Goal: Task Accomplishment & Management: Use online tool/utility

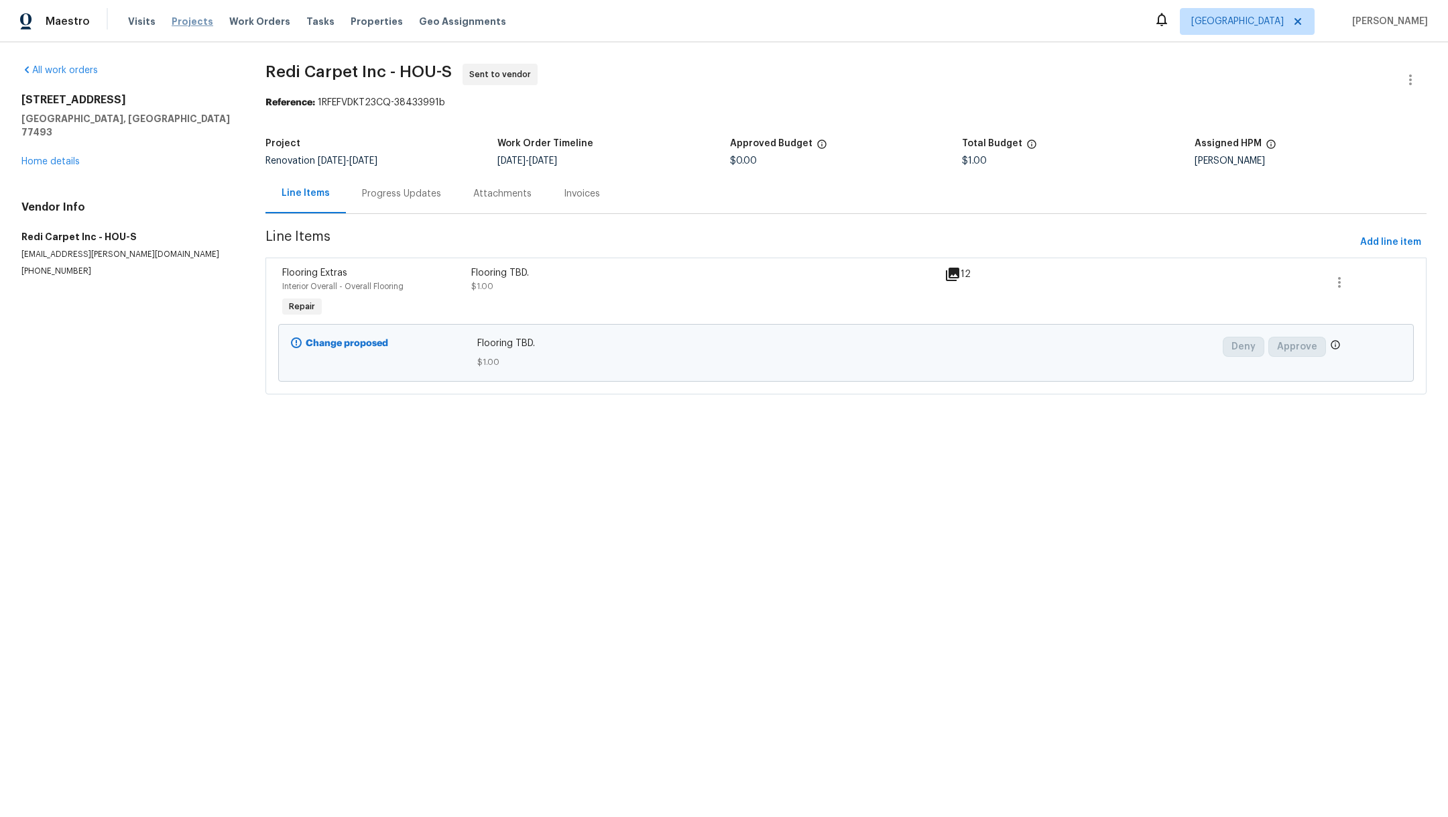
click at [178, 17] on span "Projects" at bounding box center [193, 21] width 42 height 13
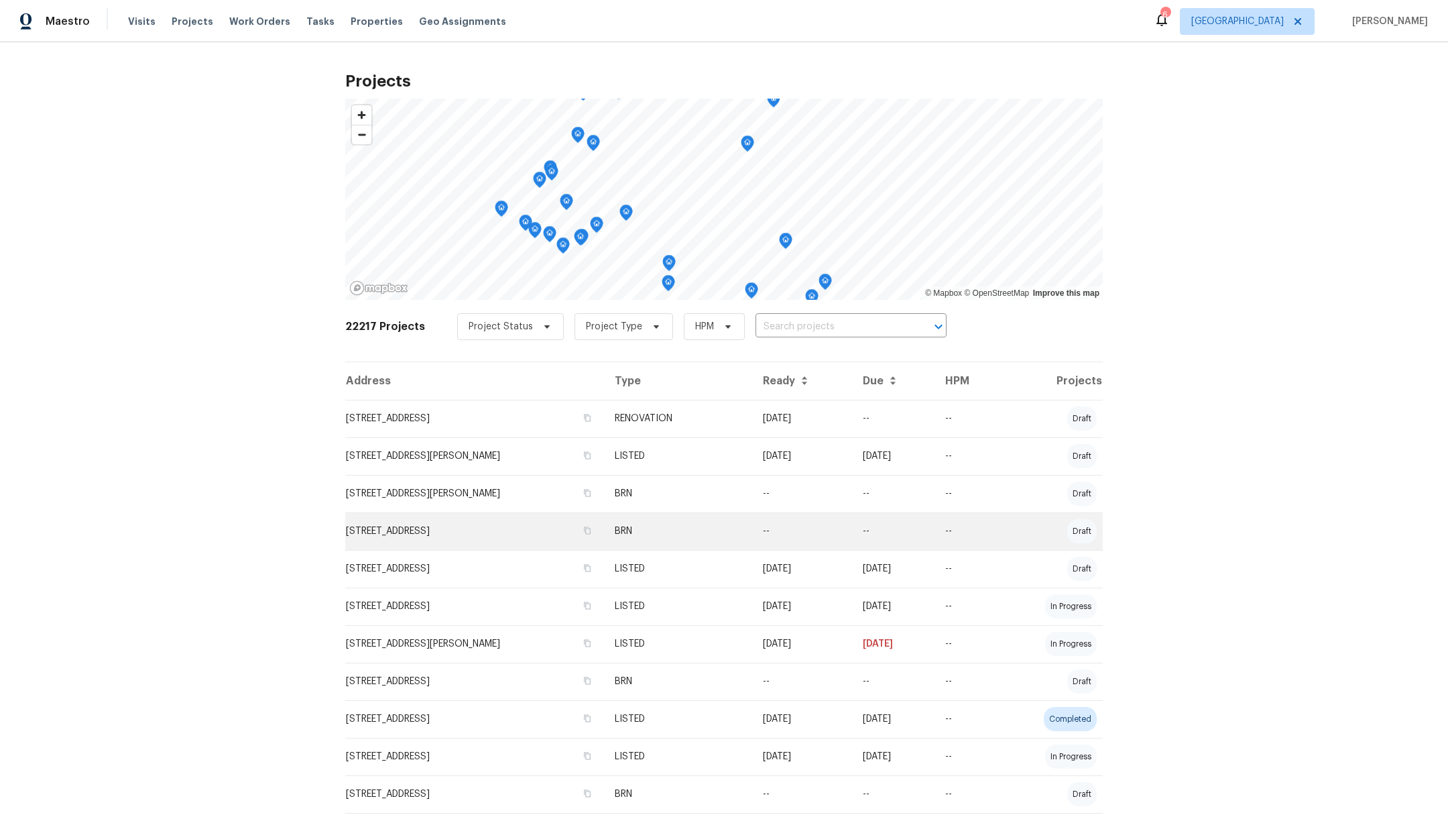
click at [376, 535] on td "[STREET_ADDRESS]" at bounding box center [474, 531] width 259 height 38
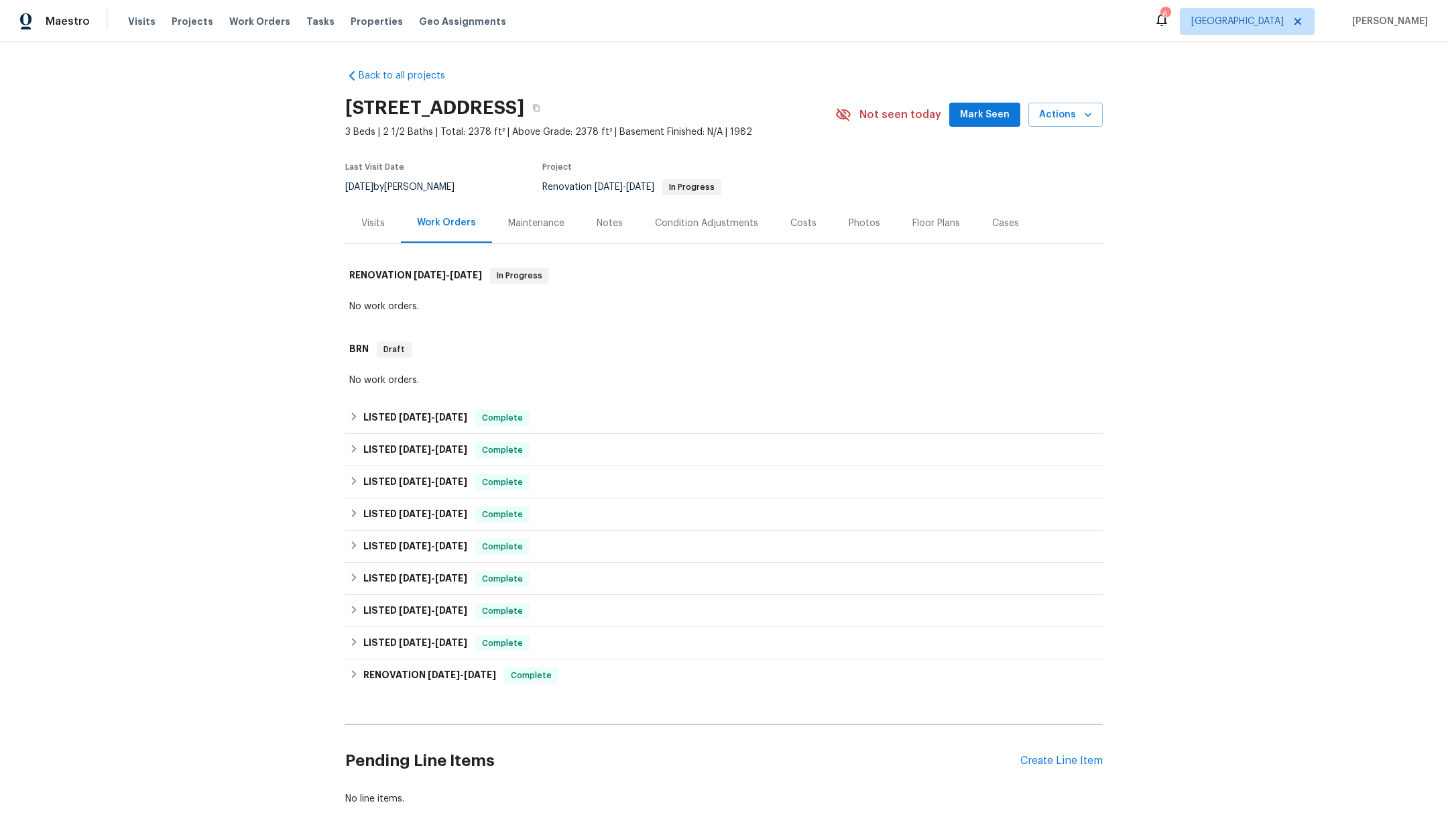
click at [600, 225] on div "Notes" at bounding box center [610, 223] width 26 height 13
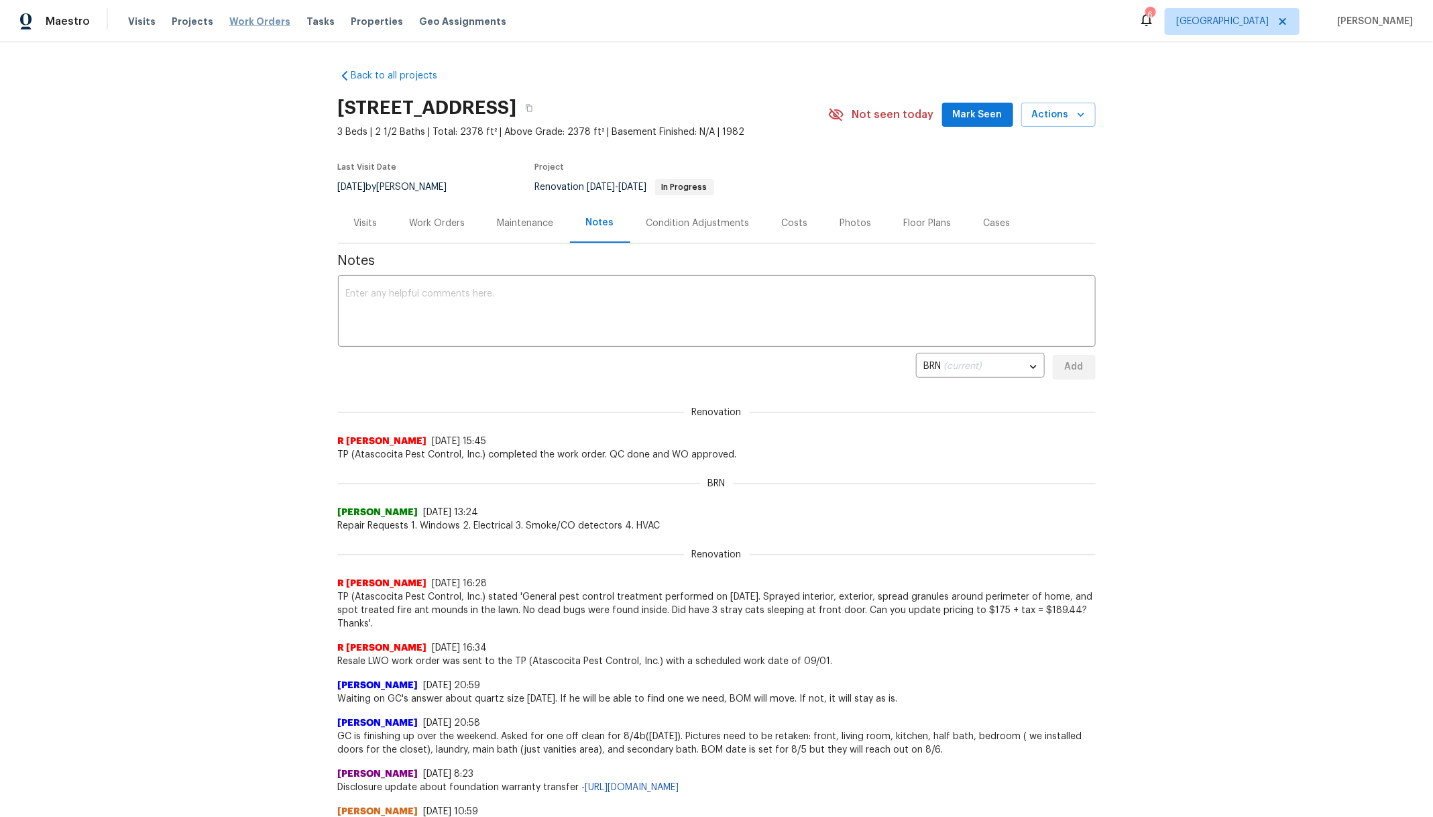
click at [231, 23] on span "Work Orders" at bounding box center [259, 21] width 61 height 13
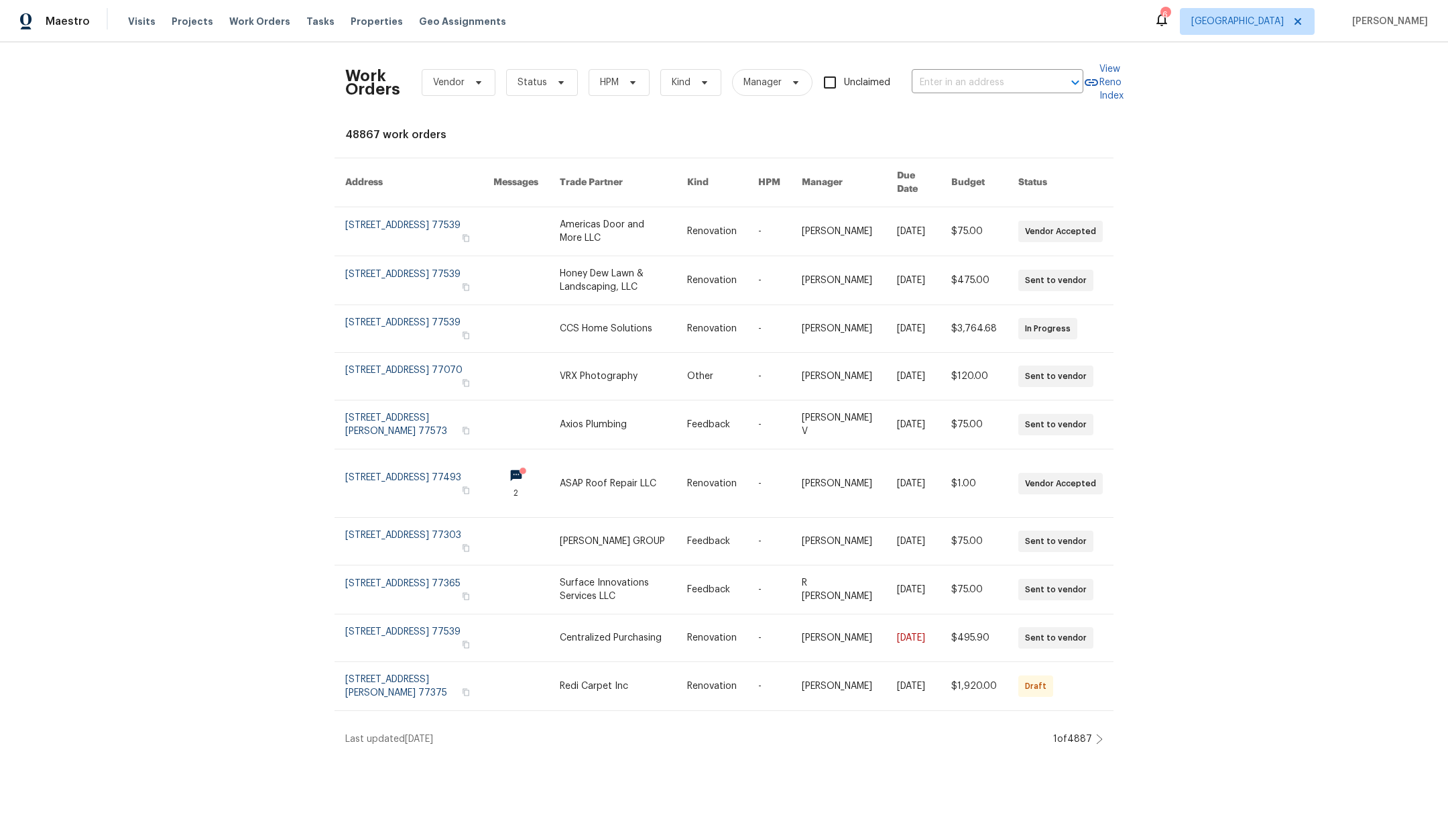
click at [249, 13] on div "Visits Projects Work Orders Tasks Properties Geo Assignments" at bounding box center [325, 21] width 394 height 27
click at [182, 17] on span "Projects" at bounding box center [193, 21] width 42 height 13
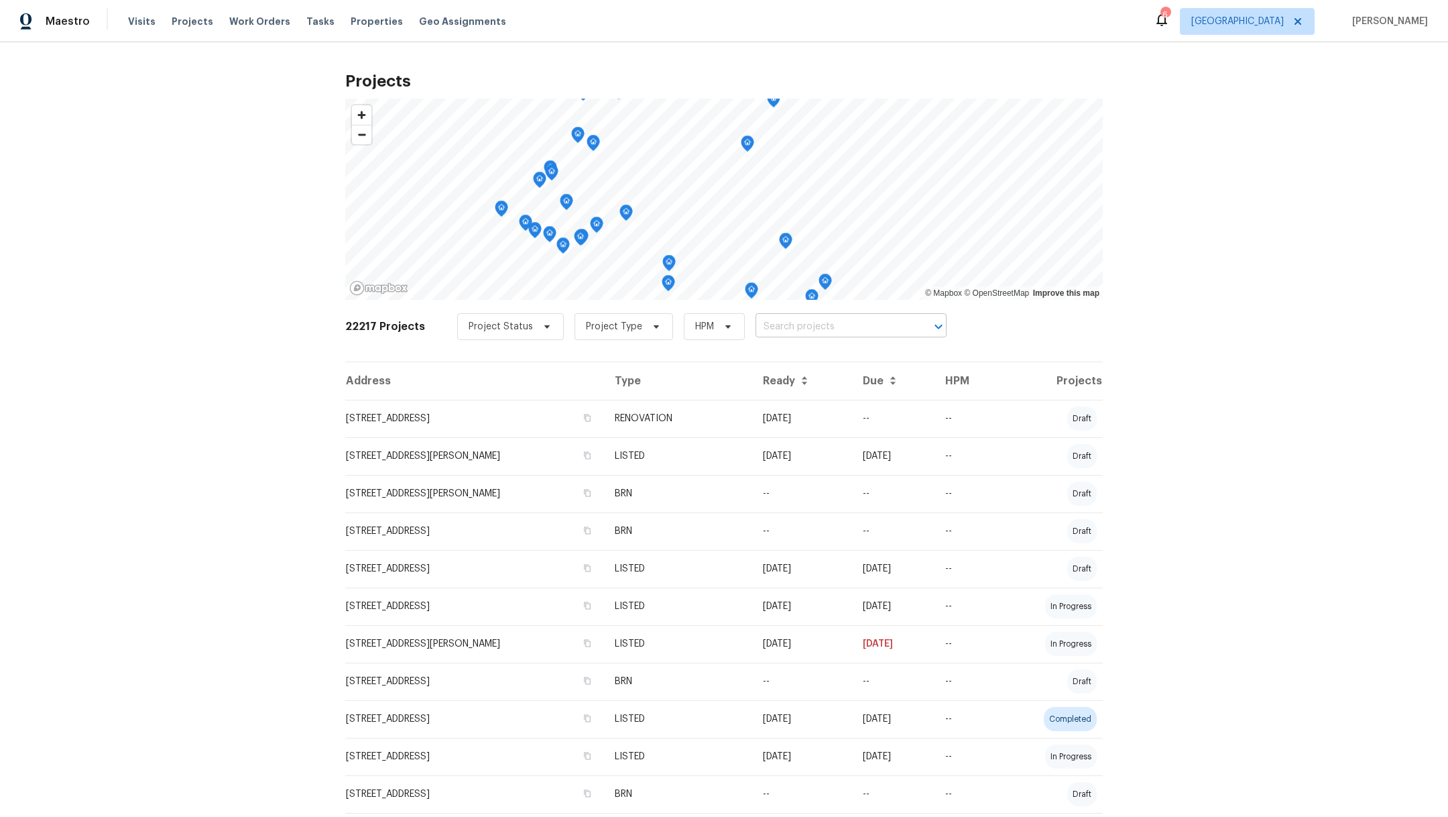
click at [792, 329] on input "text" at bounding box center [833, 327] width 154 height 21
type input "12620"
click at [840, 359] on li "[STREET_ADDRESS]" at bounding box center [836, 356] width 196 height 22
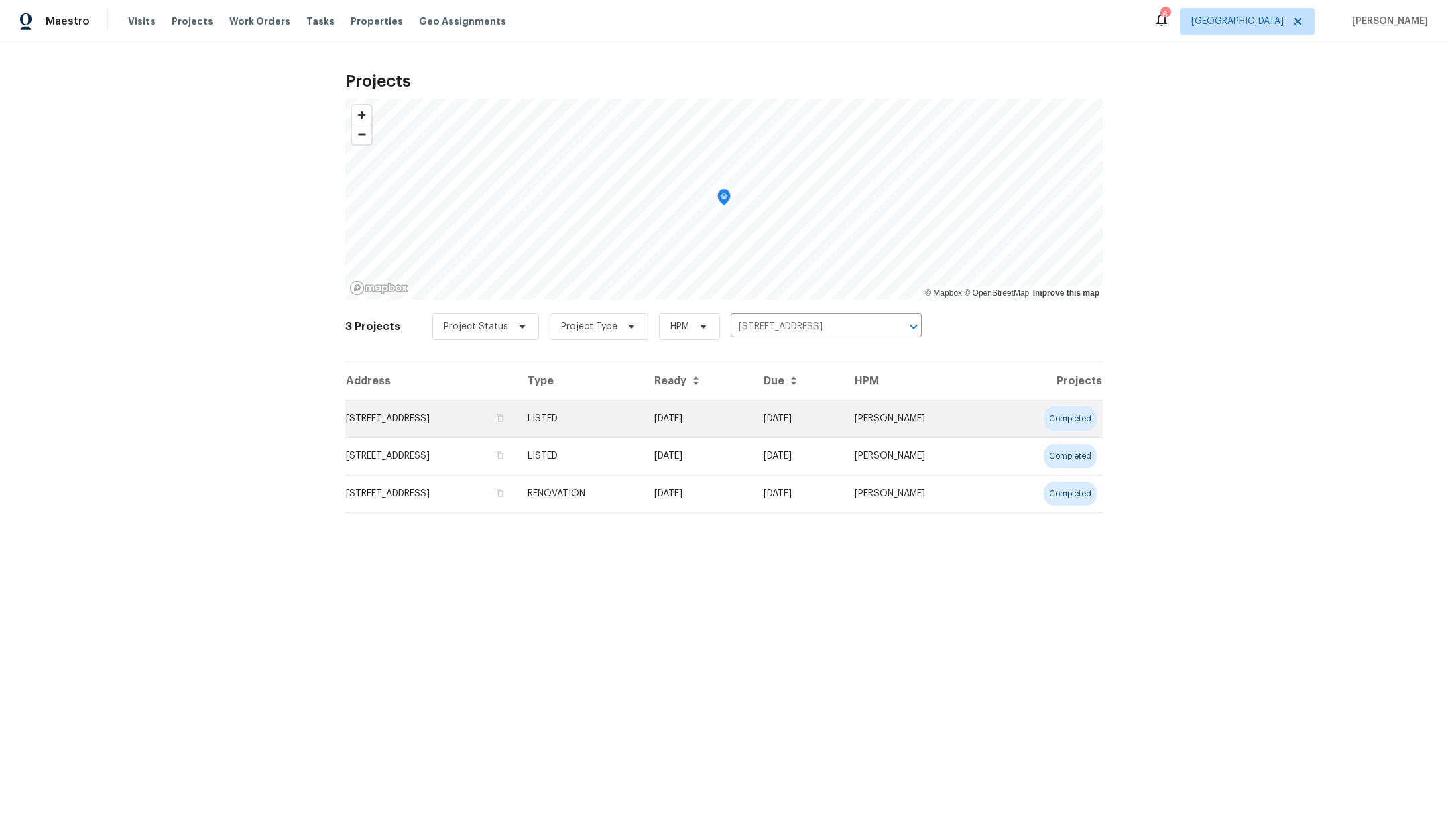
click at [409, 407] on td "[STREET_ADDRESS]" at bounding box center [431, 419] width 172 height 38
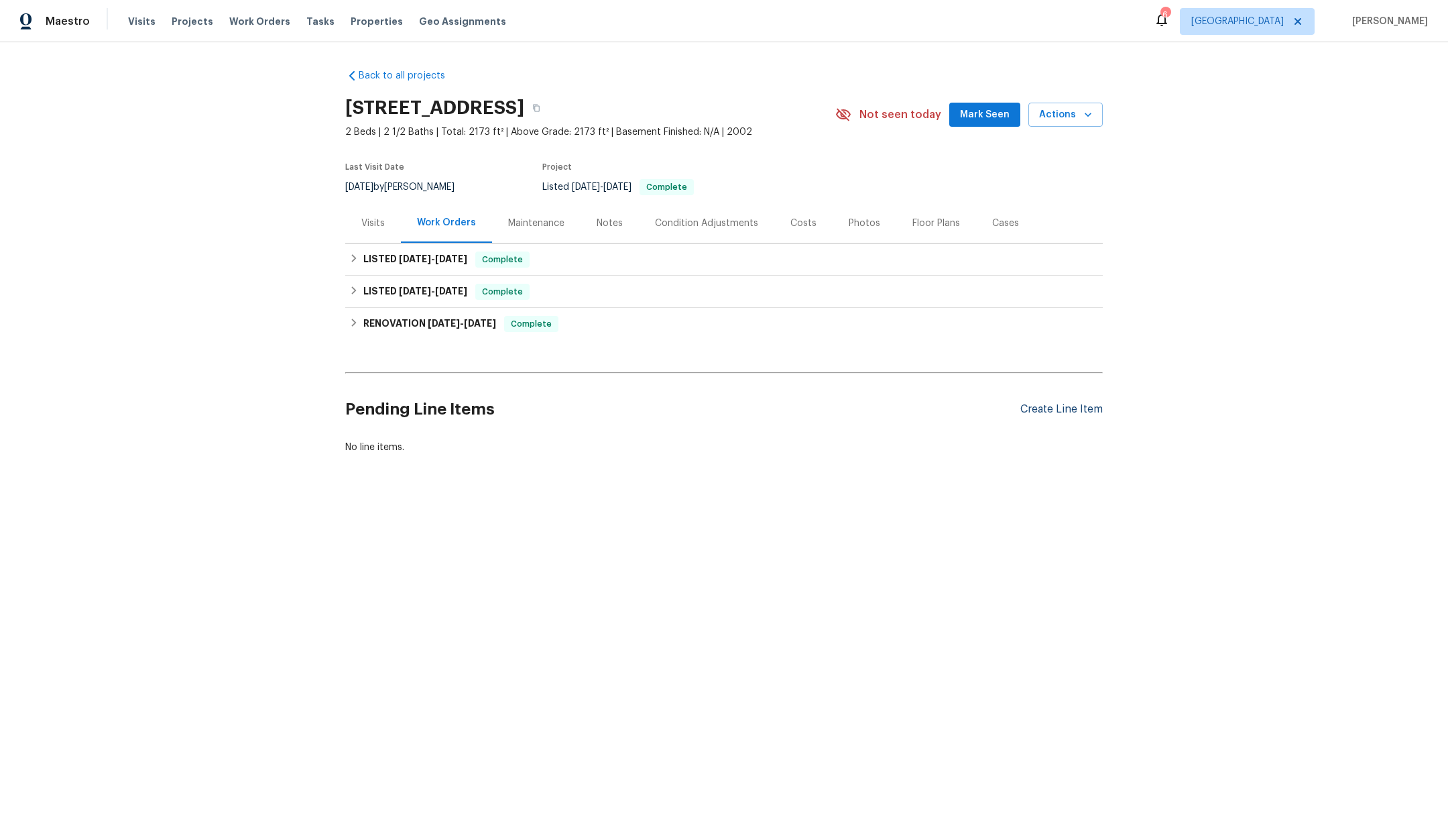
click at [1031, 411] on div "Create Line Item" at bounding box center [1062, 409] width 82 height 13
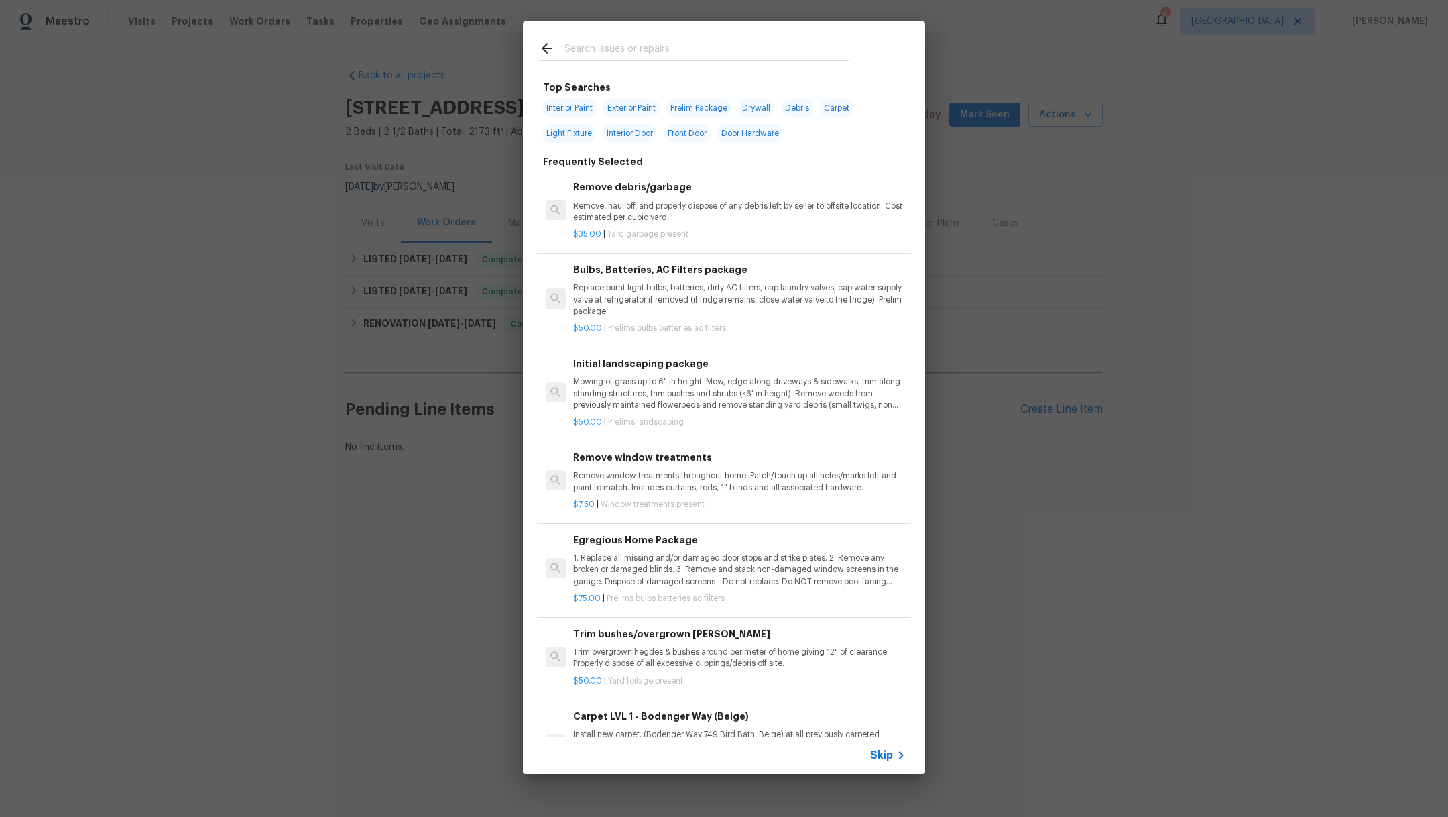
click at [606, 44] on input "text" at bounding box center [707, 50] width 284 height 20
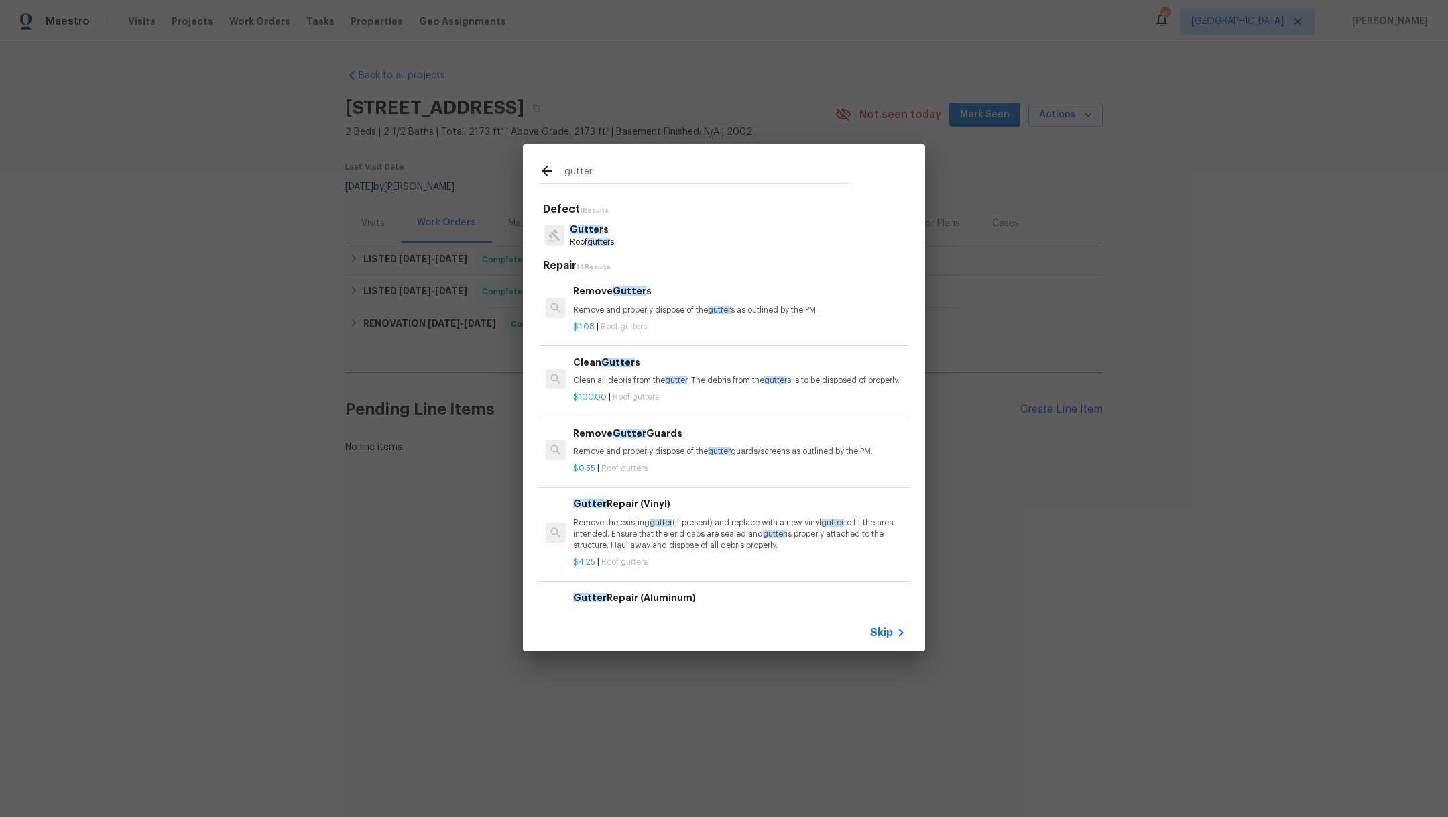
type input "gutter"
click at [594, 232] on span "Gutter" at bounding box center [587, 229] width 34 height 9
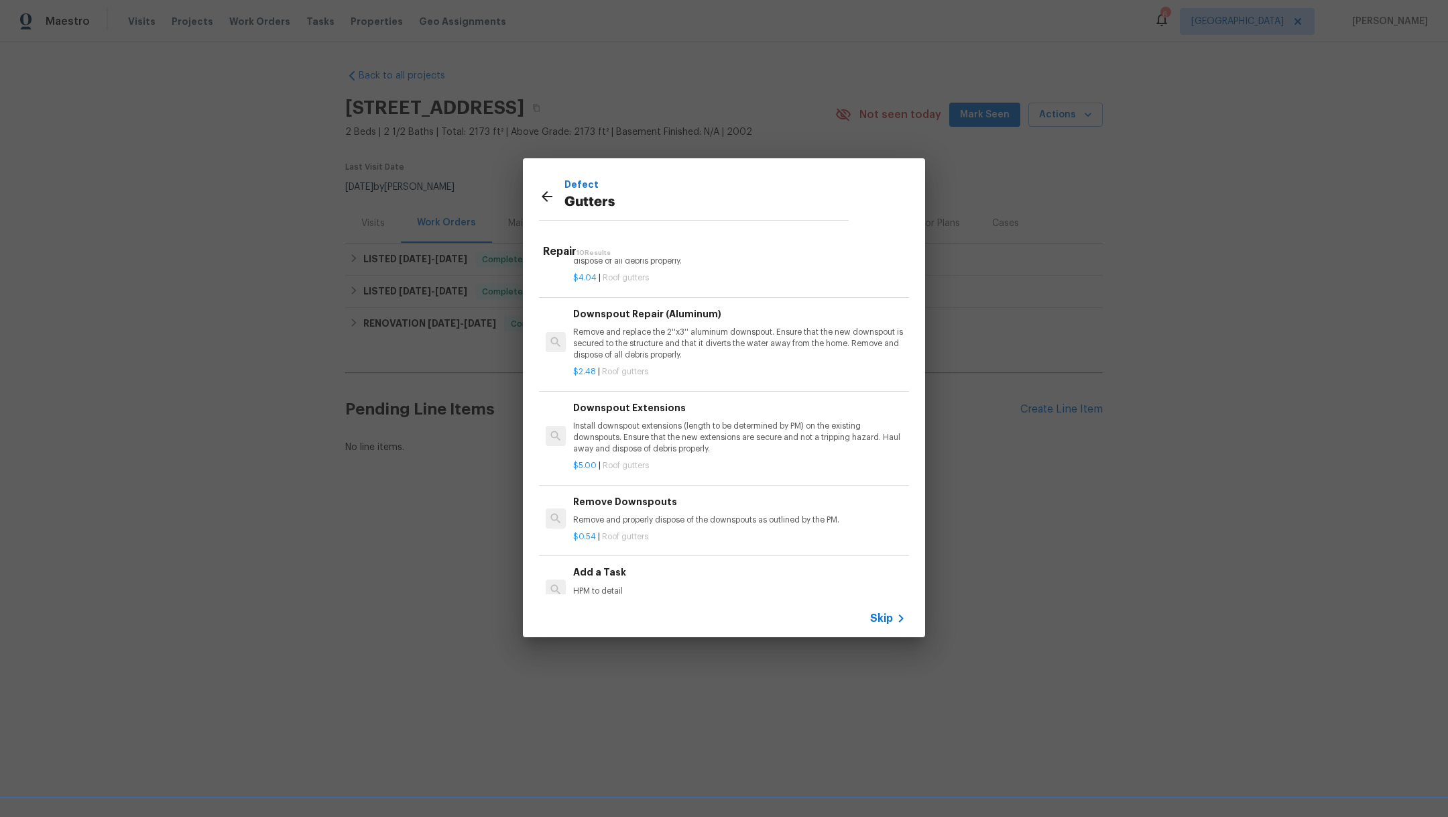
scroll to position [515, 0]
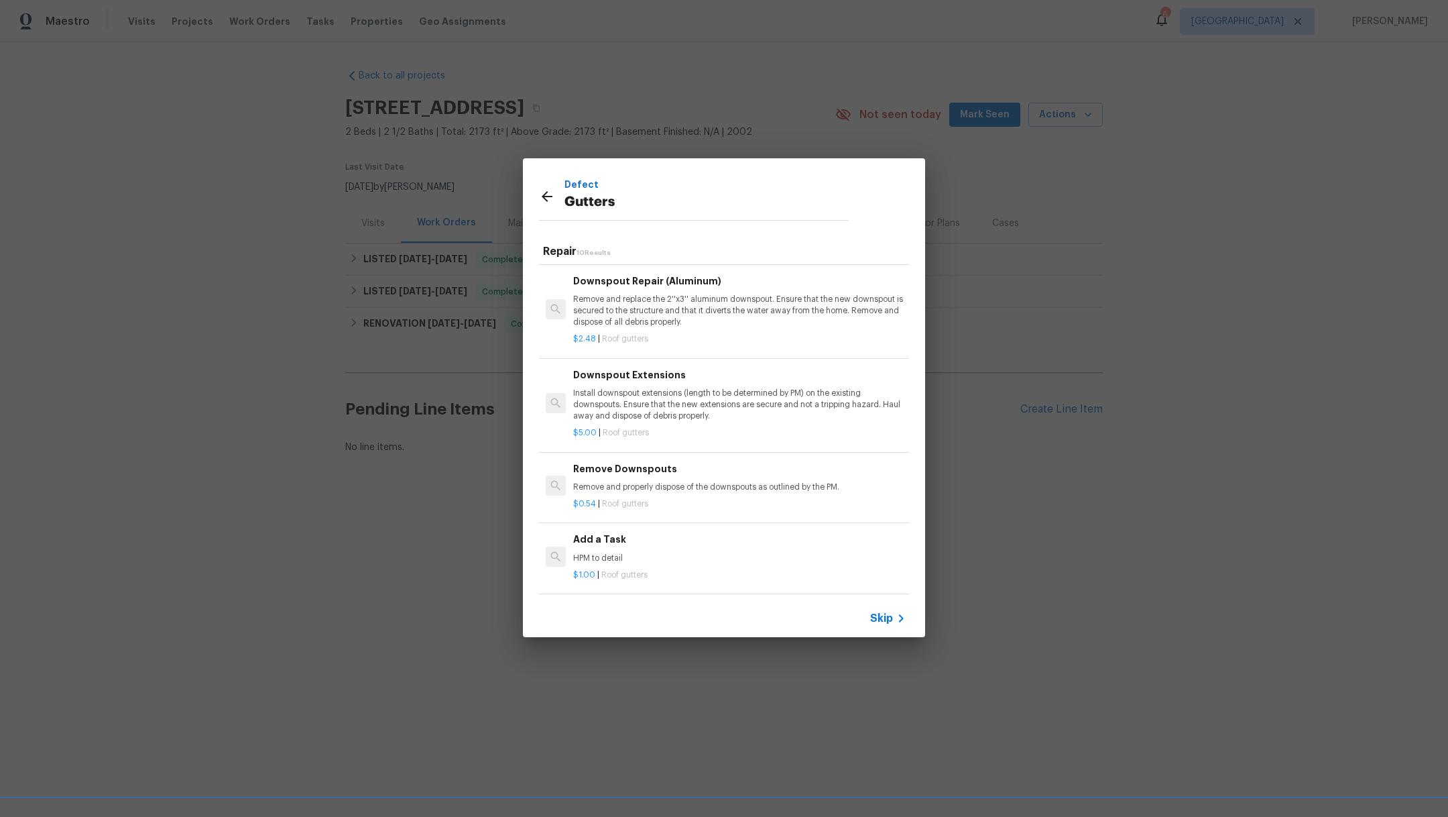
click at [748, 569] on p "$1.00 | Roof gutters" at bounding box center [739, 574] width 333 height 11
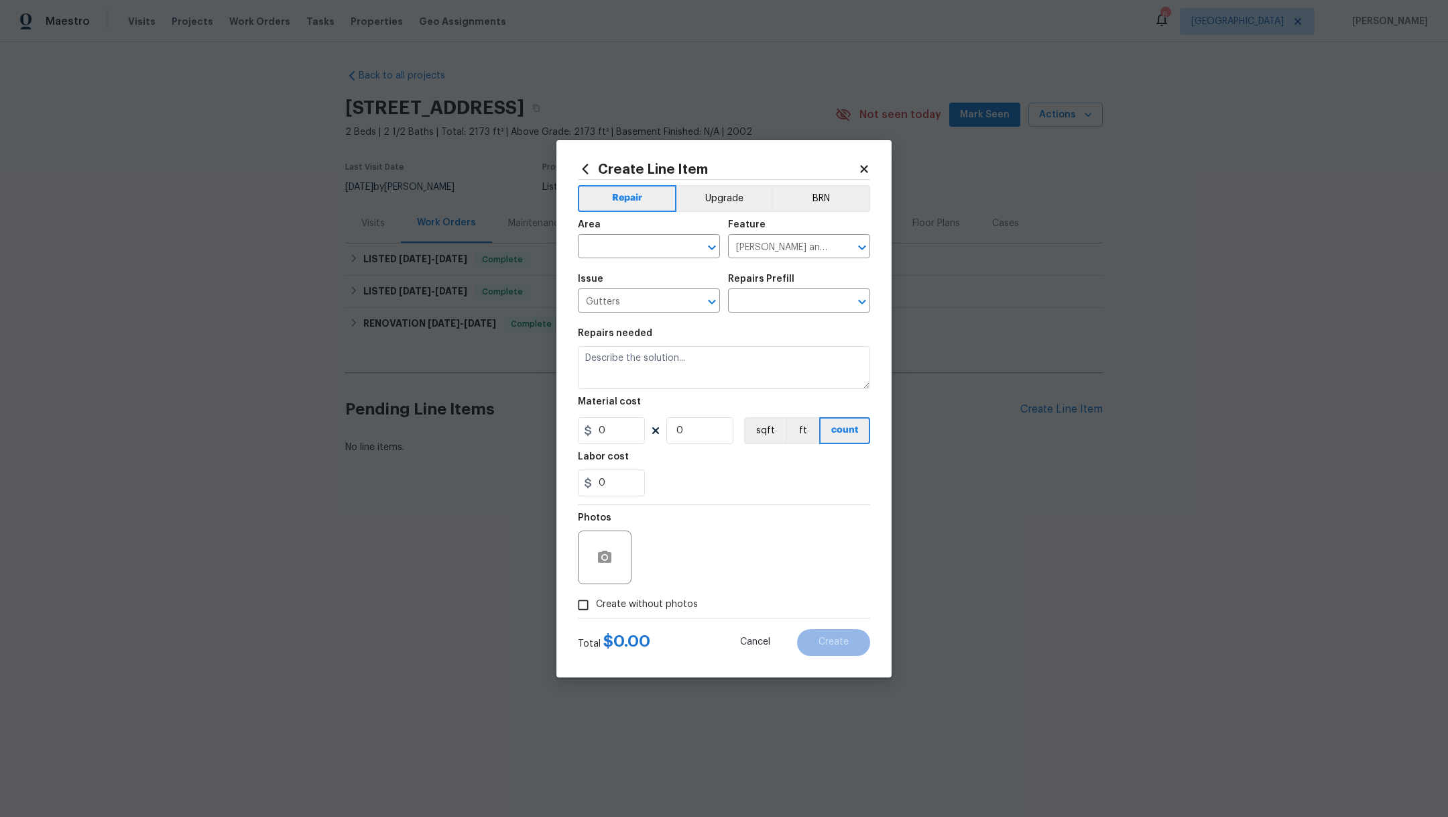
type input "Add a Task $1.00"
type textarea "HPM to detail"
type input "1"
drag, startPoint x: 682, startPoint y: 356, endPoint x: 447, endPoint y: 345, distance: 235.6
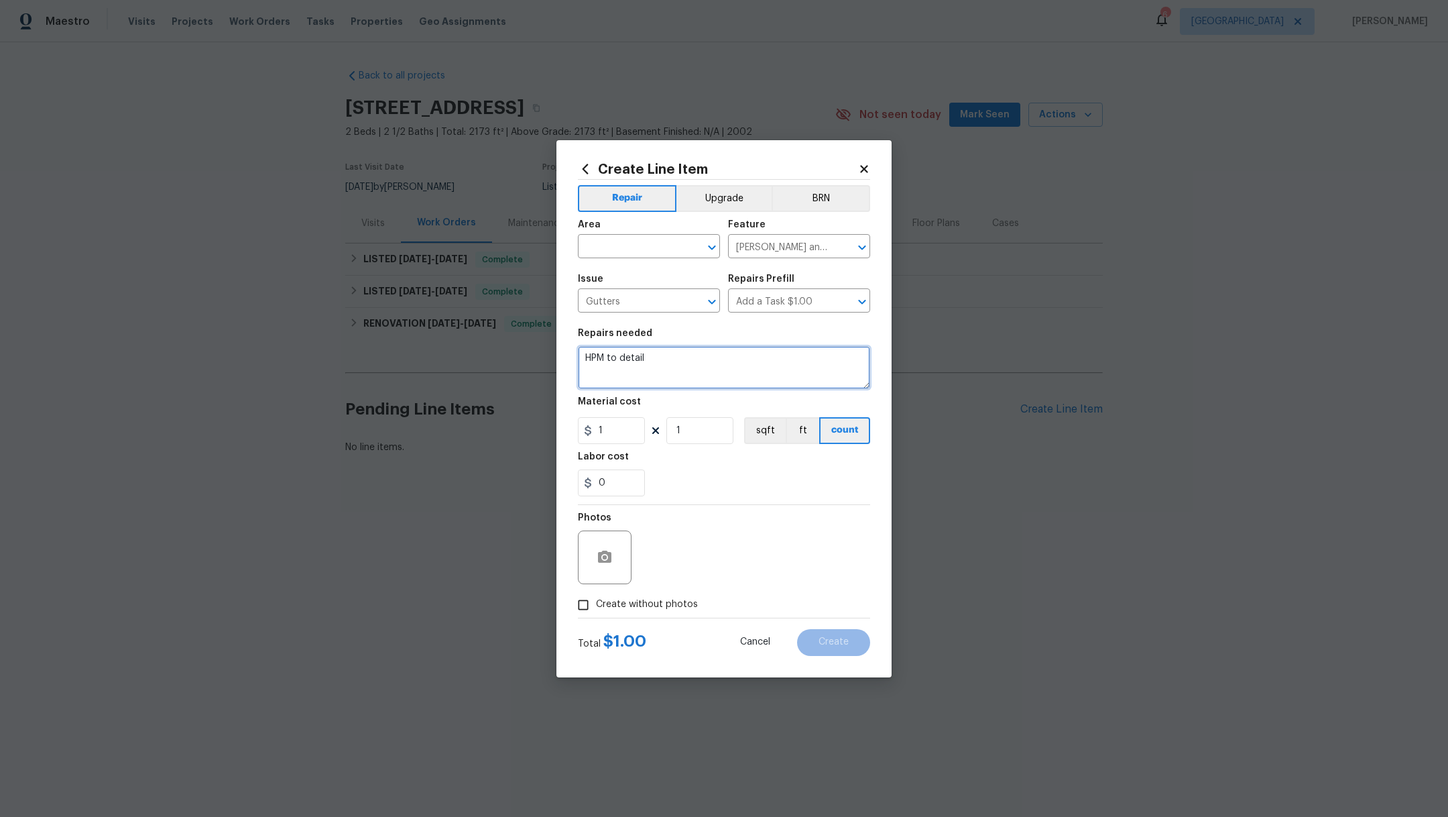
click at [447, 345] on div "Create Line Item Repair Upgrade BRN Area ​ Feature [PERSON_NAME] and Trim ​ Iss…" at bounding box center [724, 408] width 1448 height 817
type textarea "Secure gutter"
click at [609, 254] on input "text" at bounding box center [630, 247] width 105 height 21
click at [618, 279] on li "Exterior Overall" at bounding box center [649, 277] width 142 height 22
type input "Exterior Overall"
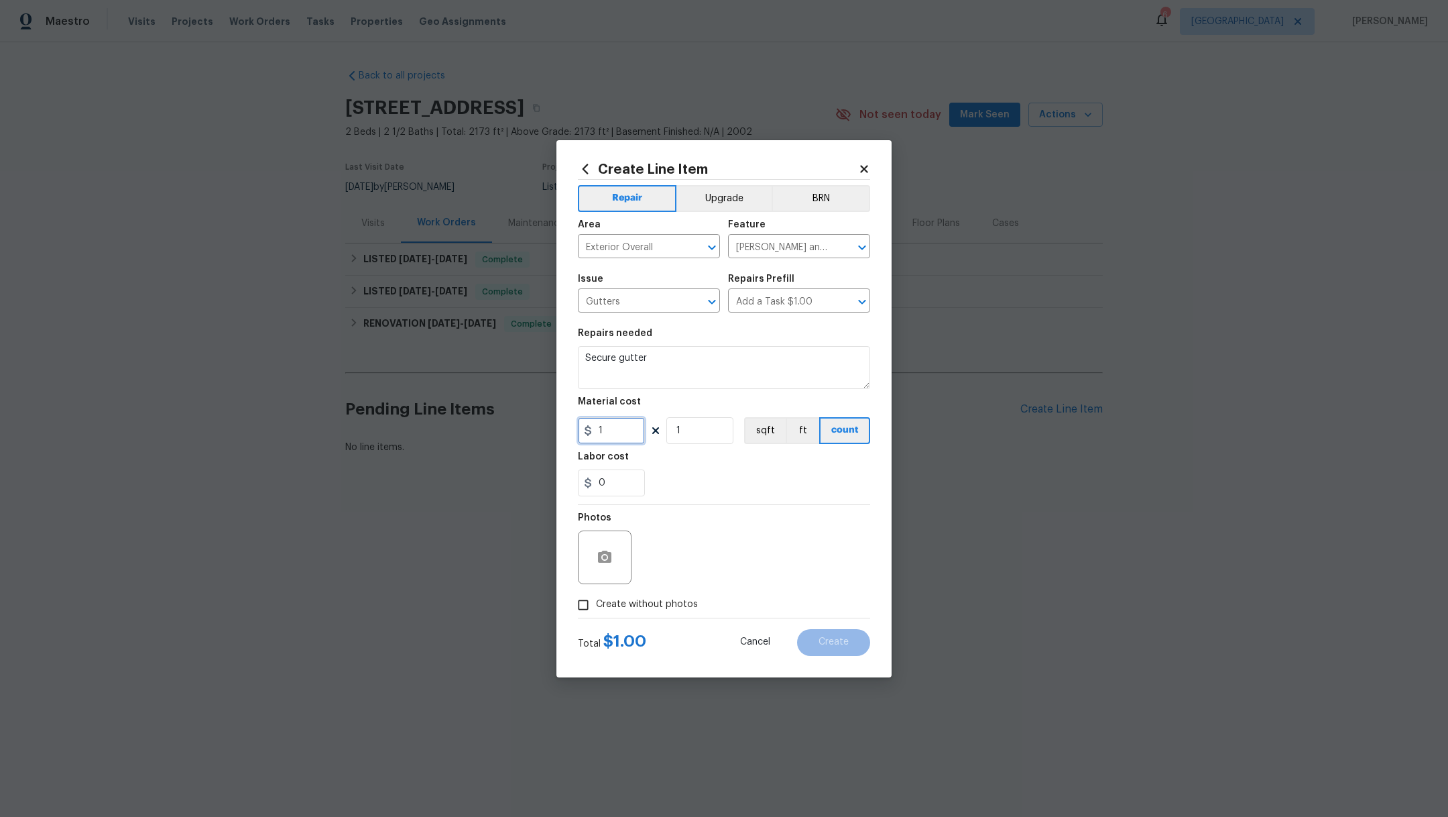
drag, startPoint x: 627, startPoint y: 433, endPoint x: 451, endPoint y: 411, distance: 177.0
click at [451, 411] on div "Create Line Item Repair Upgrade BRN Area Exterior Overall ​ Feature [PERSON_NAM…" at bounding box center [724, 408] width 1448 height 817
type input "50"
click at [748, 480] on div "0" at bounding box center [724, 482] width 292 height 27
click at [592, 605] on input "Create without photos" at bounding box center [583, 604] width 25 height 25
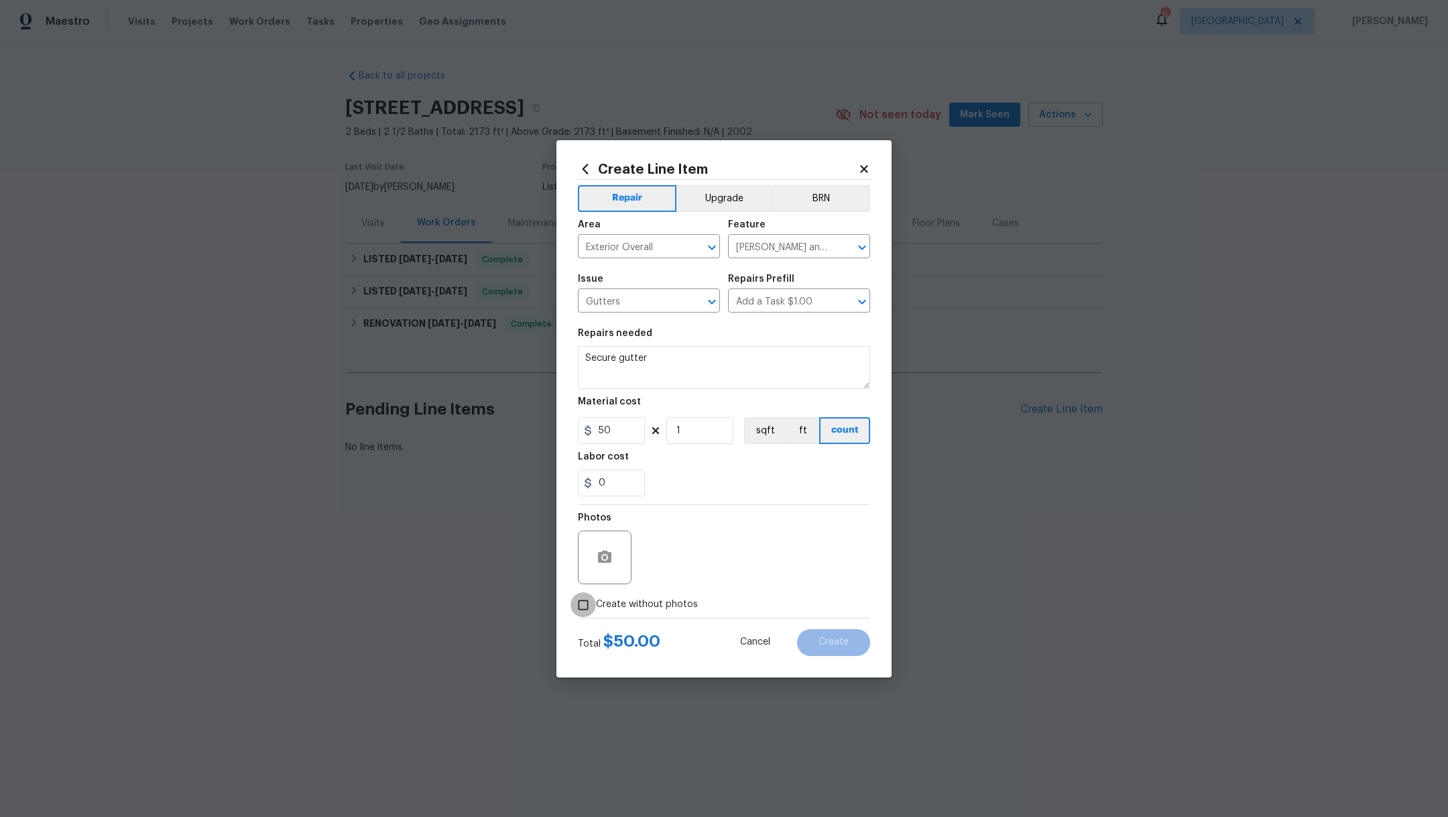
checkbox input "true"
click at [708, 567] on textarea at bounding box center [756, 557] width 228 height 54
type textarea "."
click at [863, 644] on button "Create" at bounding box center [833, 642] width 73 height 27
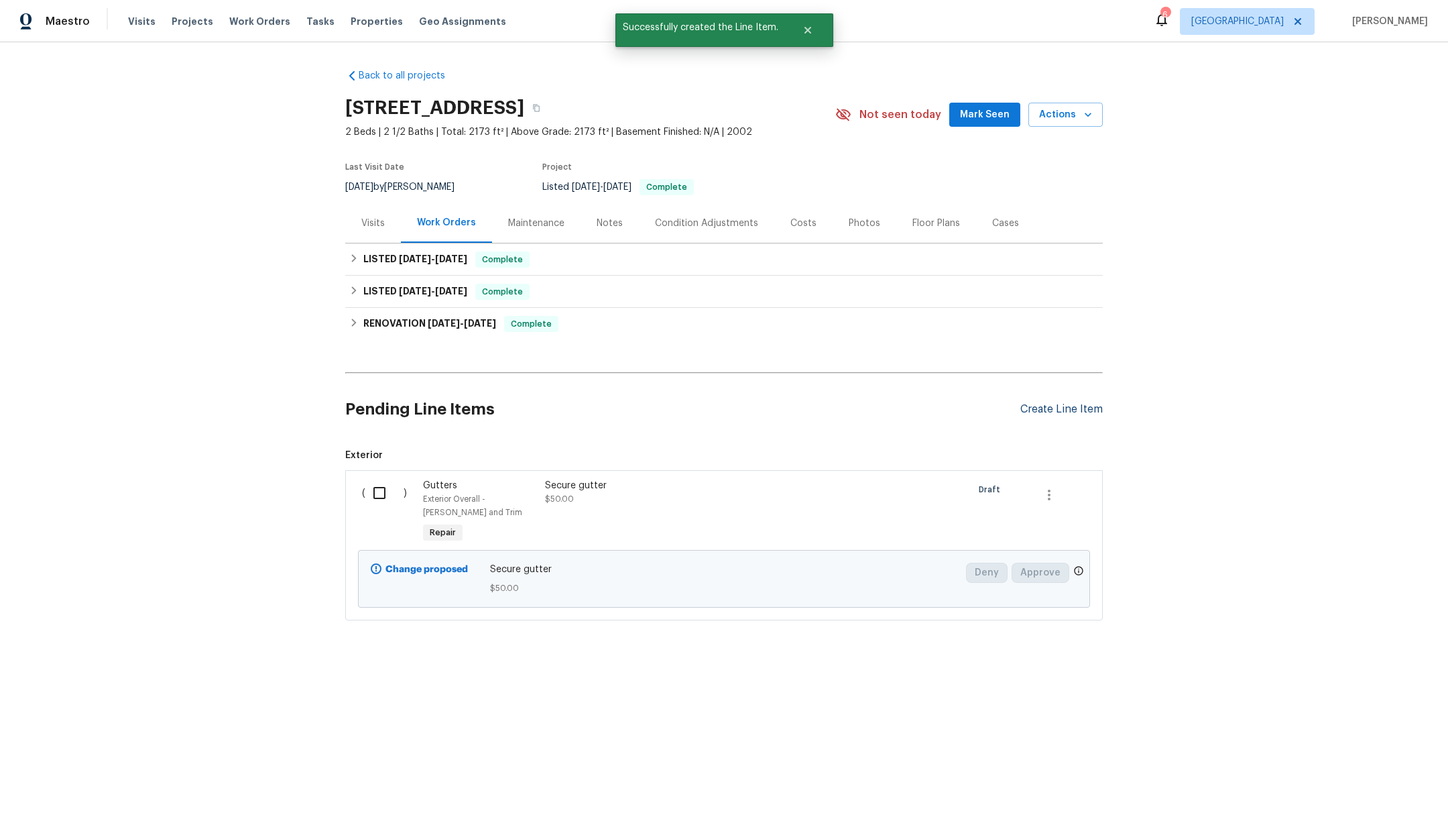
click at [1060, 412] on div "Create Line Item" at bounding box center [1062, 409] width 82 height 13
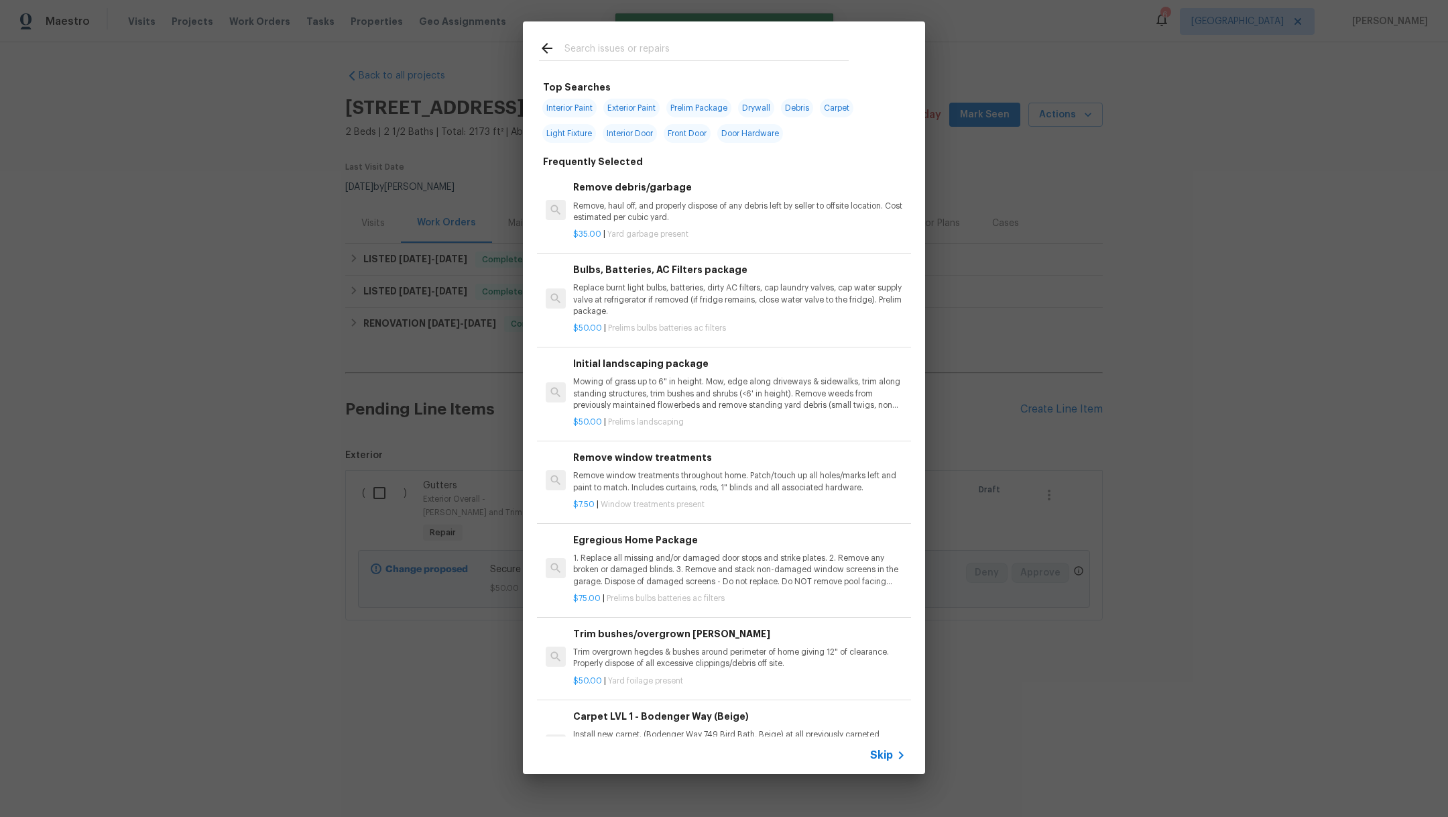
click at [599, 50] on input "text" at bounding box center [707, 50] width 284 height 20
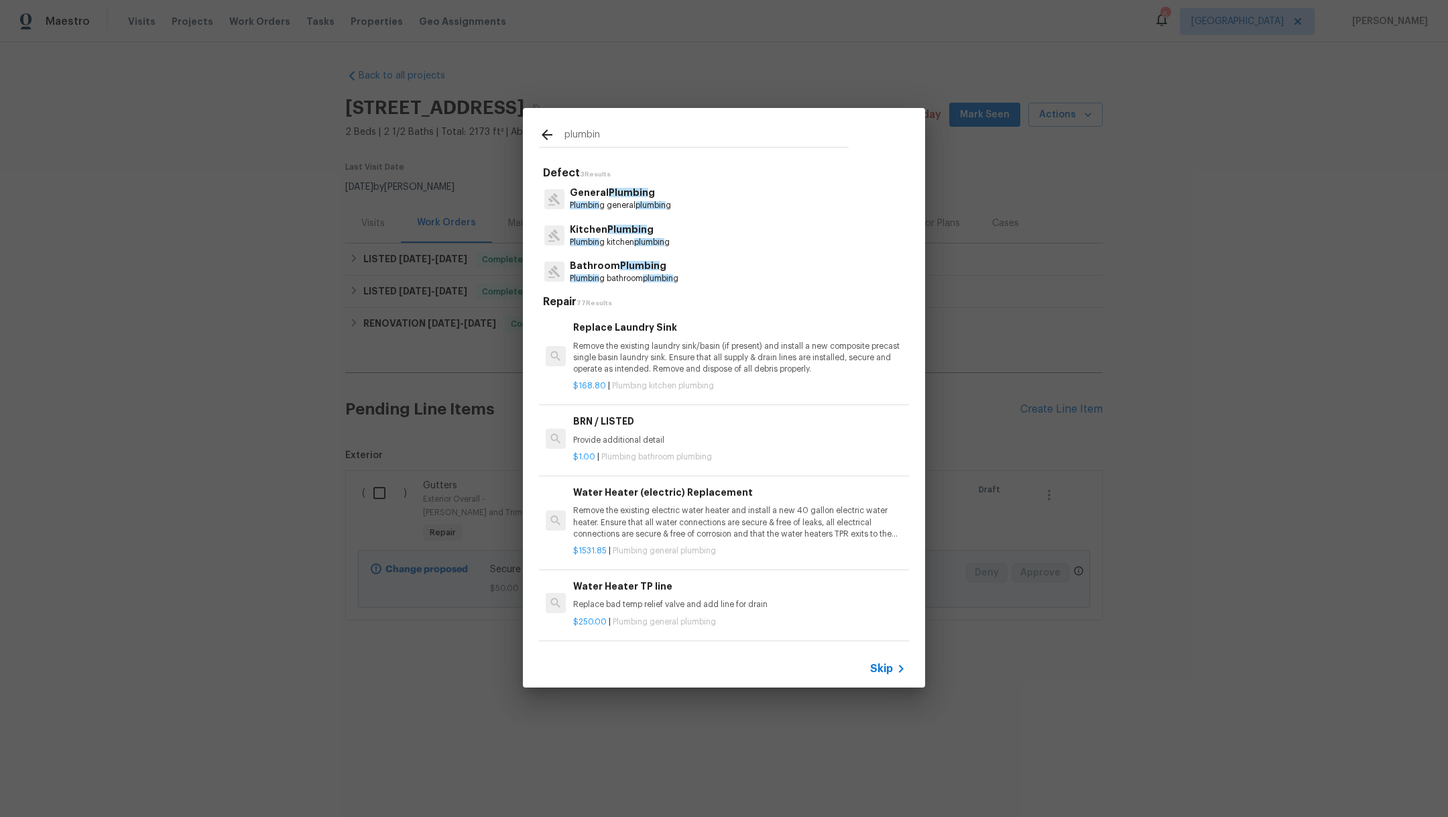
type input "plumbin"
click at [649, 203] on span "plumbin" at bounding box center [651, 205] width 30 height 8
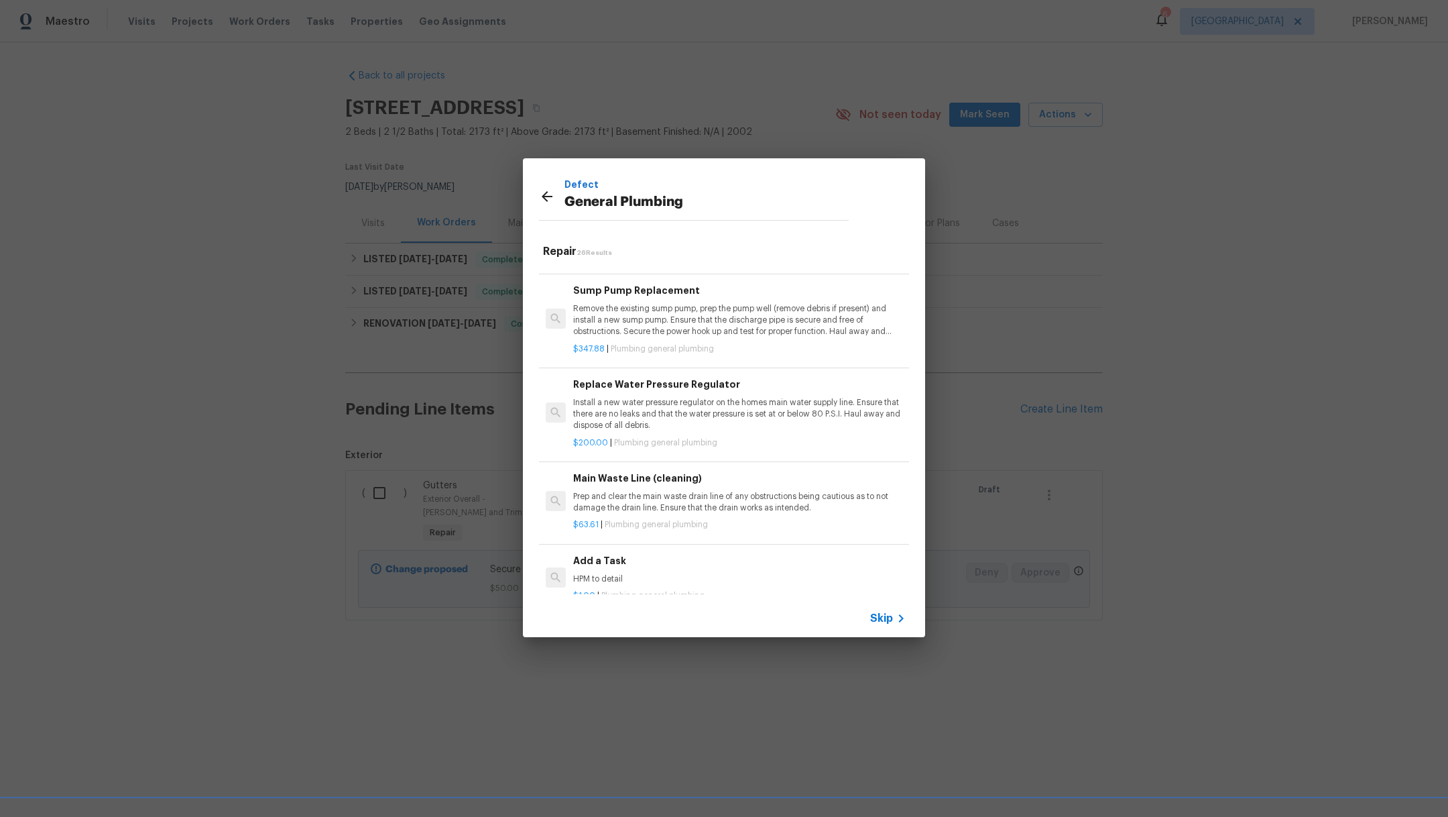
scroll to position [1229, 0]
click at [796, 560] on div "Add a Task HPM to detail $1.00 | Plumbing general plumbing" at bounding box center [724, 581] width 374 height 75
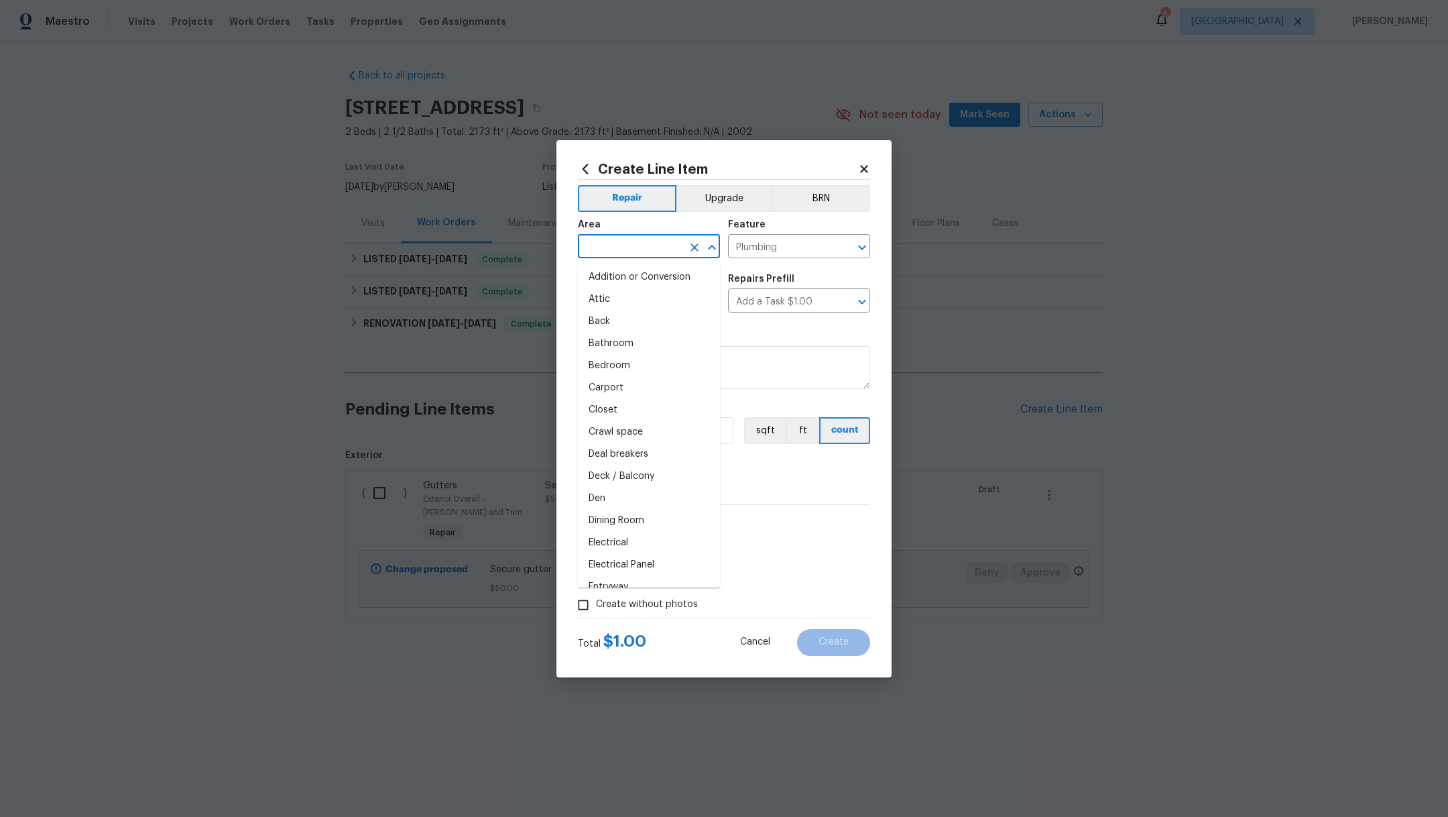
click at [606, 241] on input "text" at bounding box center [630, 247] width 105 height 21
click at [622, 274] on li "Front" at bounding box center [649, 277] width 142 height 22
type input "Front"
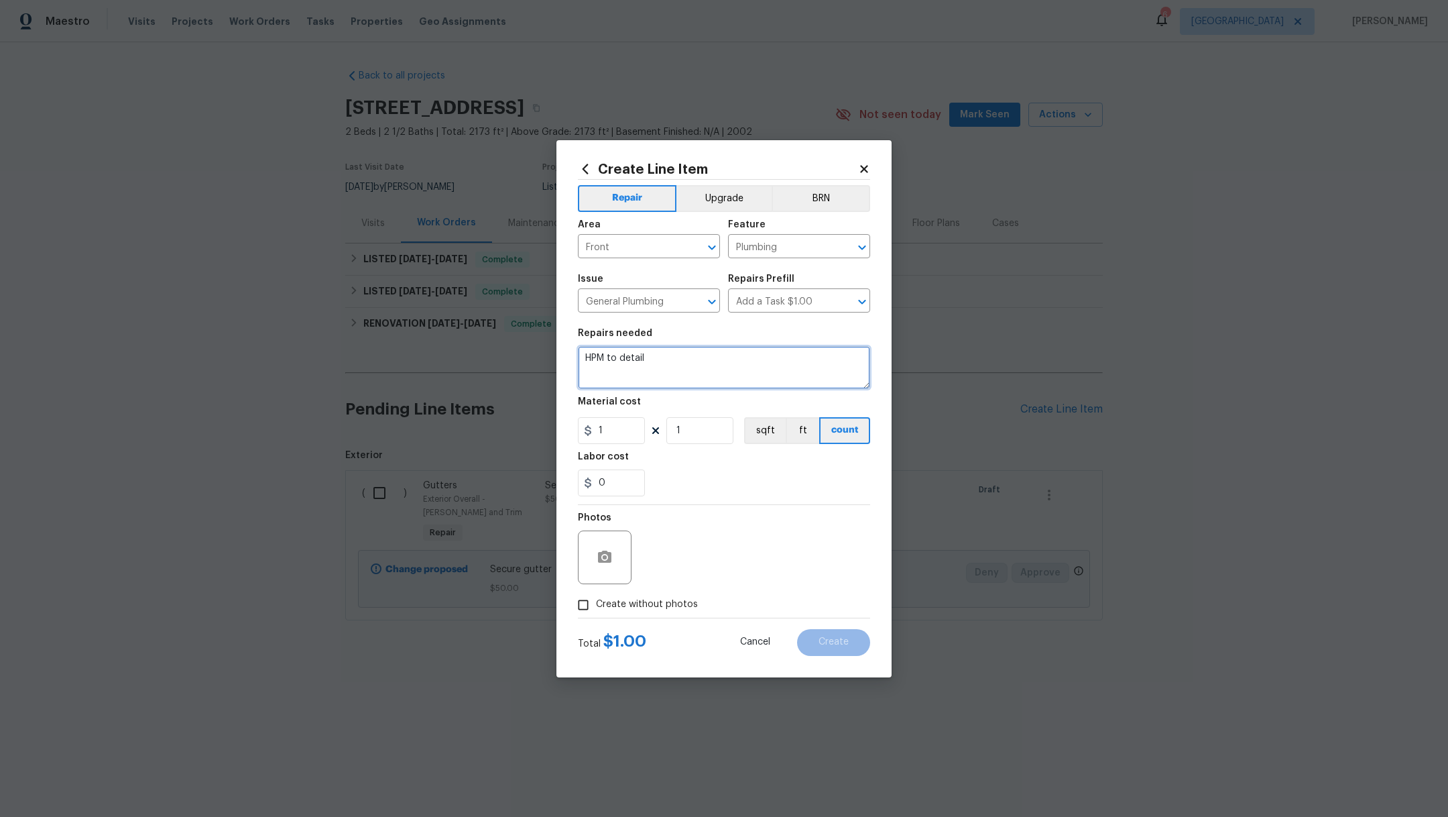
drag, startPoint x: 676, startPoint y: 366, endPoint x: 535, endPoint y: 344, distance: 142.5
click at [535, 347] on div "Create Line Item Repair Upgrade BRN Area Front ​ Feature Plumbing ​ Issue Gener…" at bounding box center [724, 408] width 1448 height 817
type textarea "Leaking main faucet by the house"
click at [644, 443] on input "1" at bounding box center [611, 430] width 67 height 27
type input "100"
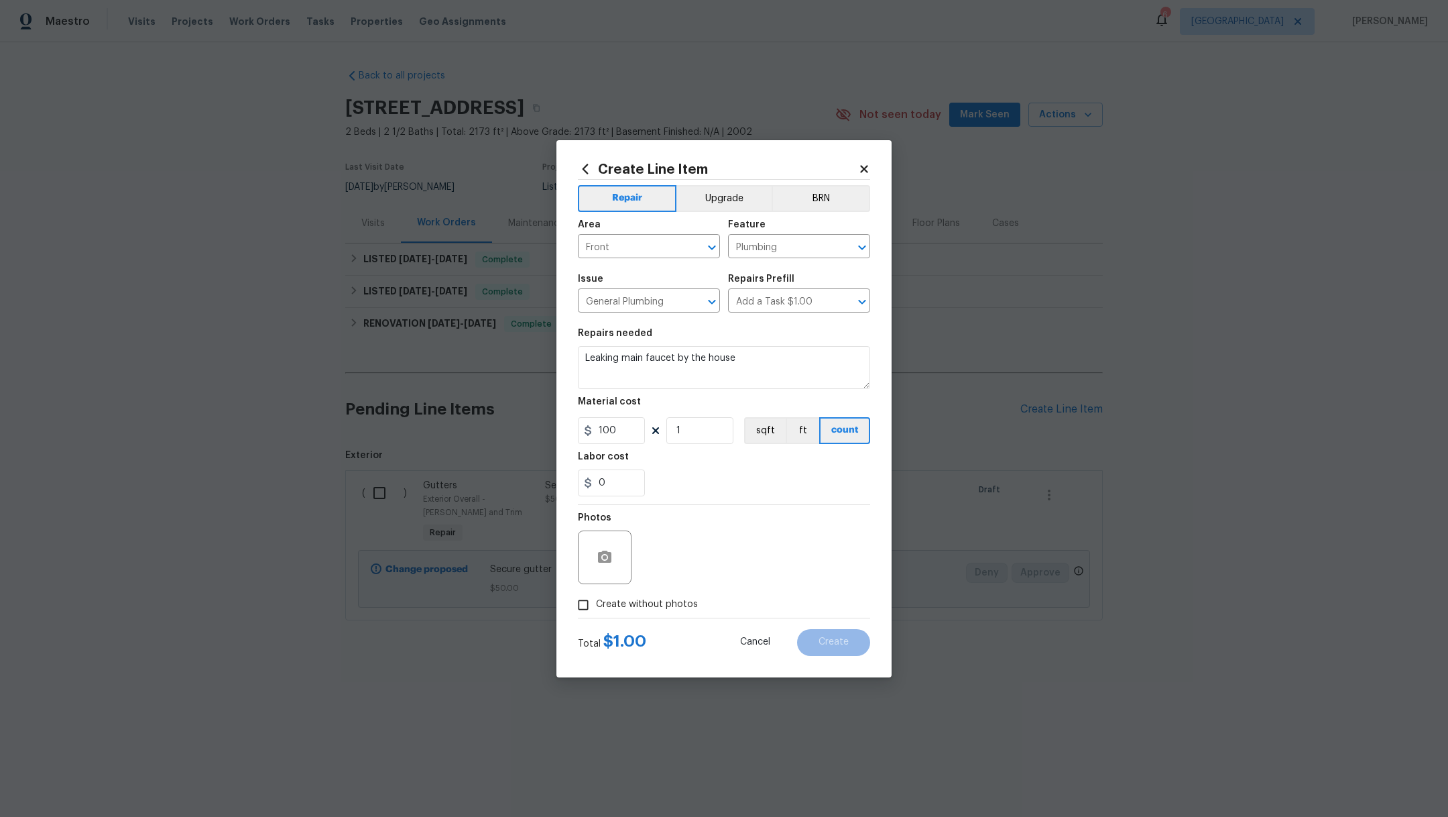
click at [693, 492] on div "0" at bounding box center [724, 482] width 292 height 27
click at [630, 601] on span "Create without photos" at bounding box center [647, 604] width 102 height 14
click at [596, 601] on input "Create without photos" at bounding box center [583, 604] width 25 height 25
checkbox input "true"
click at [687, 560] on textarea at bounding box center [756, 557] width 228 height 54
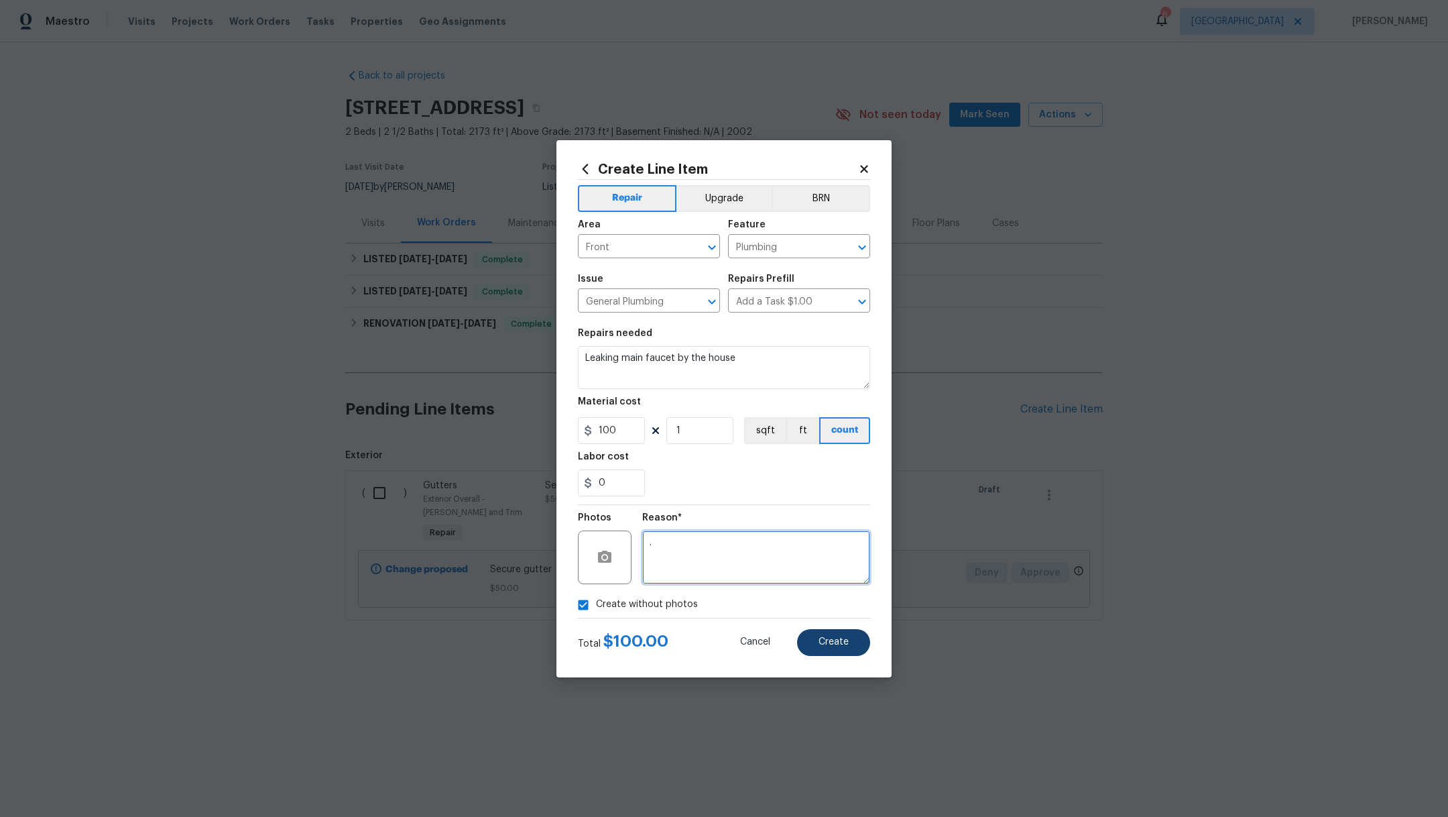
type textarea "."
click at [834, 639] on span "Create" at bounding box center [834, 642] width 30 height 10
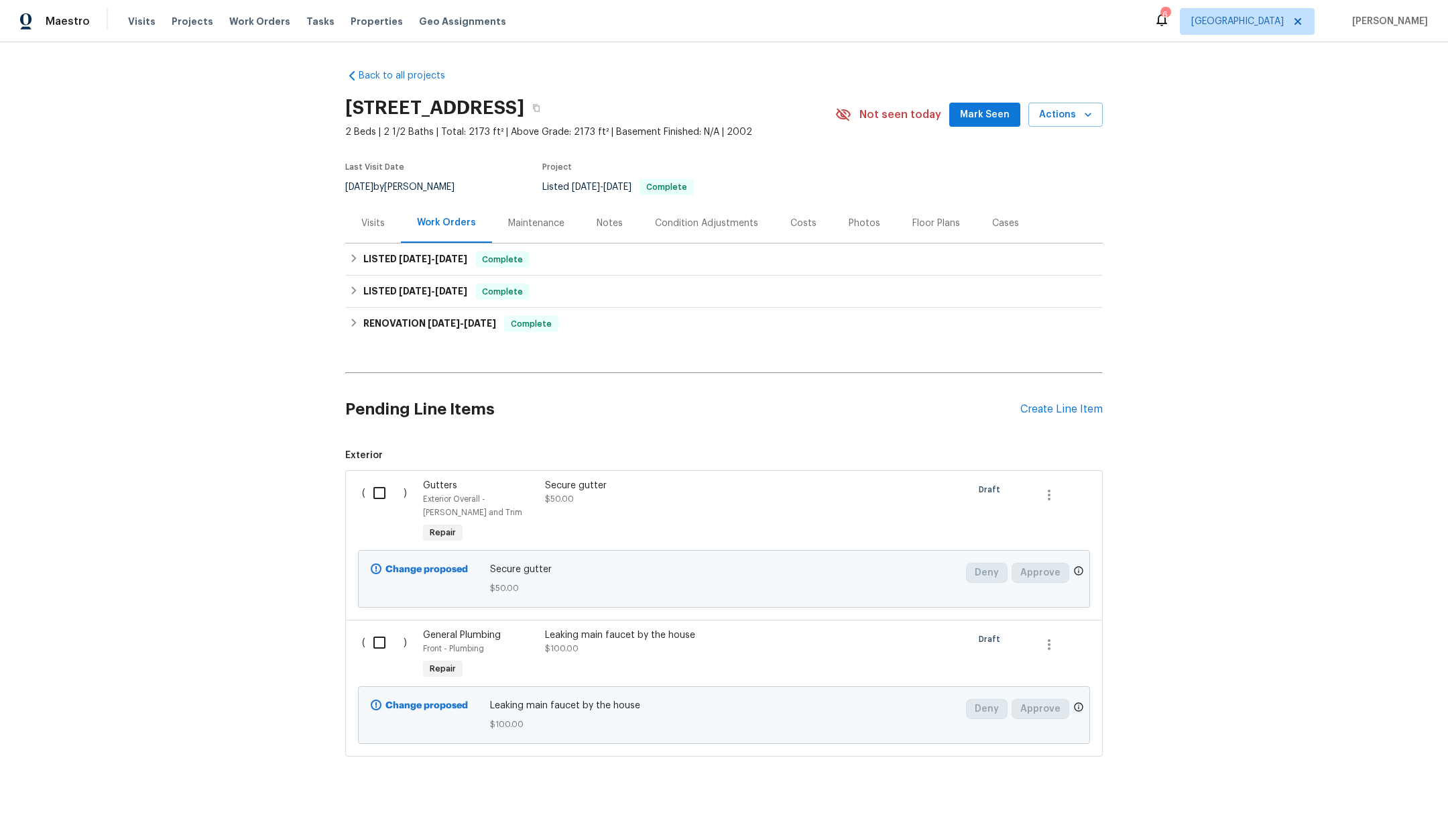
click at [369, 498] on input "checkbox" at bounding box center [384, 493] width 38 height 28
checkbox input "true"
click at [373, 637] on input "checkbox" at bounding box center [384, 642] width 38 height 28
checkbox input "true"
click at [1371, 783] on span "Create Work Order" at bounding box center [1371, 783] width 89 height 17
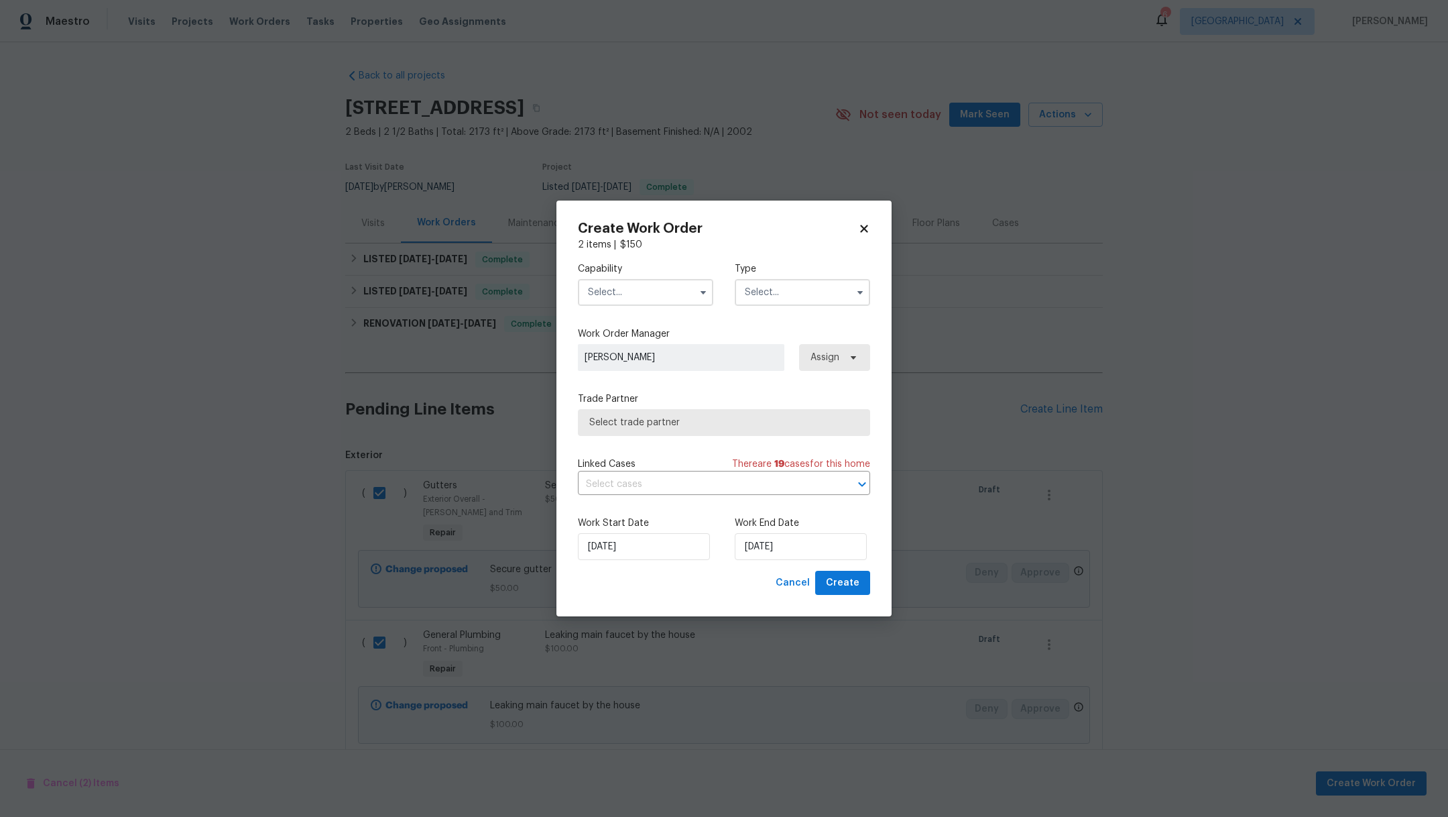
click at [630, 285] on input "text" at bounding box center [645, 292] width 135 height 27
click at [655, 404] on span "General Contractor" at bounding box center [635, 398] width 87 height 9
type input "General Contractor"
click at [765, 295] on input "text" at bounding box center [802, 292] width 135 height 27
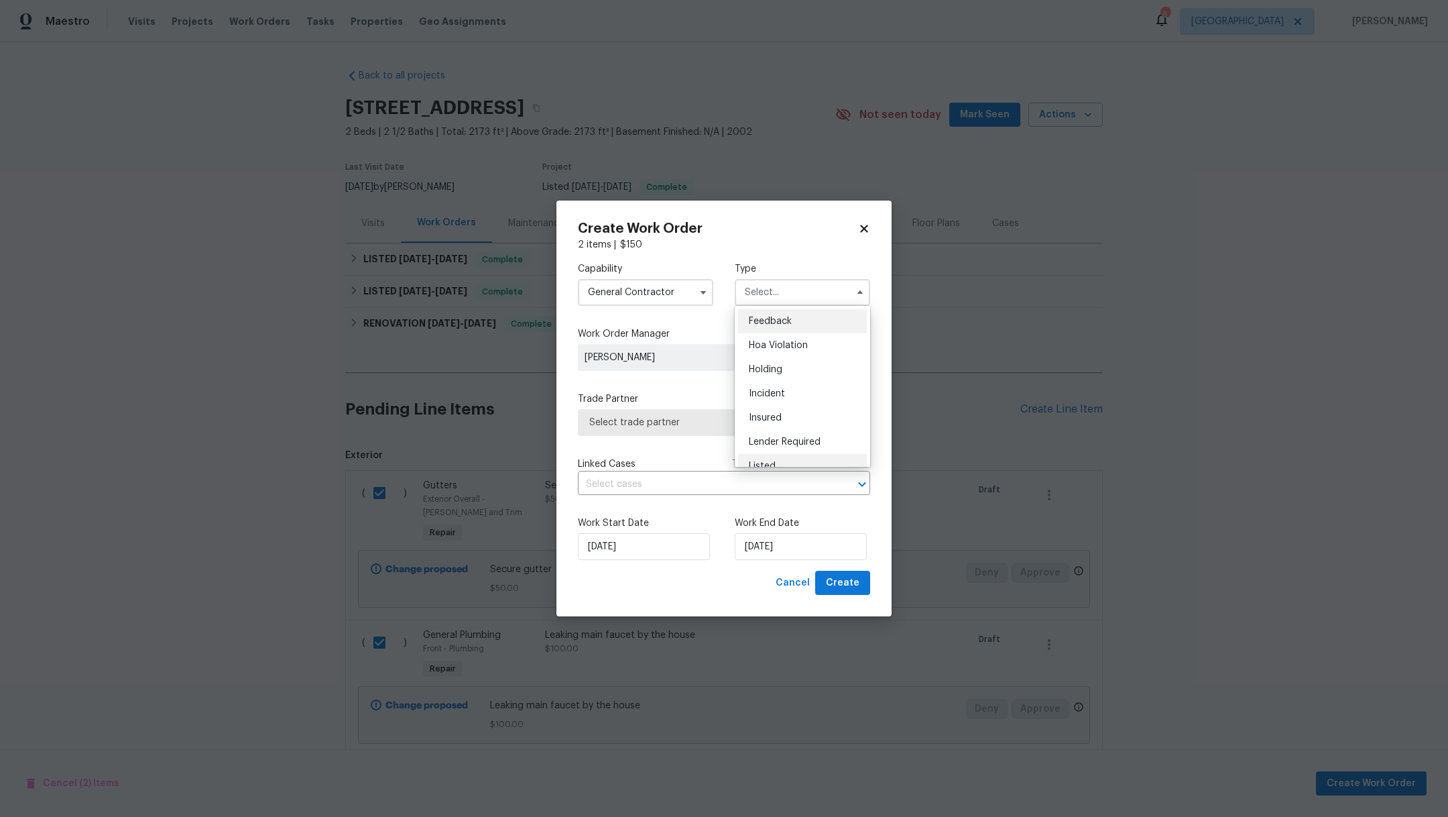
click at [801, 462] on div "Listed" at bounding box center [802, 466] width 129 height 24
type input "Listed"
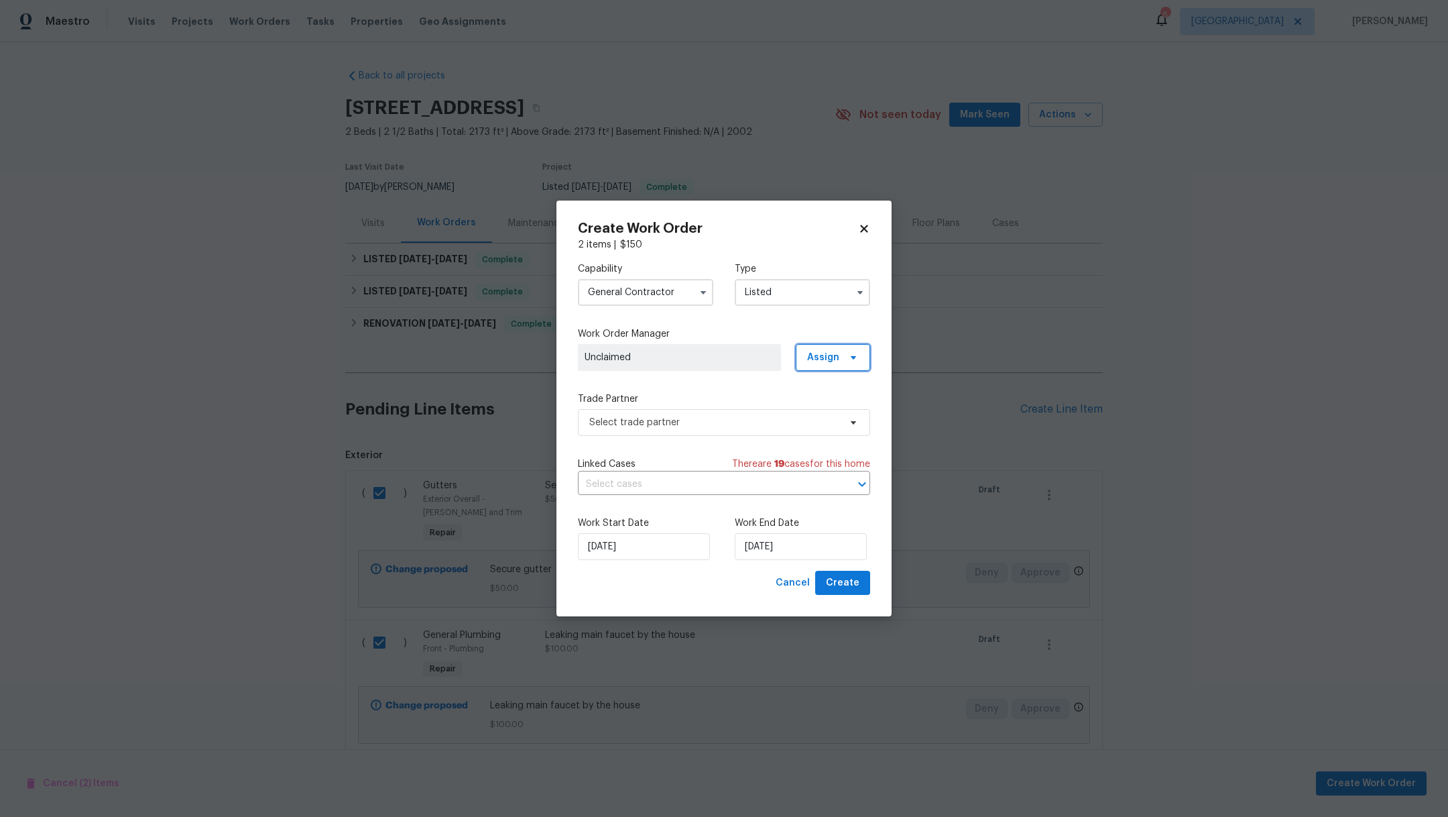
click at [827, 365] on span "Assign" at bounding box center [833, 357] width 74 height 27
click at [821, 397] on div "Assign to HPM" at bounding box center [838, 395] width 63 height 13
click at [668, 428] on span "Select trade partner" at bounding box center [714, 422] width 250 height 13
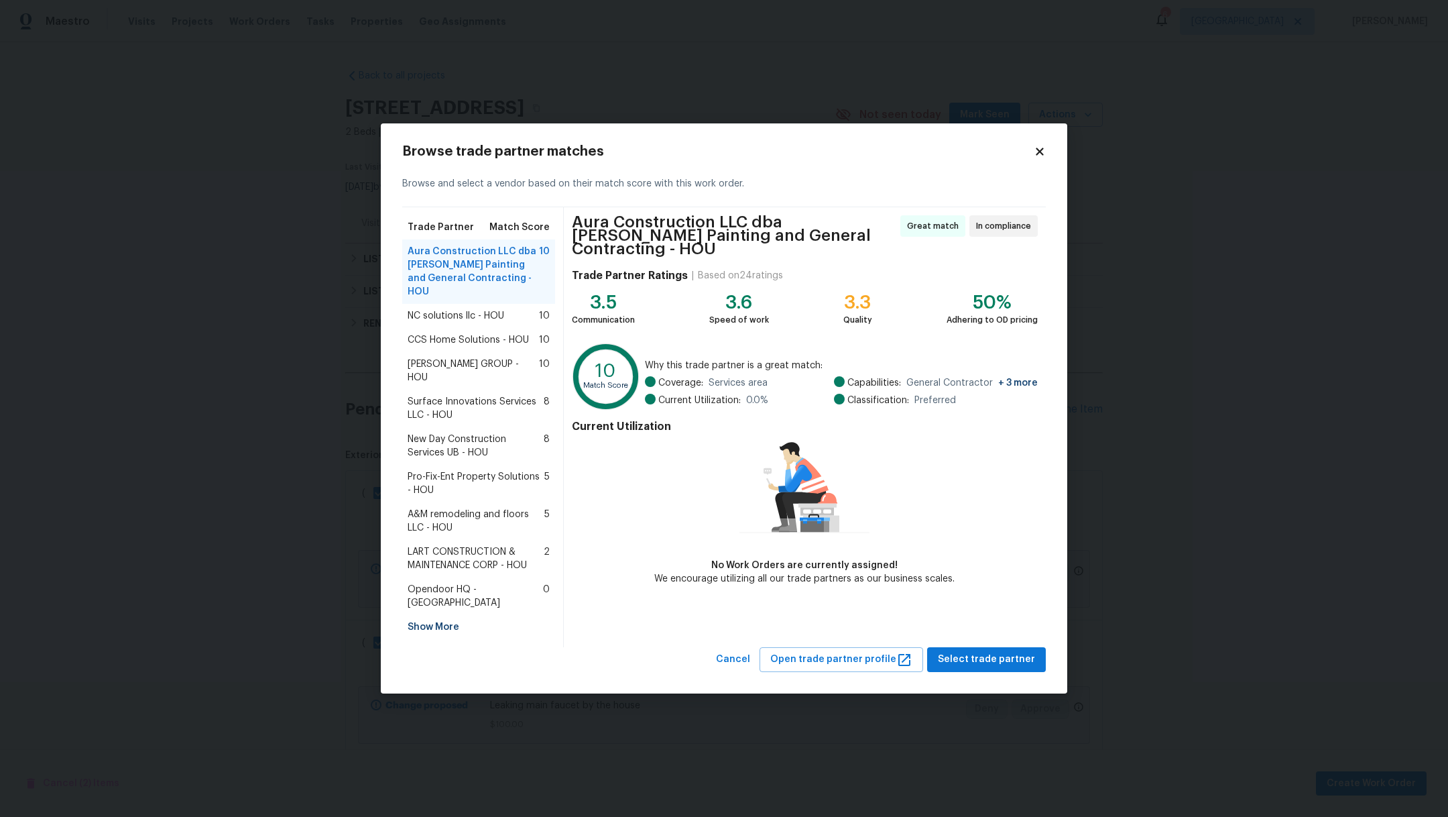
click at [414, 323] on span "NC solutions llc - HOU" at bounding box center [456, 315] width 97 height 13
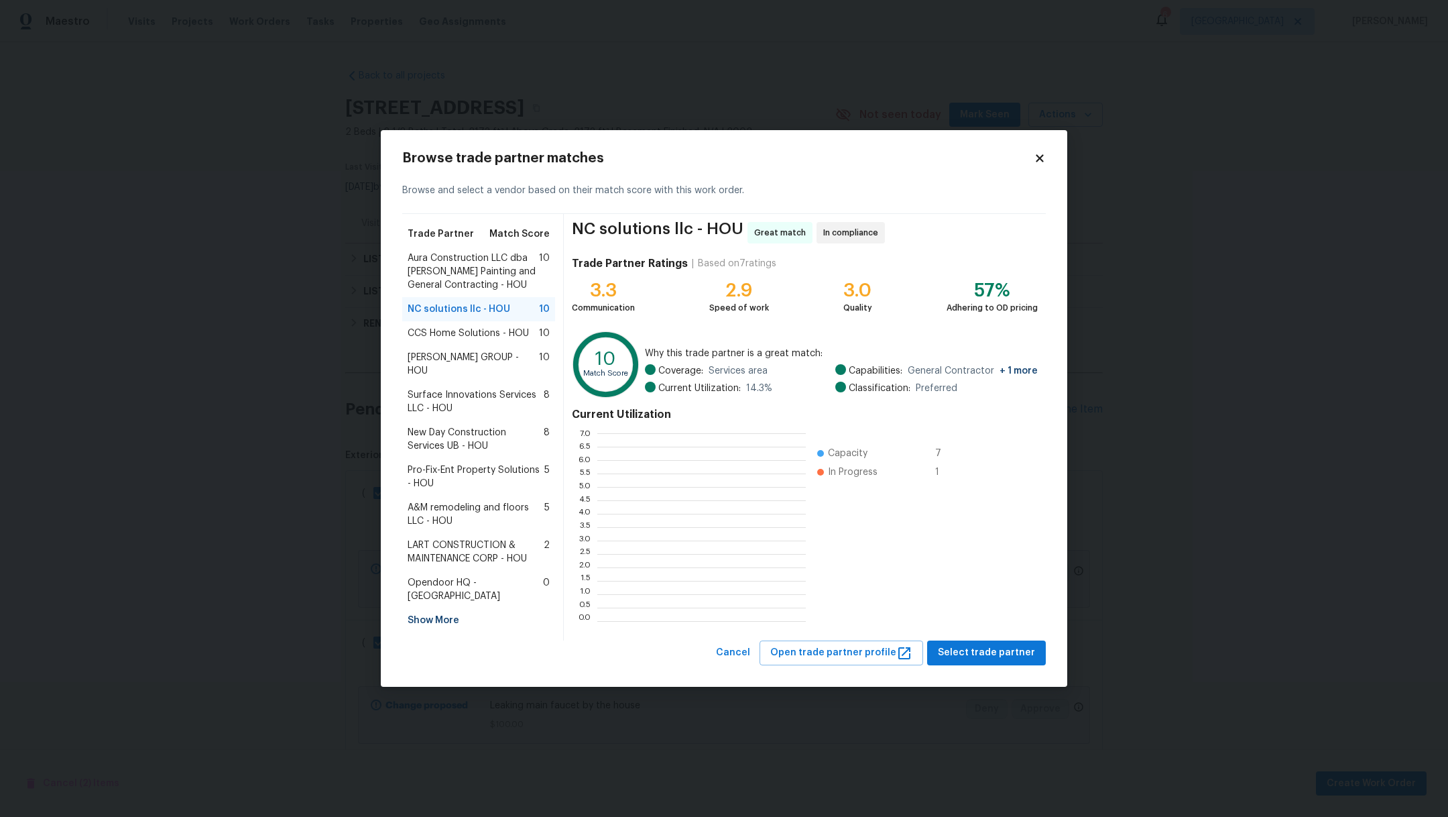
scroll to position [173, 194]
click at [1027, 646] on span "Select trade partner" at bounding box center [986, 652] width 97 height 17
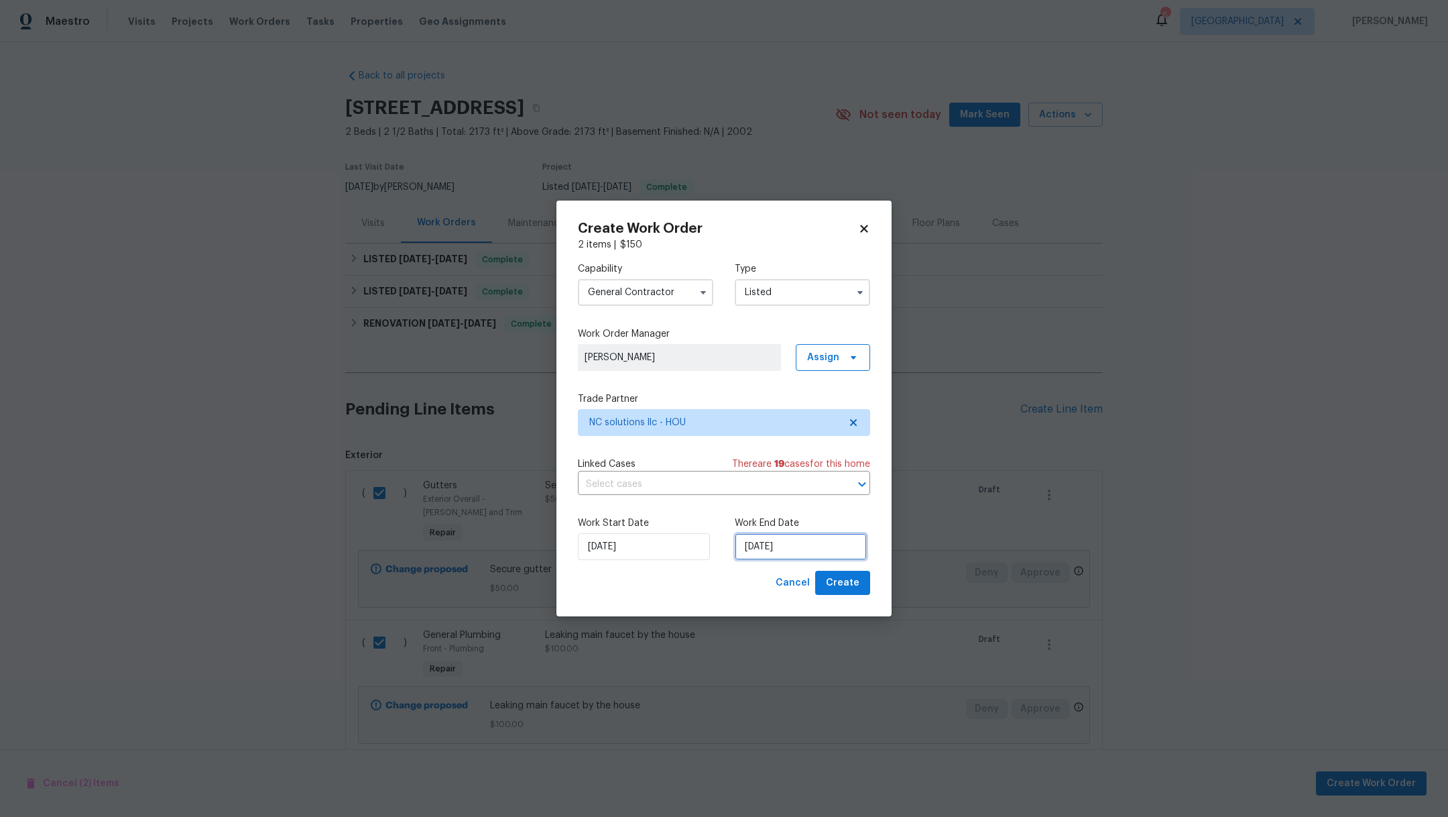
click at [842, 555] on input "[DATE]" at bounding box center [801, 546] width 132 height 27
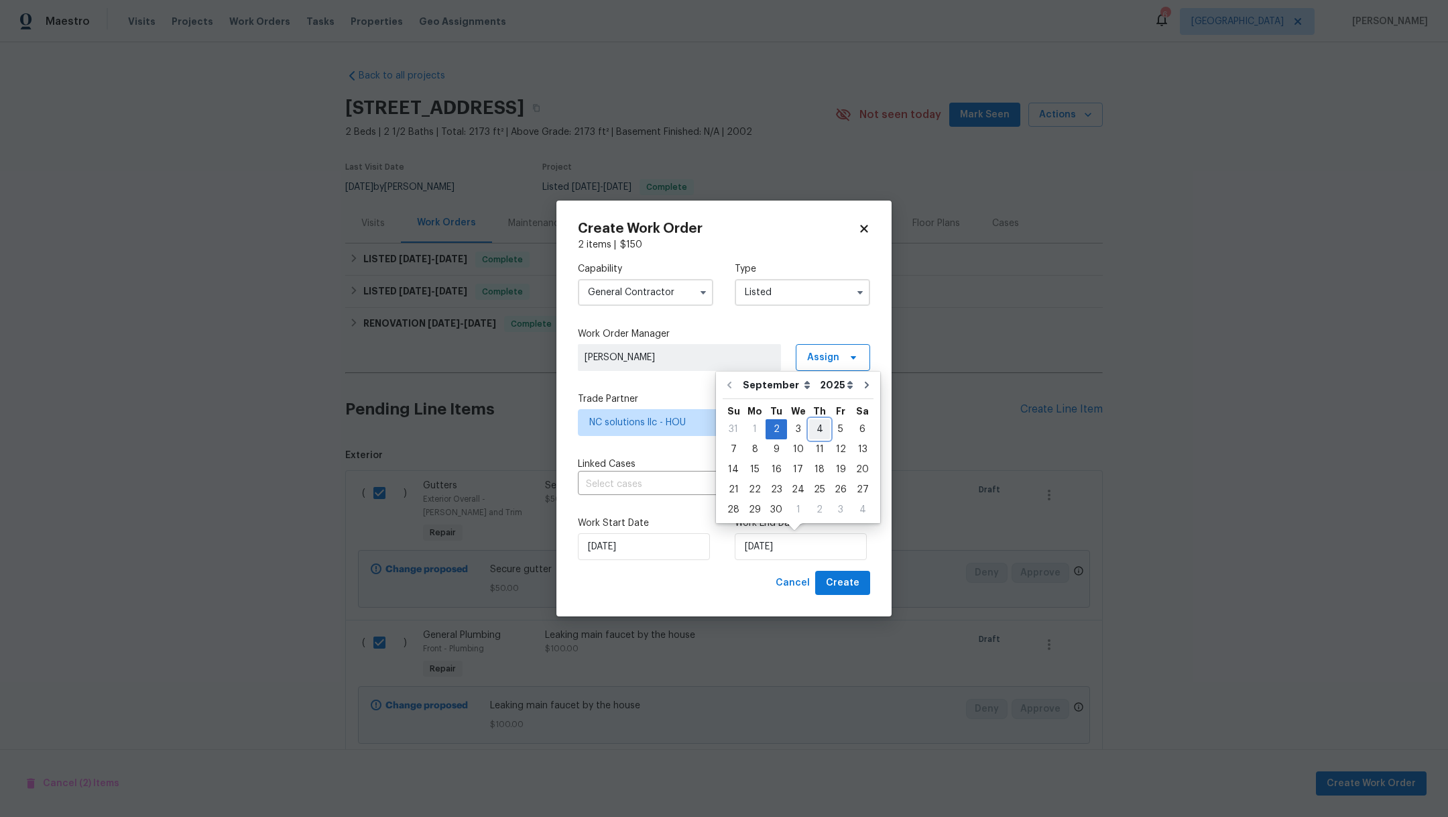
click at [820, 428] on div "4" at bounding box center [819, 429] width 21 height 19
type input "[DATE]"
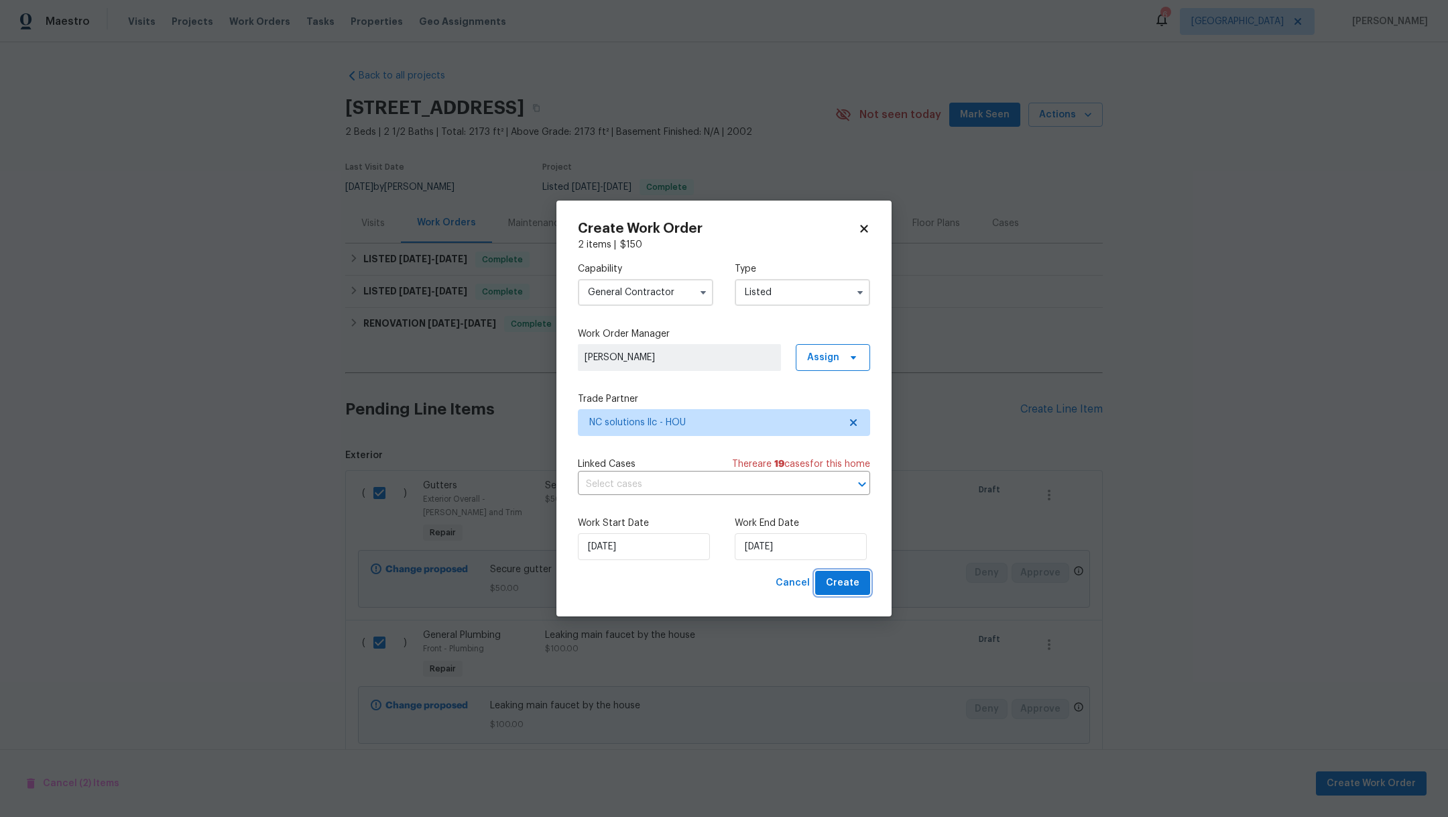
click at [832, 587] on span "Create" at bounding box center [843, 583] width 34 height 17
checkbox input "false"
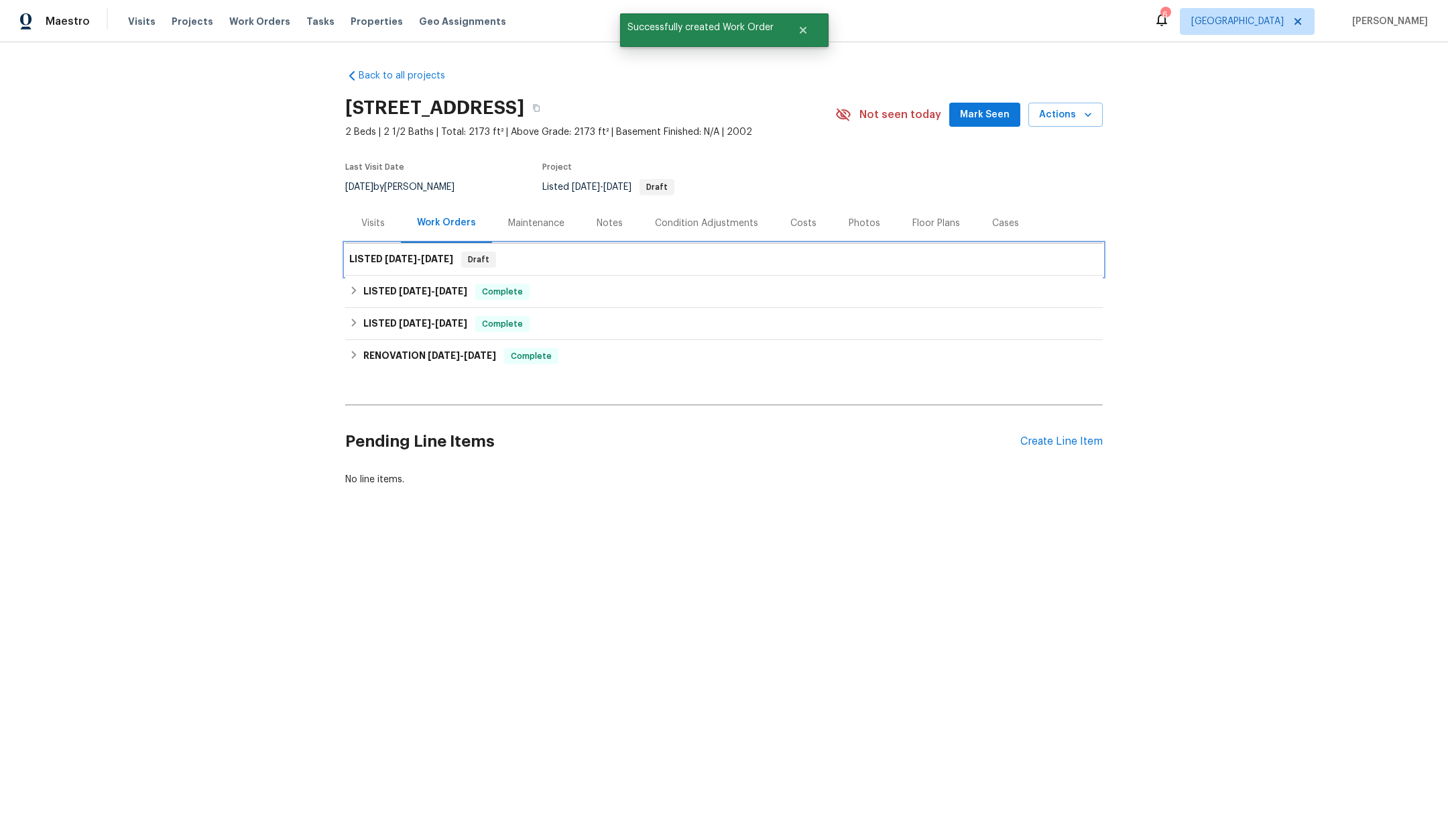
click at [421, 255] on span "[DATE]" at bounding box center [437, 258] width 32 height 9
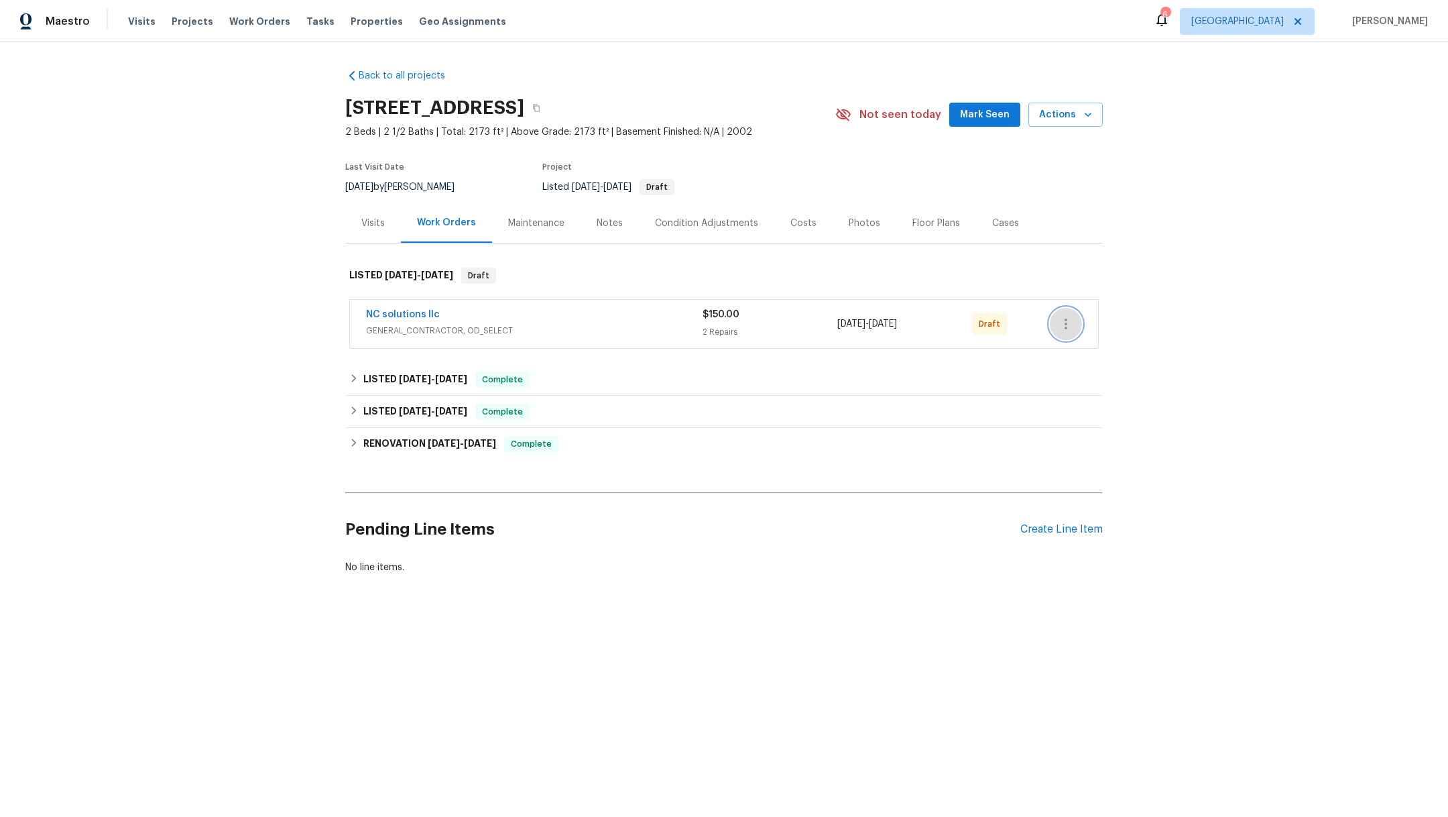
click at [1064, 327] on icon "button" at bounding box center [1066, 324] width 16 height 16
click at [1071, 352] on li "Confirm and Send to Vendor" at bounding box center [1118, 346] width 150 height 22
click at [252, 19] on div at bounding box center [724, 408] width 1448 height 817
click at [234, 17] on span "Work Orders" at bounding box center [259, 21] width 61 height 13
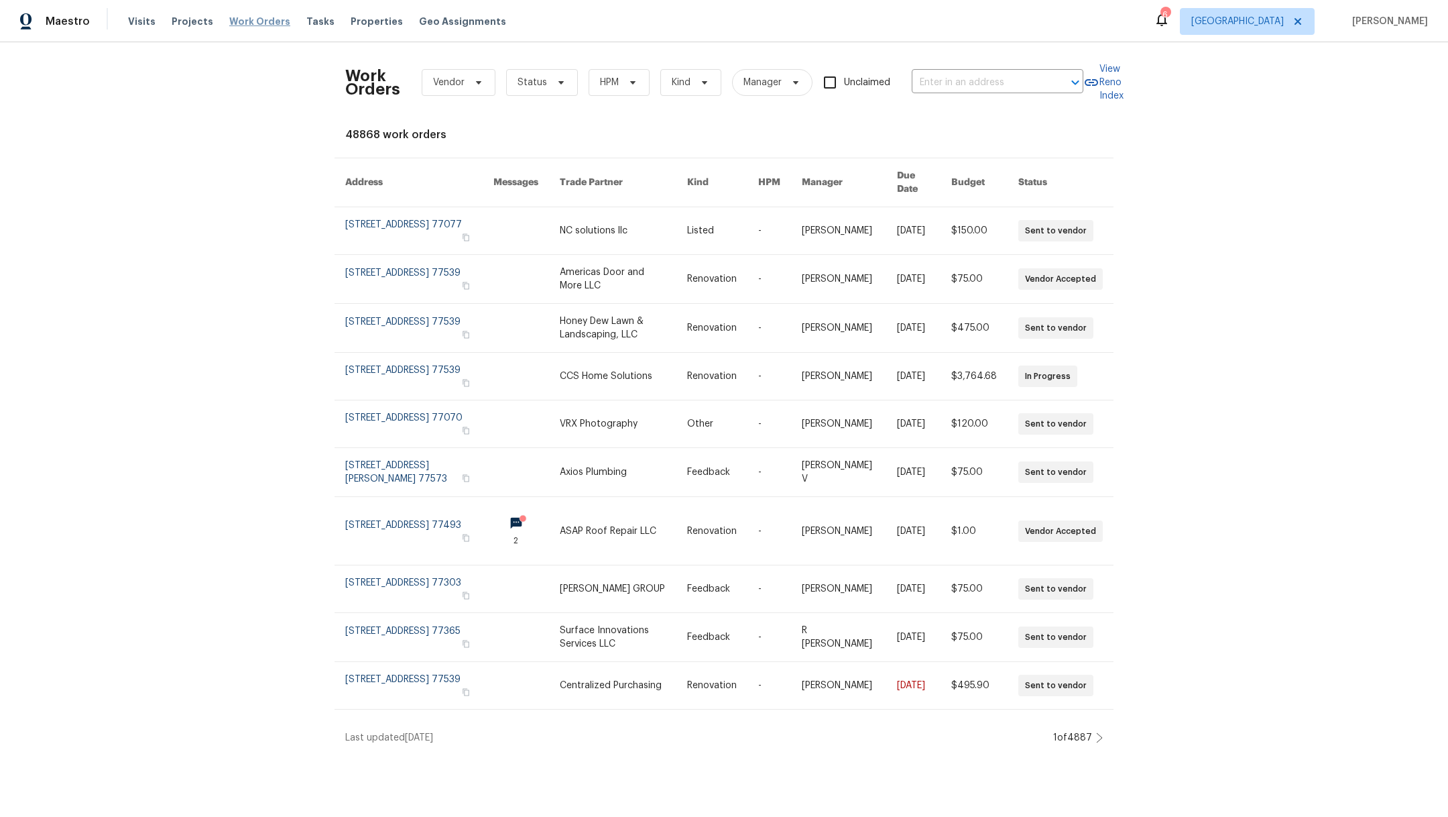
click at [235, 19] on span "Work Orders" at bounding box center [259, 21] width 61 height 13
click at [205, 21] on div "Visits Projects Work Orders Tasks Properties Geo Assignments" at bounding box center [325, 21] width 394 height 27
click at [192, 21] on span "Projects" at bounding box center [193, 21] width 42 height 13
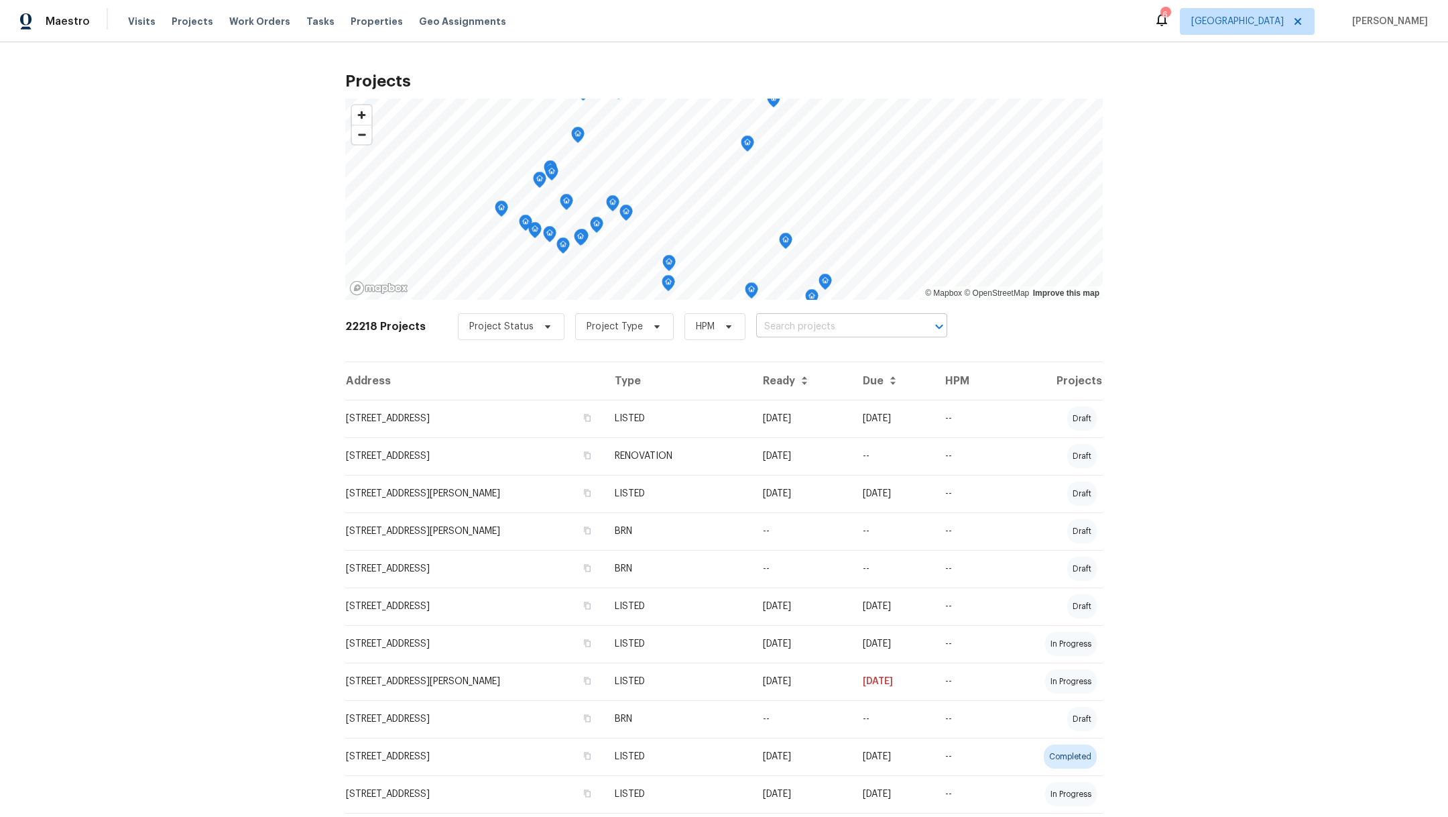
click at [822, 323] on input "text" at bounding box center [833, 327] width 154 height 21
type input "11307"
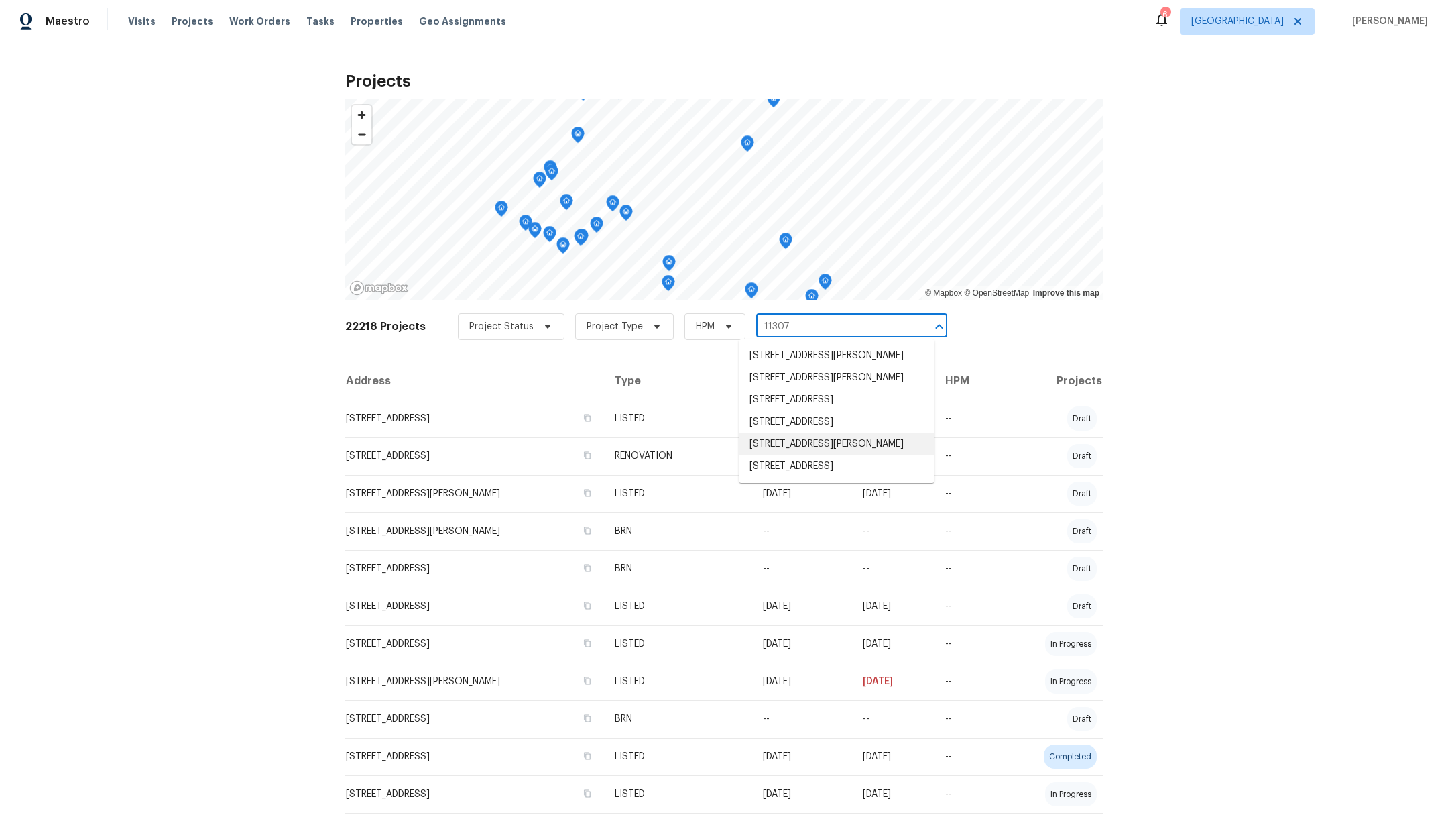
click at [887, 455] on li "[STREET_ADDRESS][PERSON_NAME]" at bounding box center [837, 444] width 196 height 22
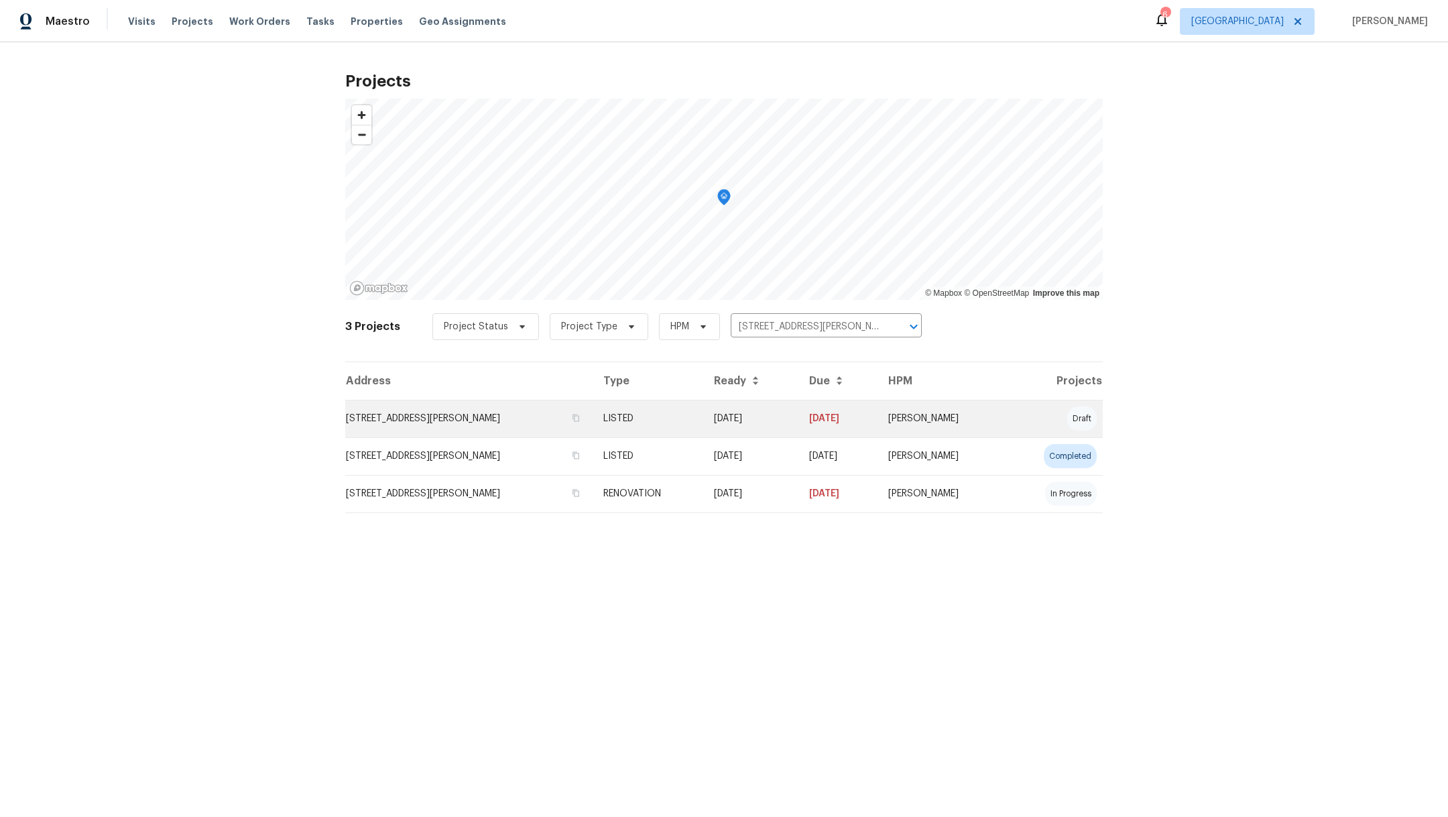
click at [433, 413] on td "[STREET_ADDRESS][PERSON_NAME]" at bounding box center [468, 419] width 247 height 38
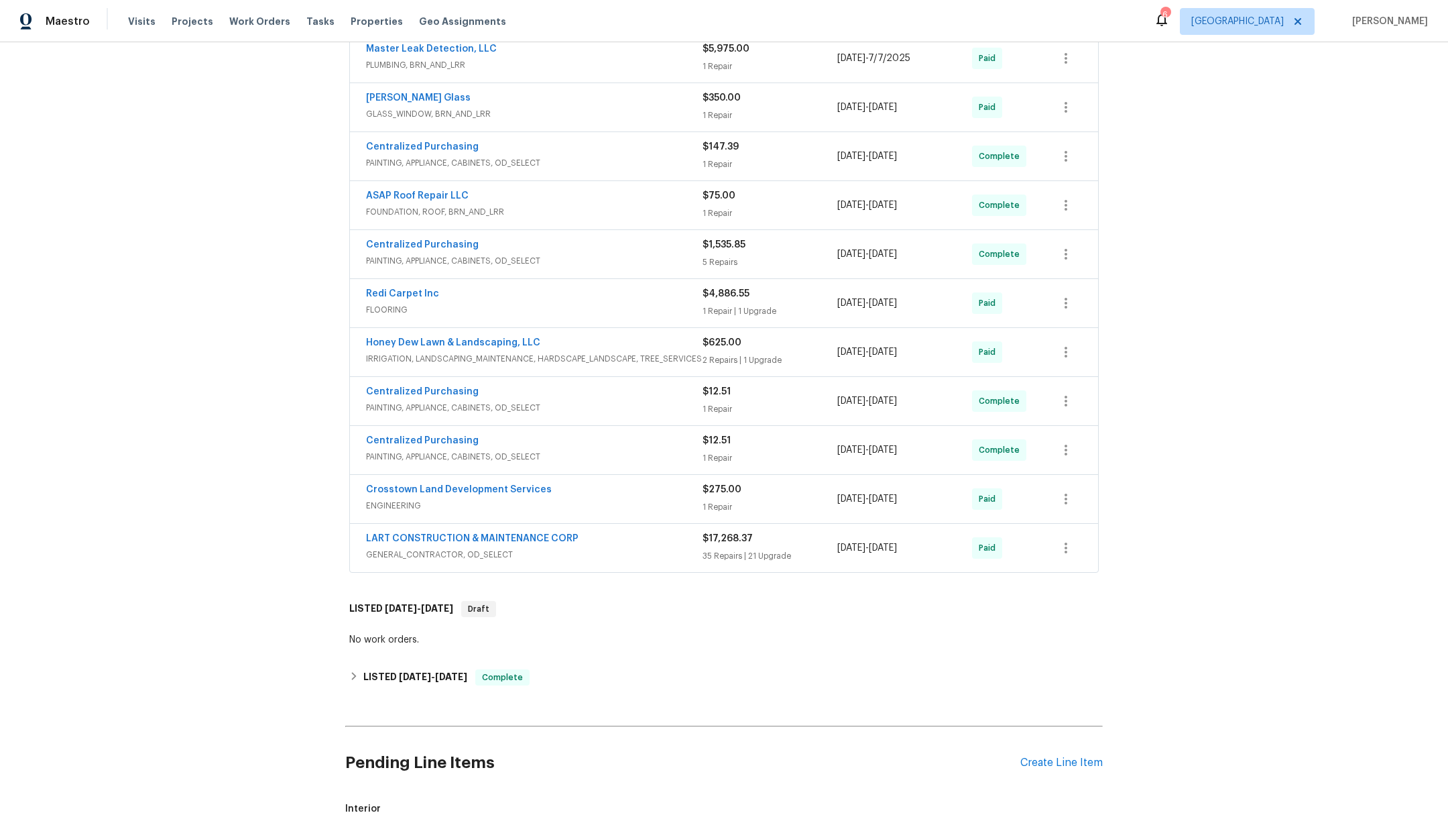
scroll to position [620, 0]
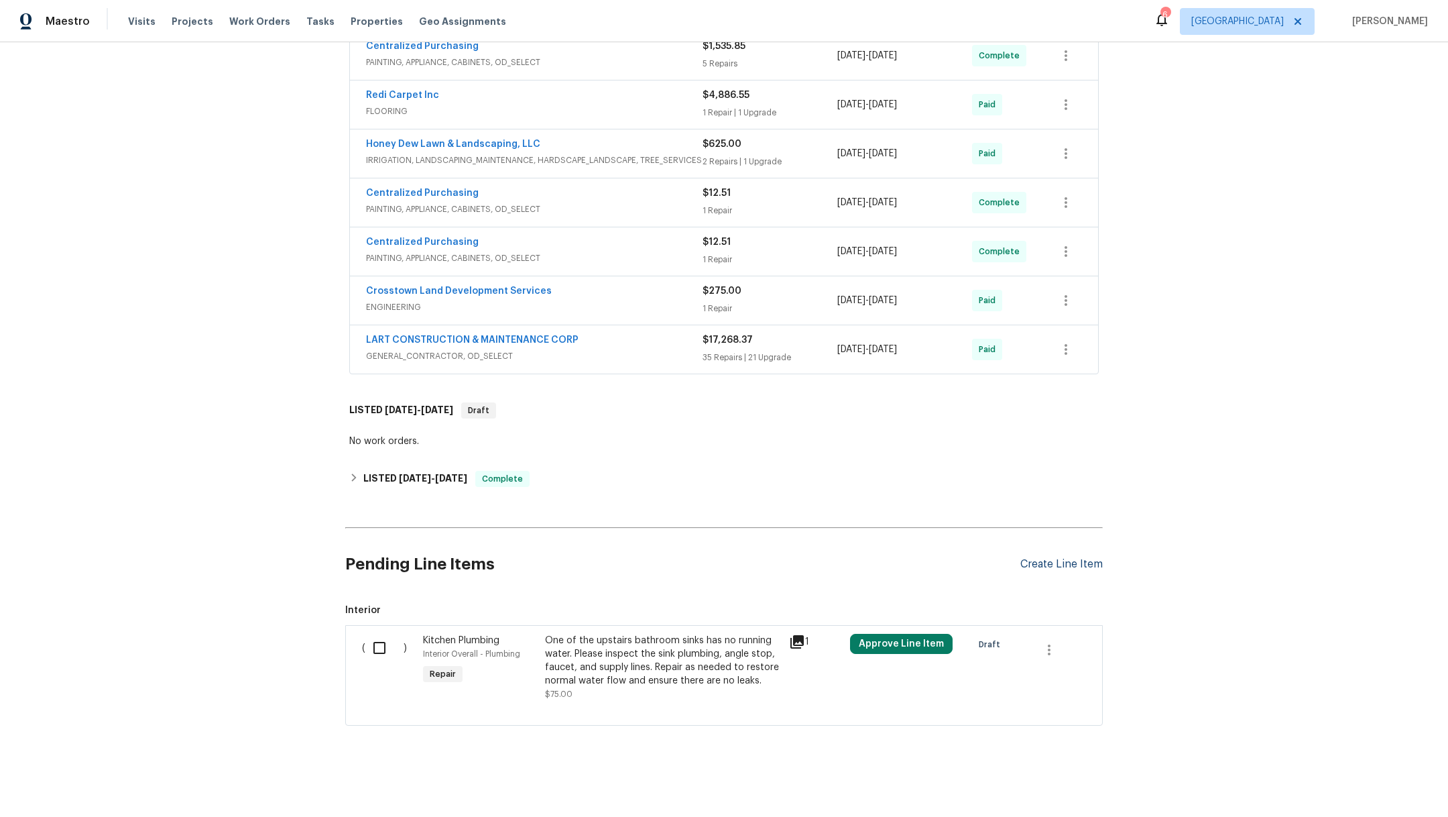
click at [1041, 558] on div "Create Line Item" at bounding box center [1062, 564] width 82 height 13
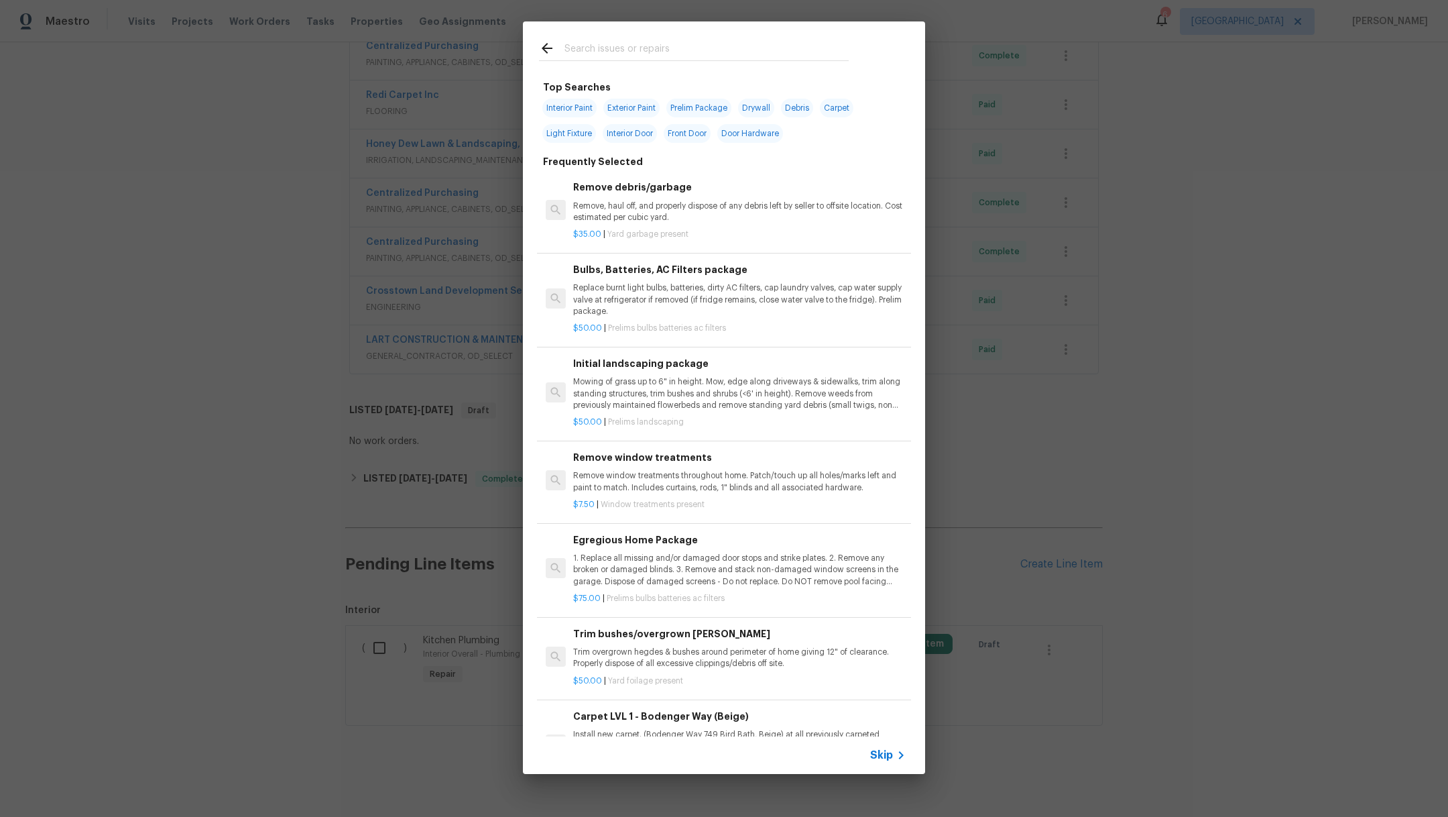
click at [585, 45] on input "text" at bounding box center [707, 50] width 284 height 20
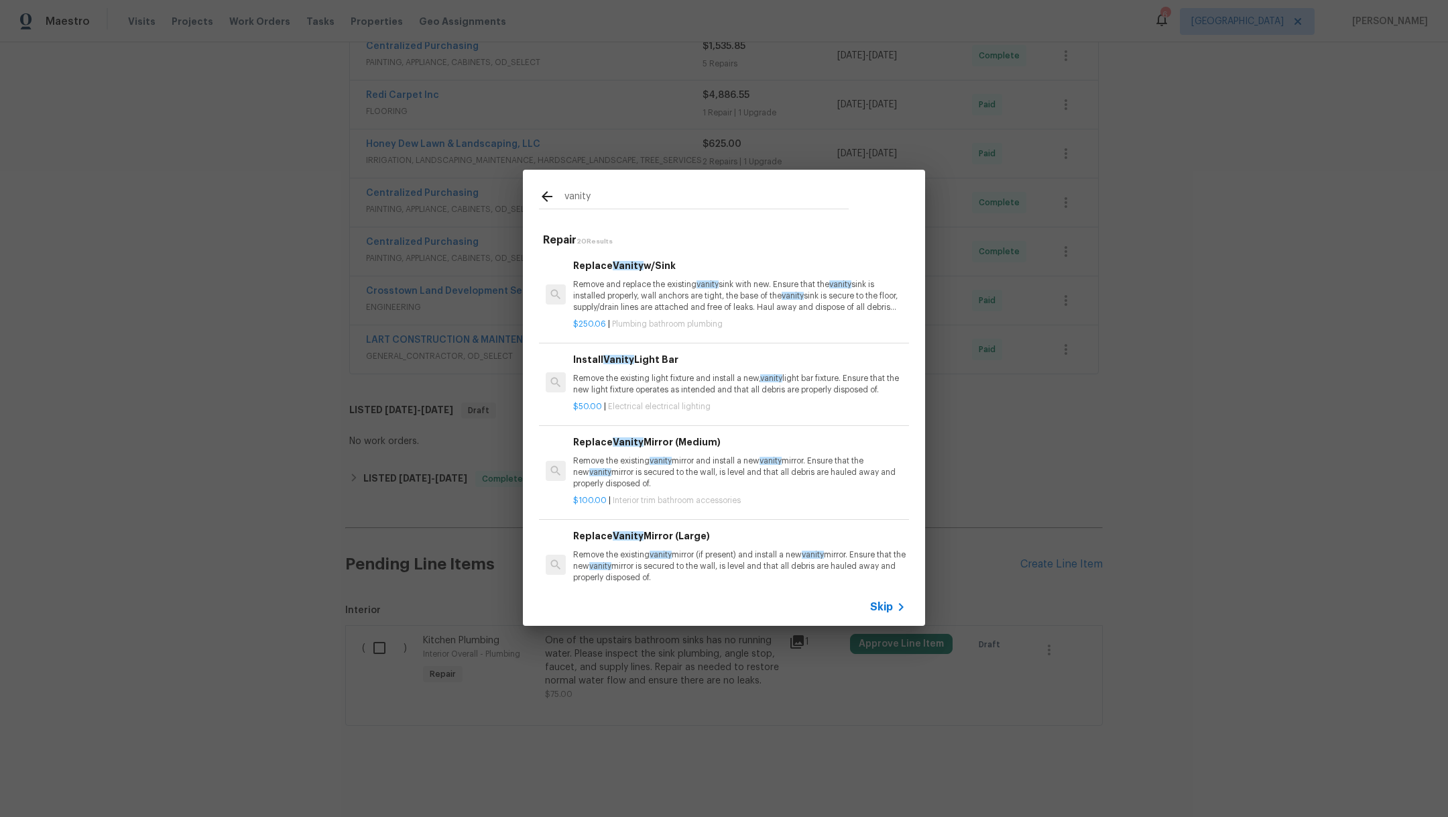
type input "vanity"
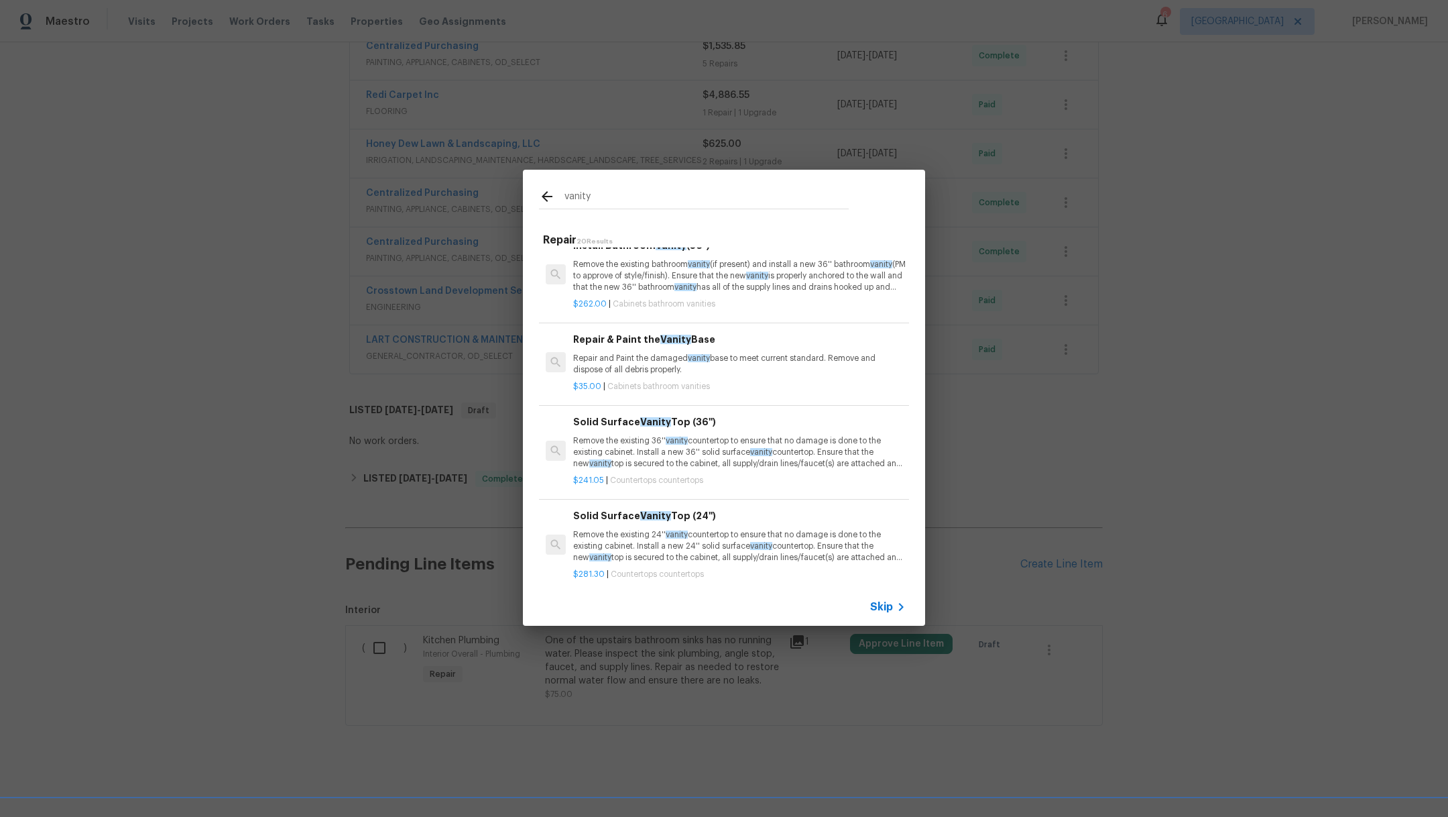
scroll to position [951, 0]
click at [786, 385] on div "$35.00 | Cabinets bathroom vanities" at bounding box center [739, 380] width 333 height 17
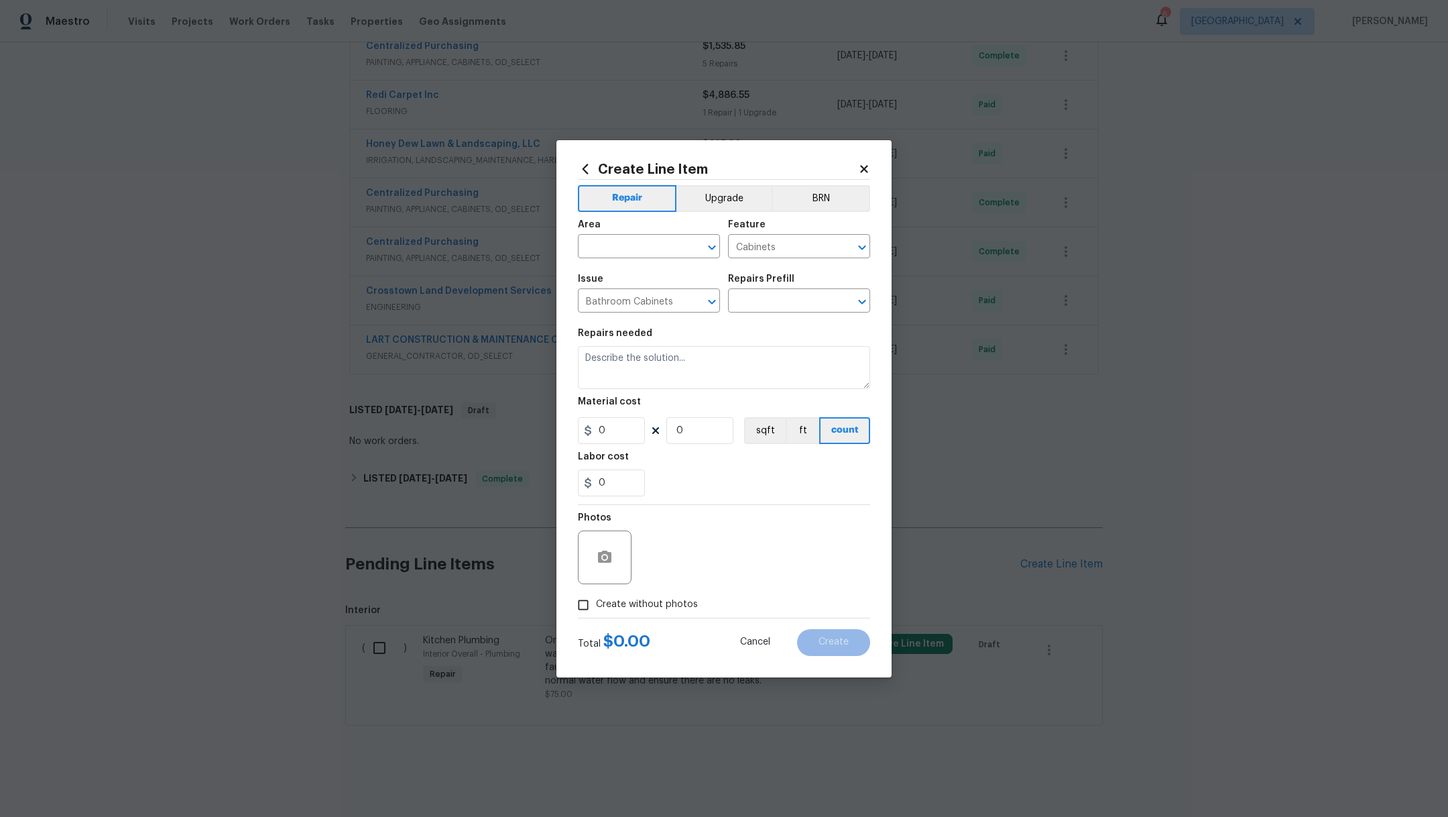
type input "Repair & Paint the Vanity Base $35.00"
type textarea "Repair and Paint the damaged vanity base to meet current standard. Remove and d…"
type input "35"
type input "1"
drag, startPoint x: 614, startPoint y: 359, endPoint x: 561, endPoint y: 357, distance: 53.0
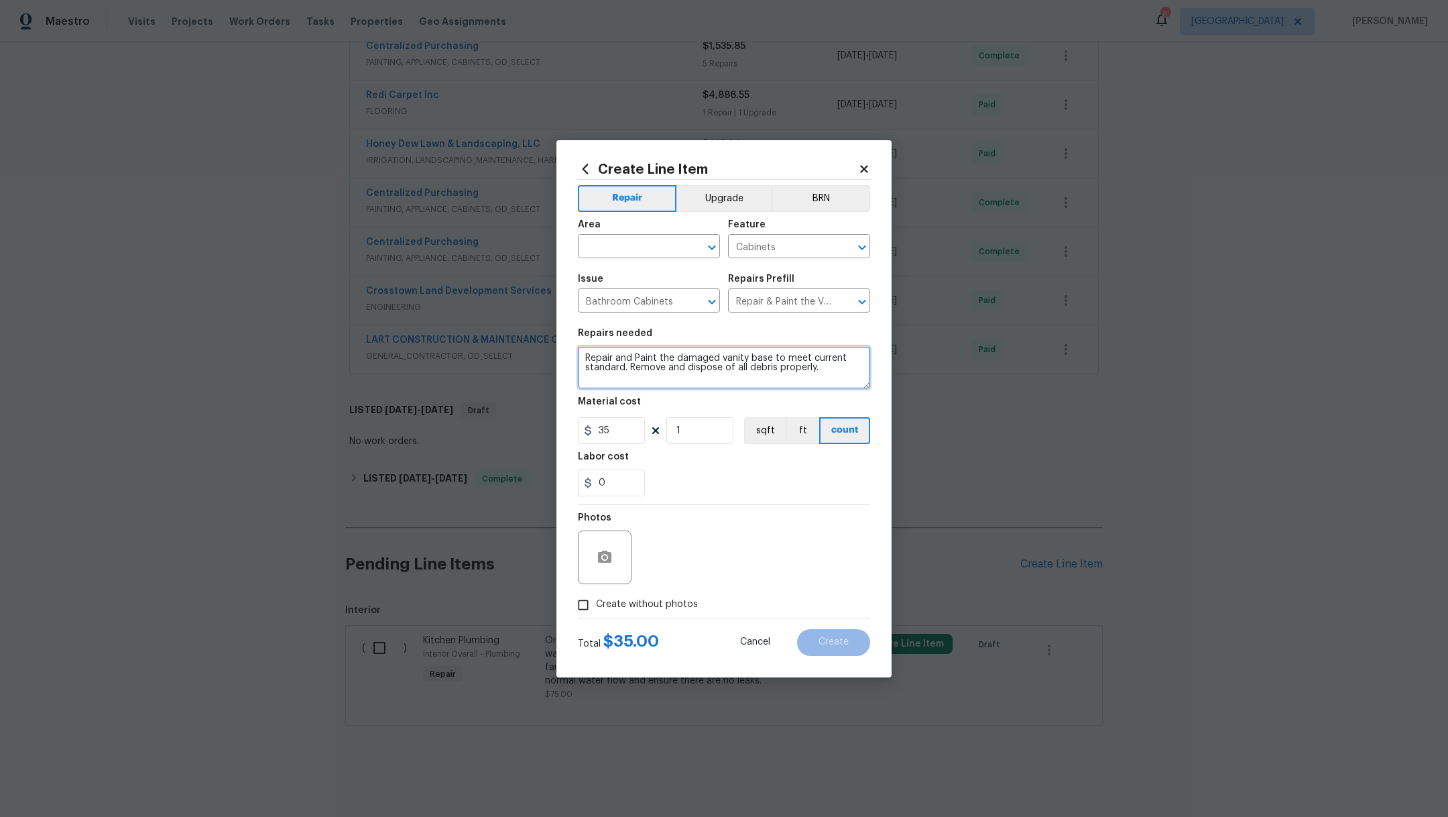
click at [561, 357] on div "Create Line Item Repair Upgrade BRN Area ​ Feature Cabinets ​ Issue Bathroom Ca…" at bounding box center [724, 408] width 335 height 537
type textarea "Replace and Paint the damaged vanity base to meet current standard. Remove and …"
click at [691, 438] on input "1" at bounding box center [700, 430] width 67 height 27
type input "2"
click at [583, 357] on textarea "Replace and Paint the damaged vanity base to meet current standard. Remove and …" at bounding box center [724, 367] width 292 height 43
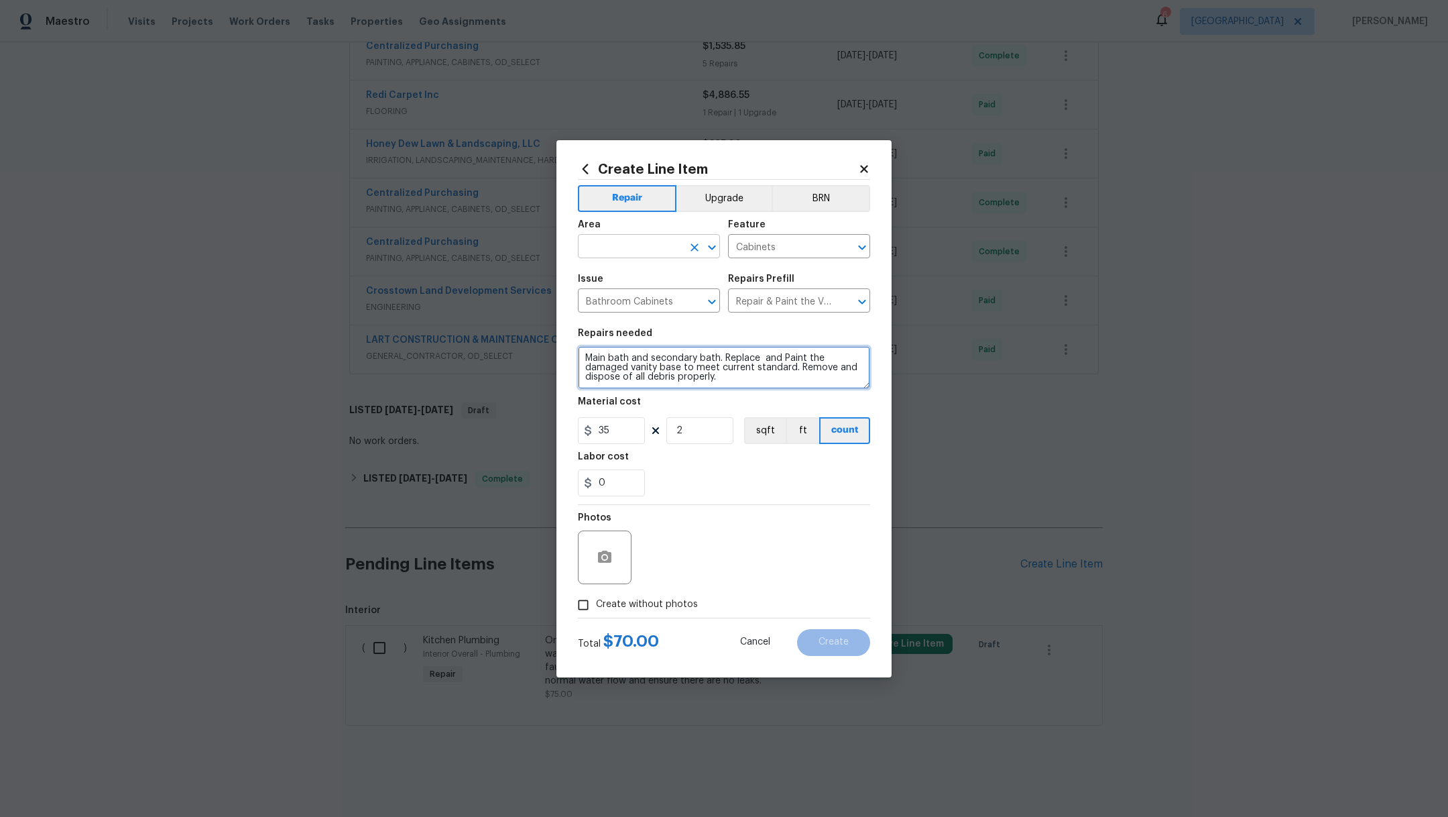
type textarea "Main bath and secondary bath. Replace and Paint the damaged vanity base to meet…"
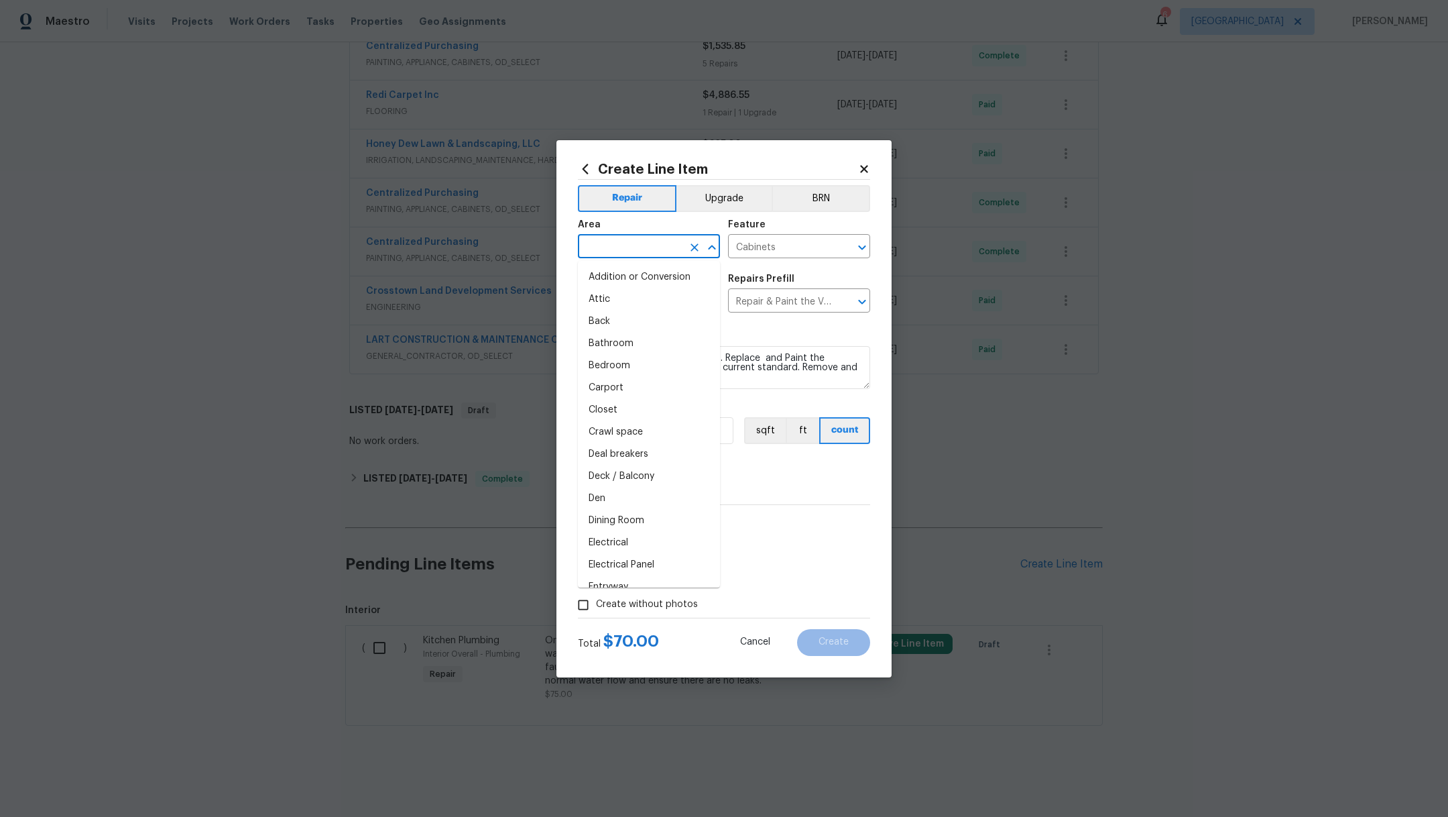
click at [606, 245] on input "text" at bounding box center [630, 247] width 105 height 21
type input "o"
click at [636, 277] on li "Bathroom" at bounding box center [649, 277] width 142 height 22
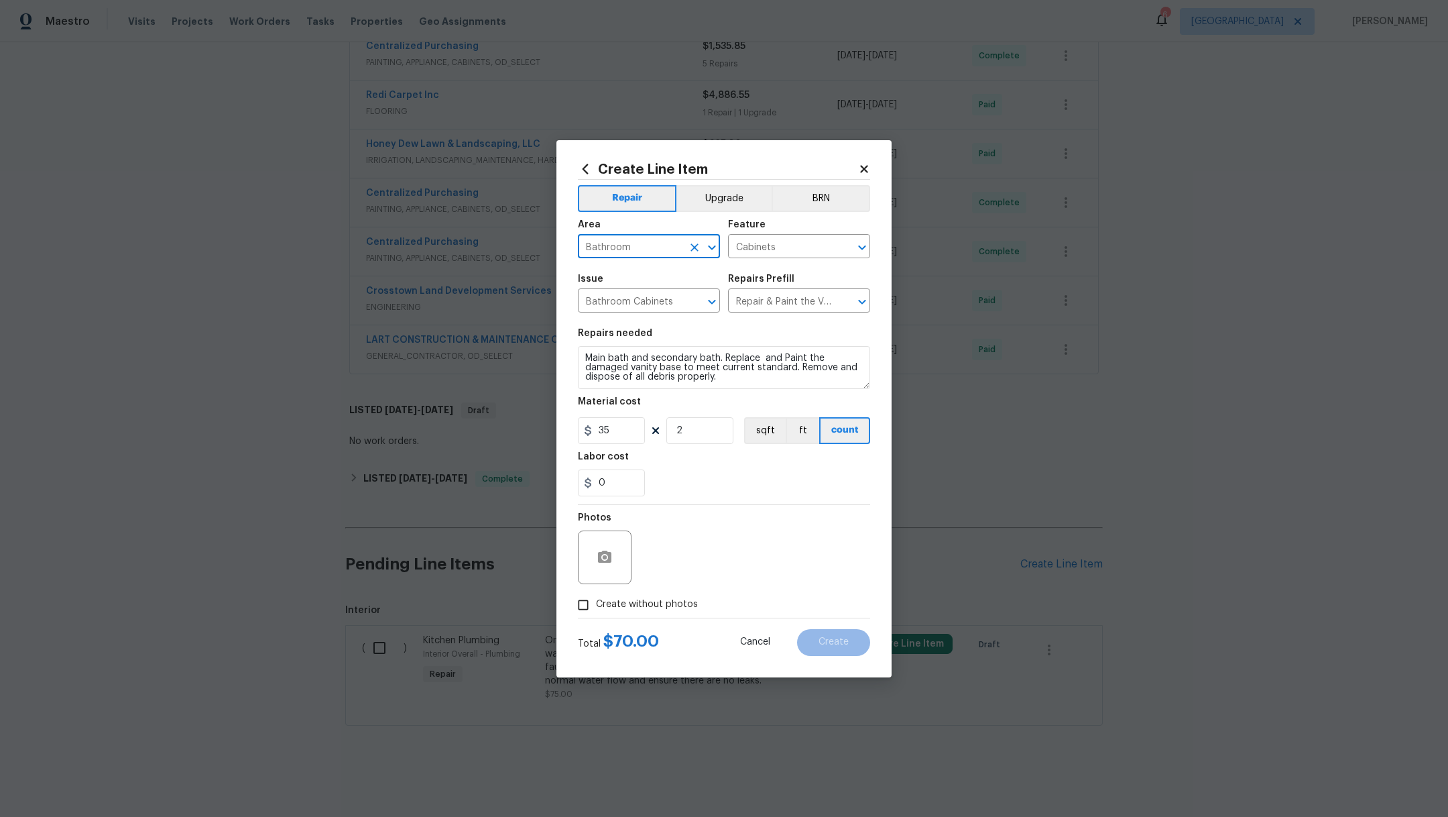
type input "Bathroom"
click at [651, 603] on span "Create without photos" at bounding box center [647, 604] width 102 height 14
click at [596, 603] on input "Create without photos" at bounding box center [583, 604] width 25 height 25
checkbox input "true"
click at [736, 569] on textarea at bounding box center [756, 557] width 228 height 54
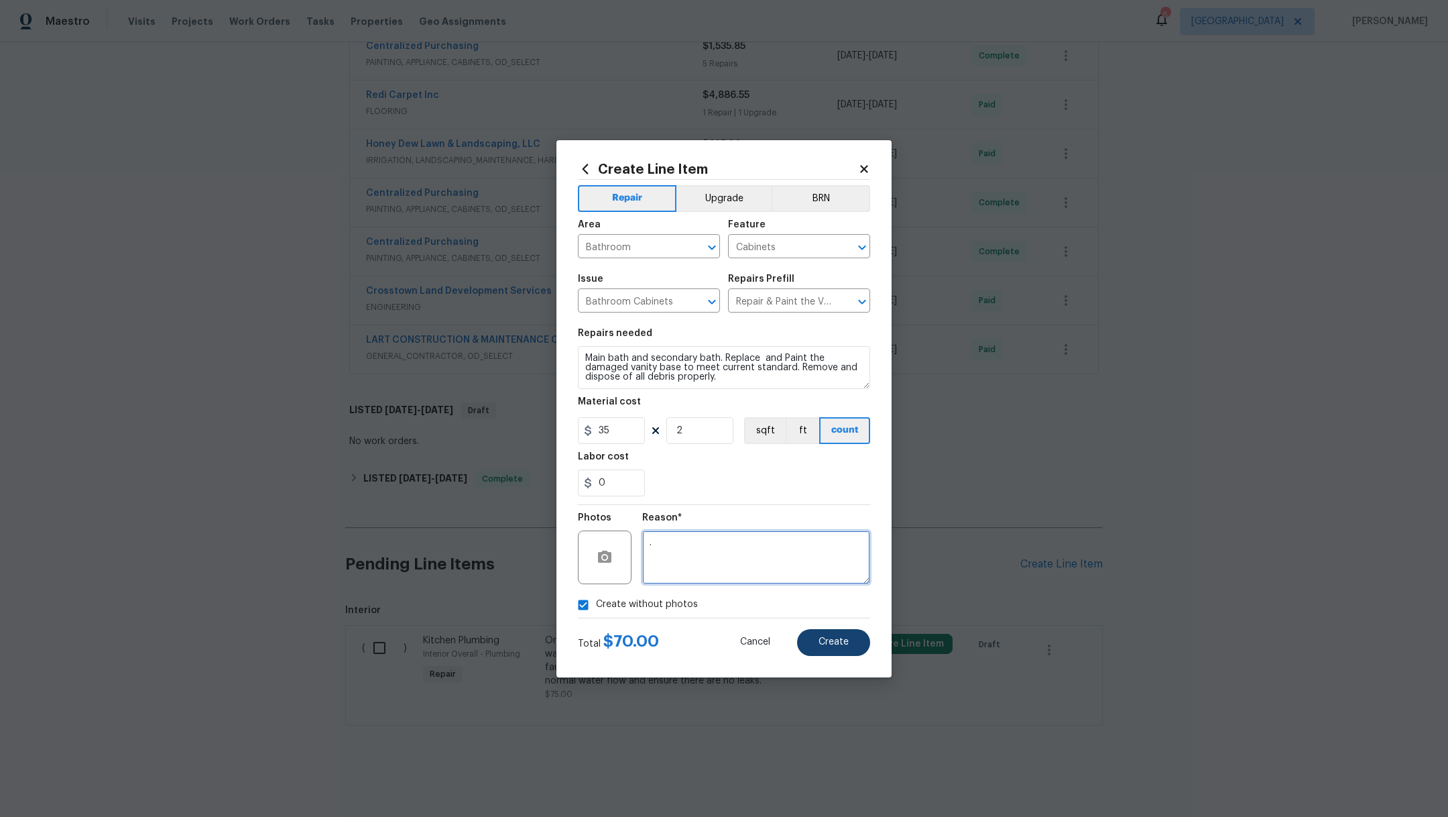
type textarea "."
click at [831, 641] on span "Create" at bounding box center [834, 642] width 30 height 10
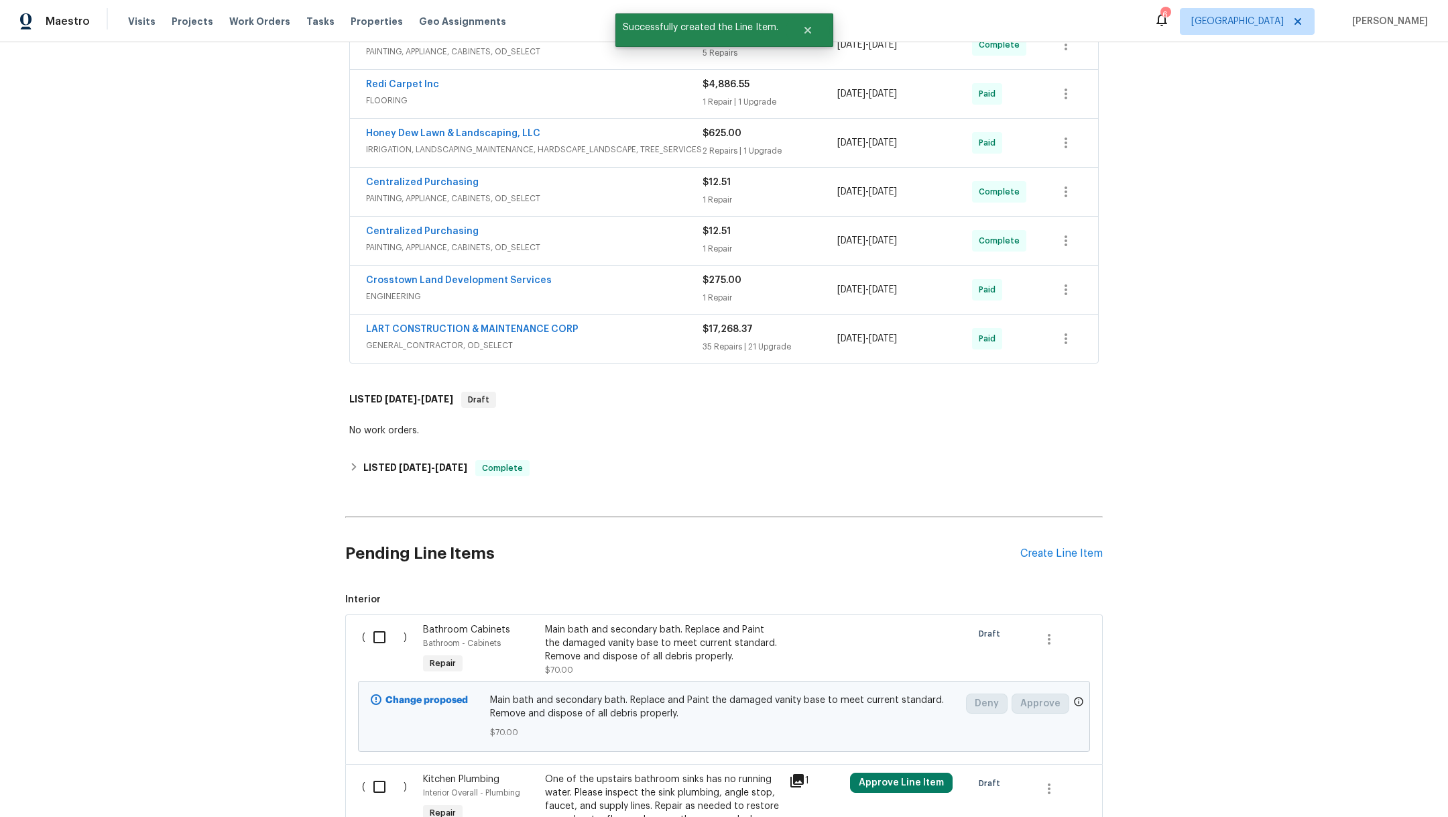
scroll to position [770, 0]
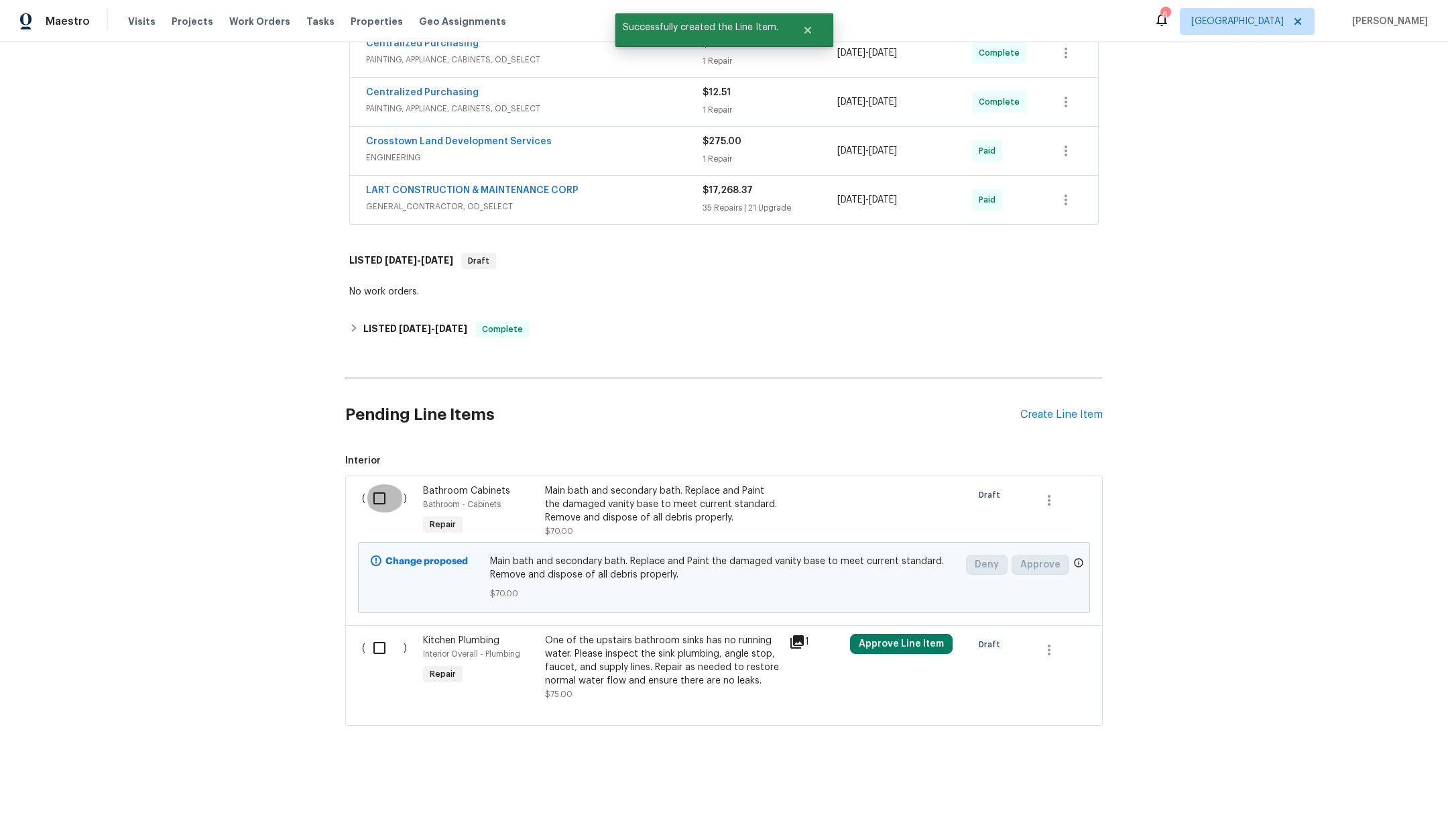
click at [372, 484] on input "checkbox" at bounding box center [384, 498] width 38 height 28
checkbox input "true"
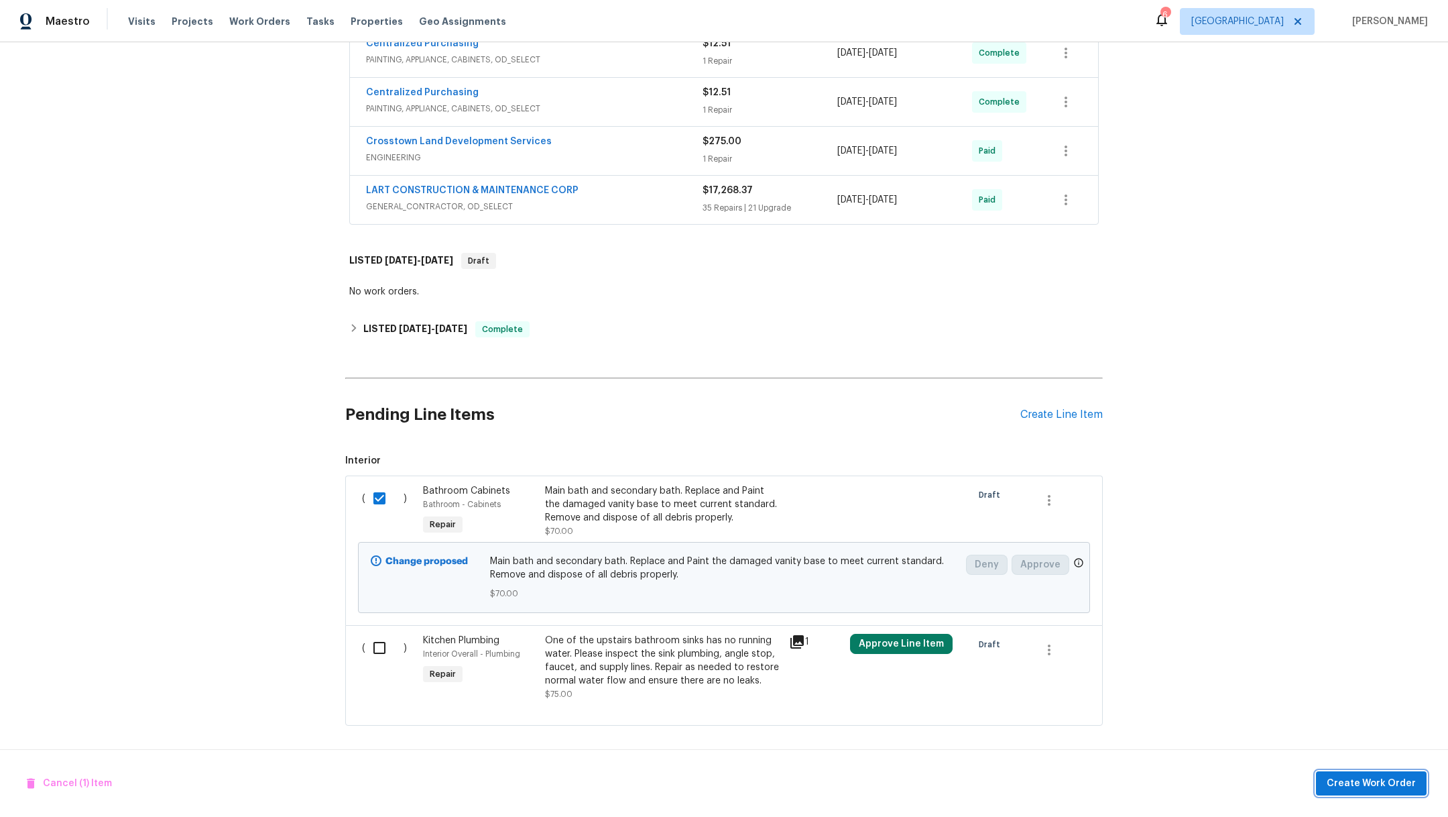
click at [1348, 785] on span "Create Work Order" at bounding box center [1371, 783] width 89 height 17
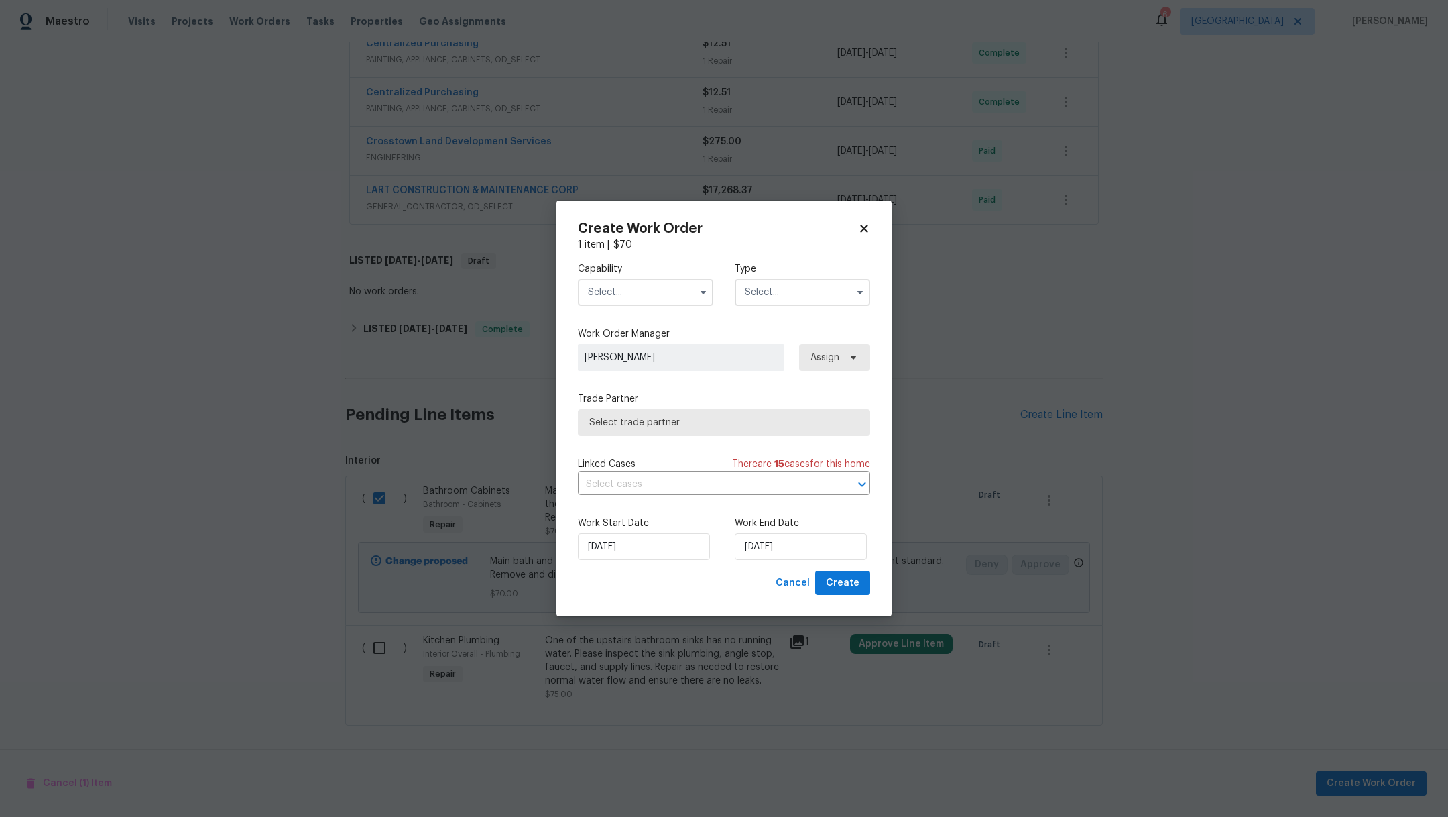
click at [609, 288] on input "text" at bounding box center [645, 292] width 135 height 27
click at [675, 404] on span "General Contractor" at bounding box center [635, 398] width 87 height 9
type input "General Contractor"
click at [758, 296] on input "text" at bounding box center [802, 292] width 135 height 27
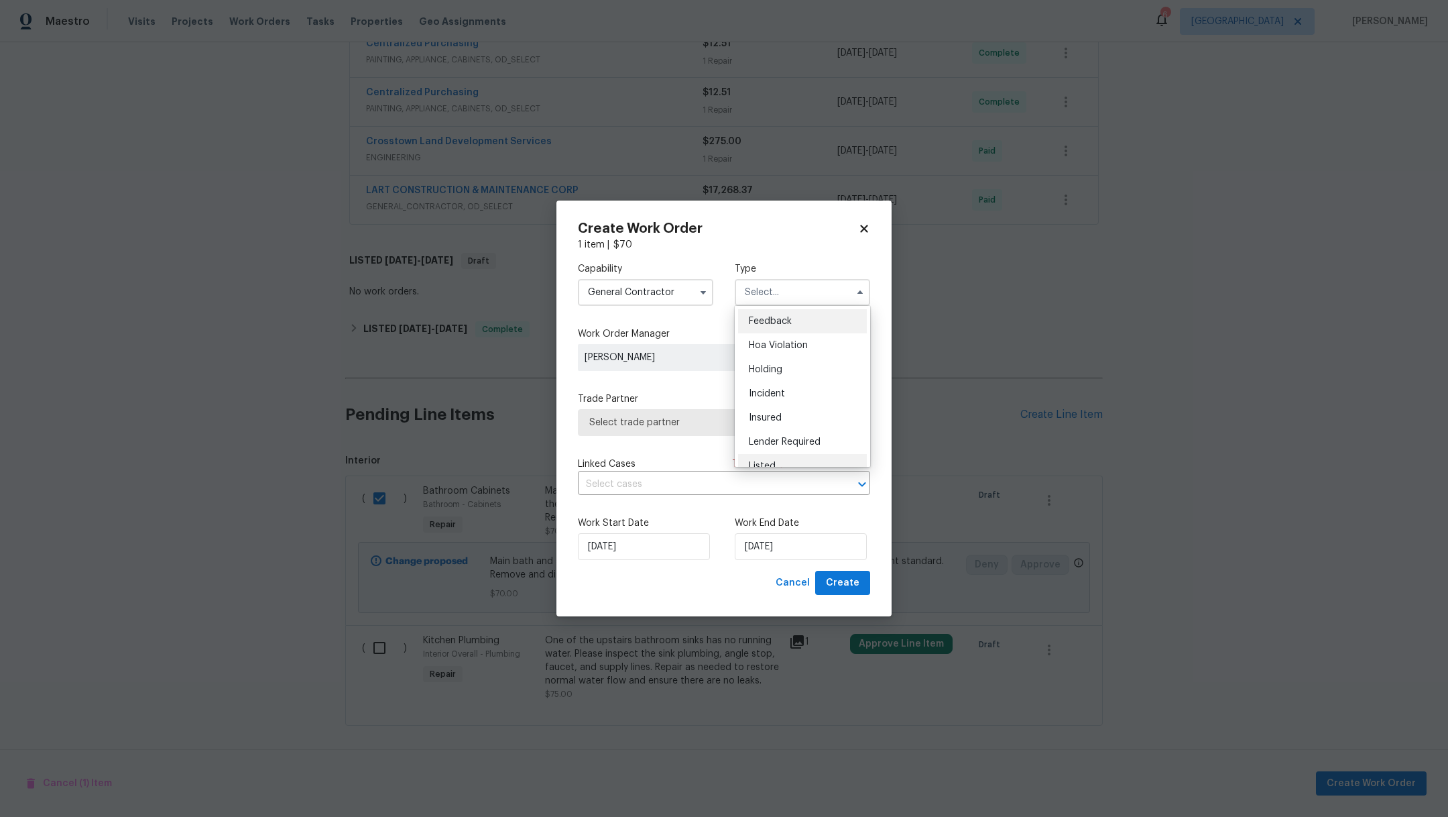
click at [802, 462] on div "Listed" at bounding box center [802, 466] width 129 height 24
type input "Listed"
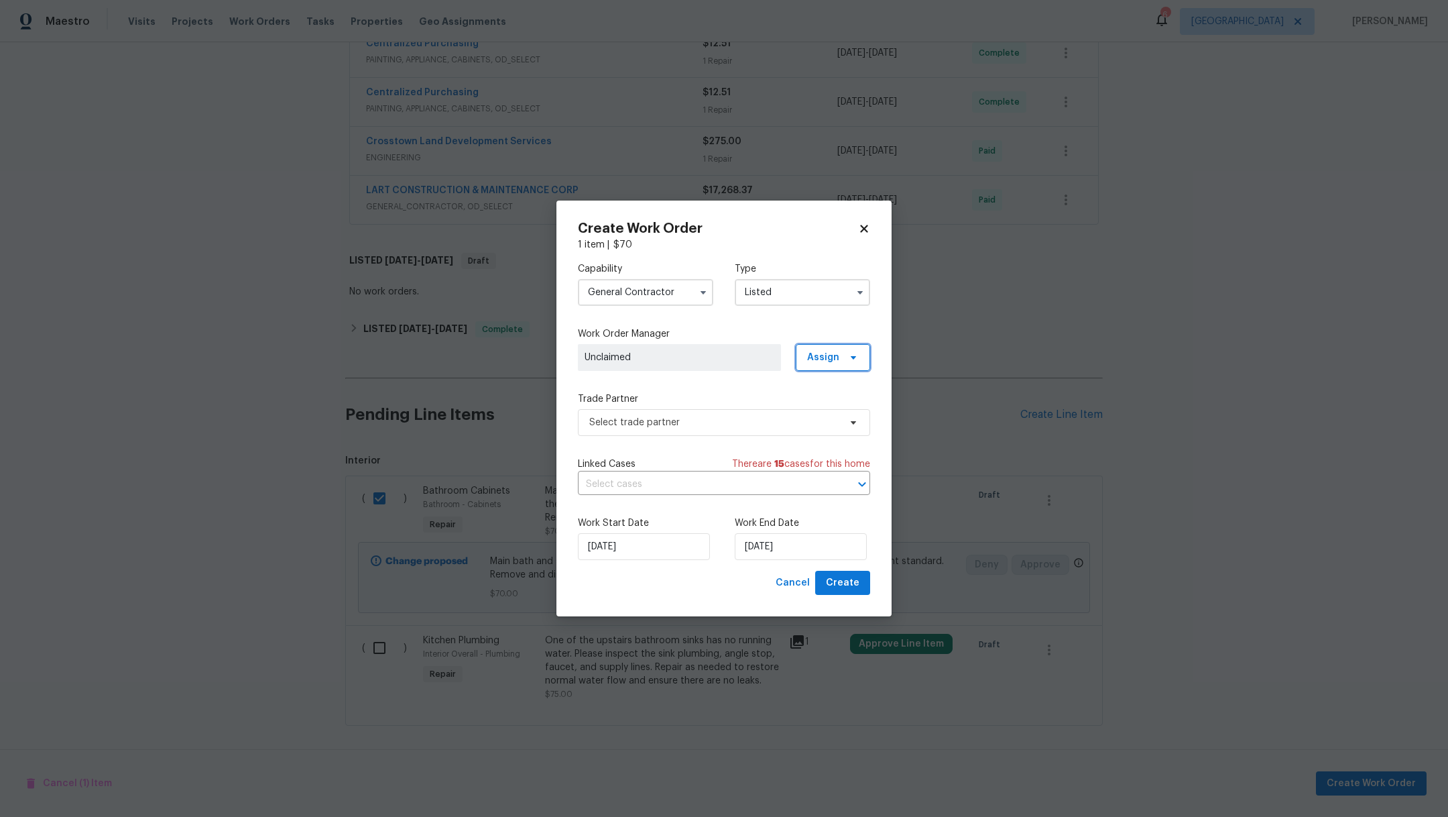
click at [820, 362] on span "Assign" at bounding box center [823, 357] width 32 height 13
click at [823, 392] on div "Assign to HPM" at bounding box center [838, 395] width 63 height 13
click at [689, 425] on span "Select trade partner" at bounding box center [714, 422] width 250 height 13
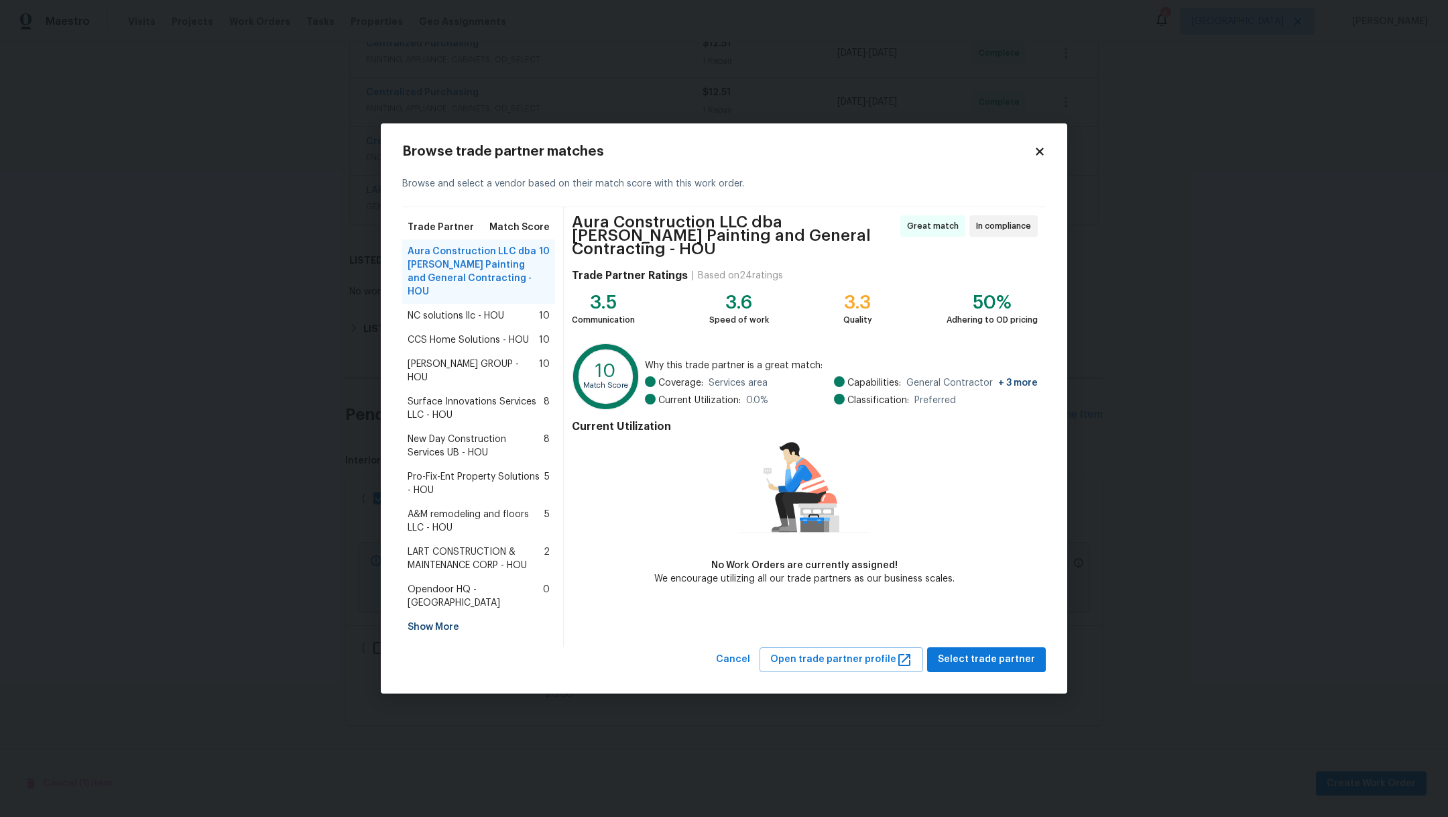
click at [445, 552] on span "LART CONSTRUCTION & MAINTENANCE CORP - HOU" at bounding box center [476, 558] width 136 height 27
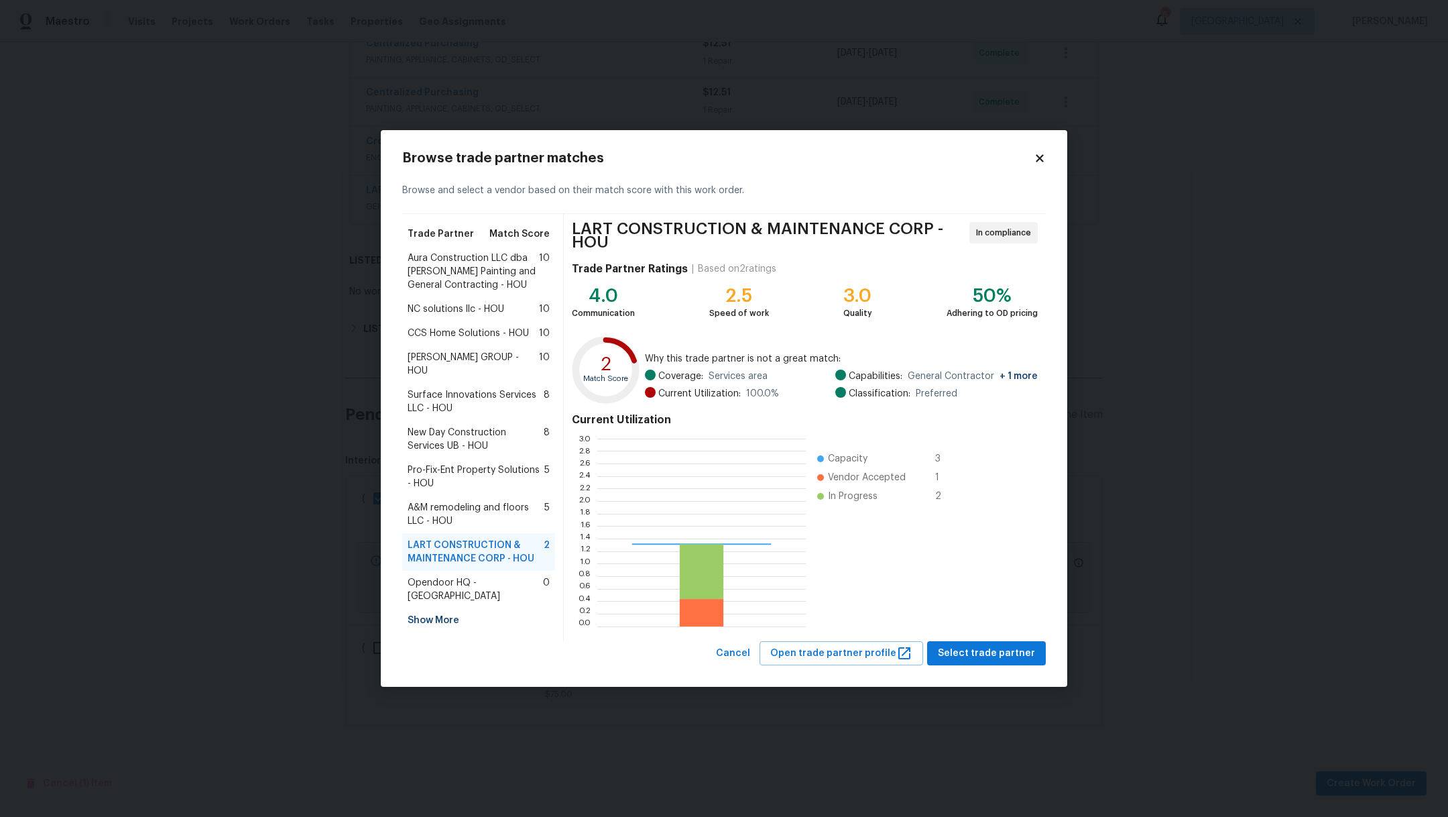
scroll to position [173, 194]
click at [1029, 654] on span "Select trade partner" at bounding box center [986, 653] width 97 height 17
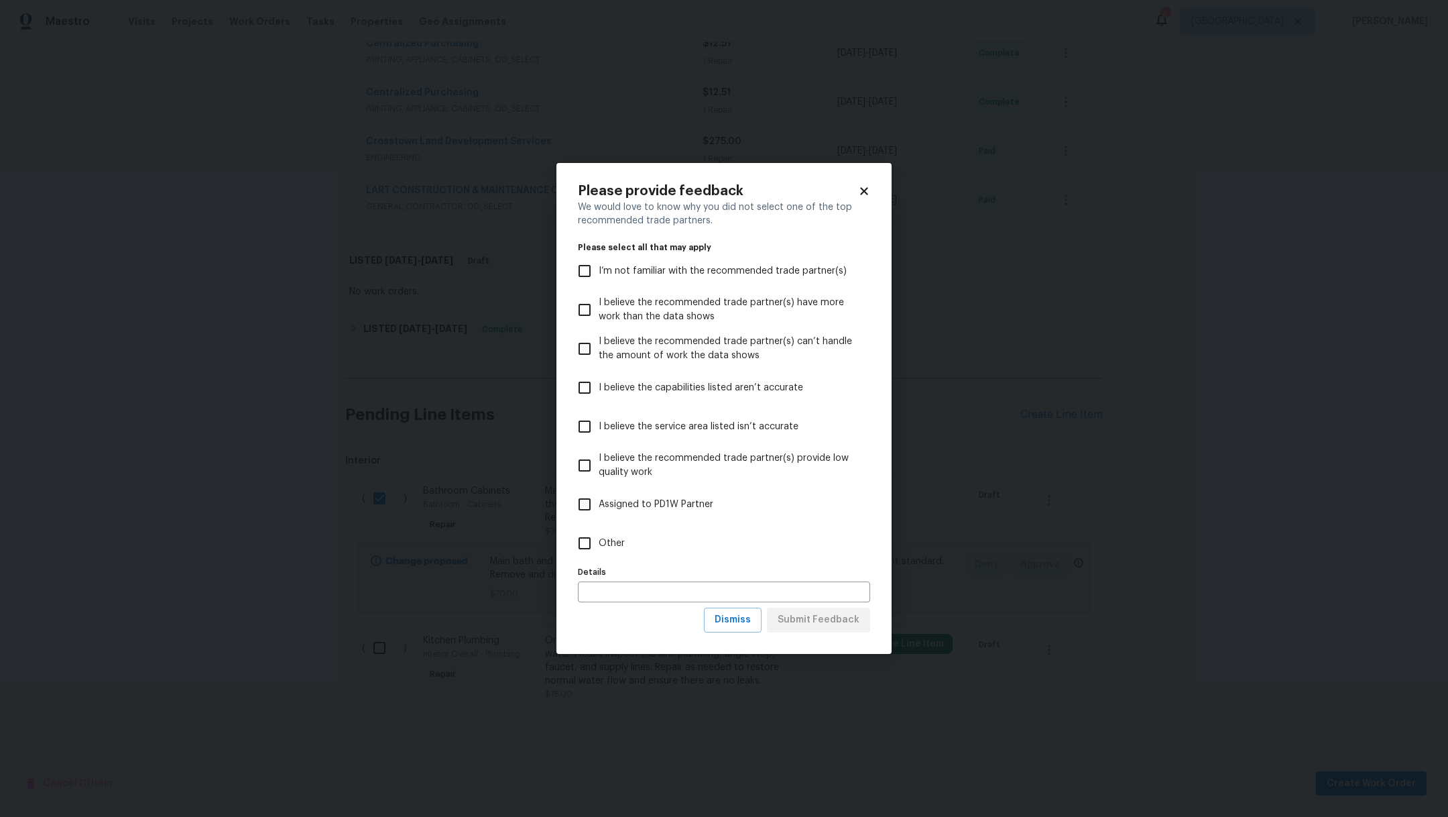
click at [588, 545] on input "Other" at bounding box center [585, 543] width 28 height 28
checkbox input "true"
click at [815, 619] on span "Submit Feedback" at bounding box center [819, 620] width 82 height 17
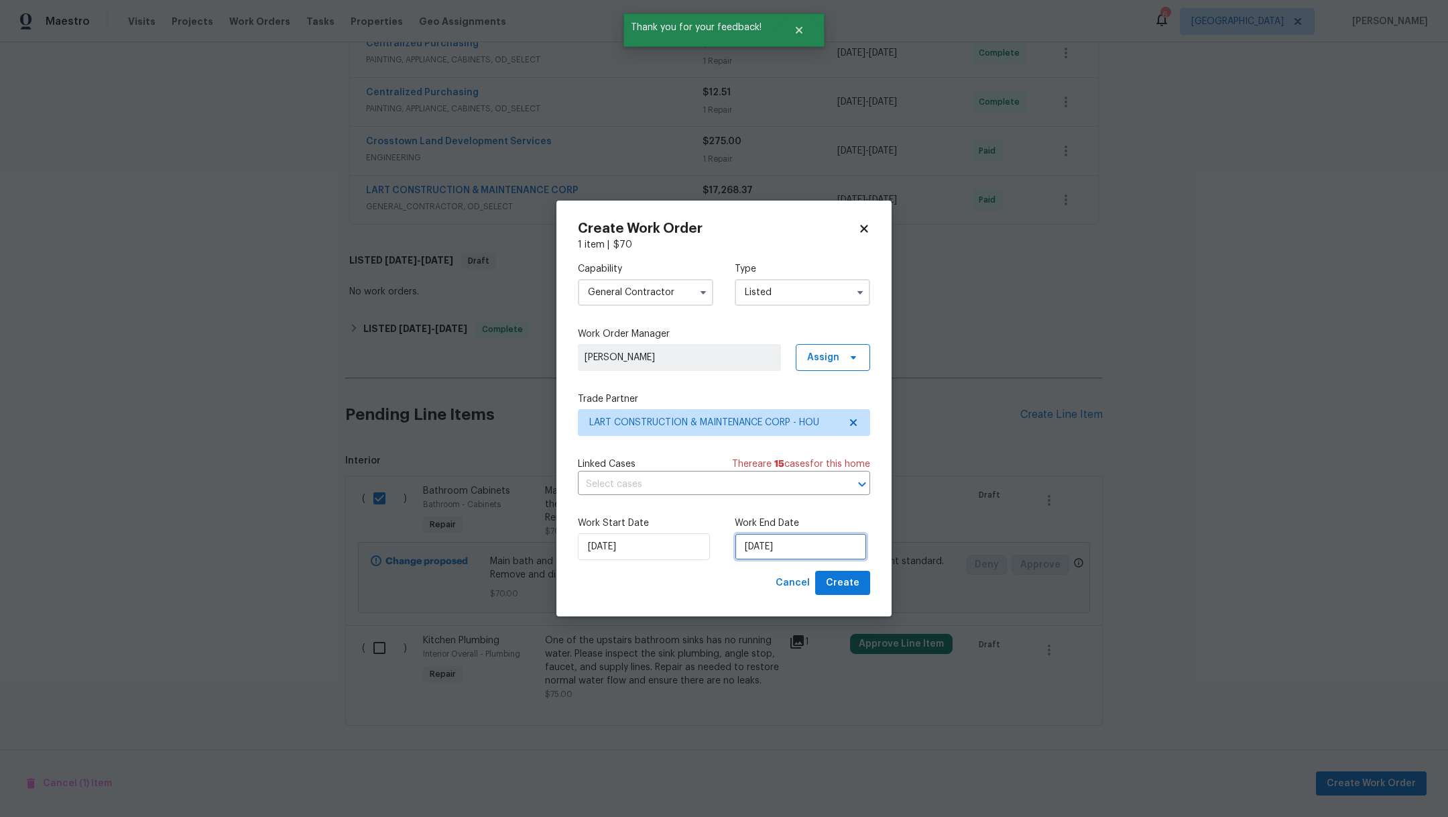
click at [783, 546] on input "[DATE]" at bounding box center [801, 546] width 132 height 27
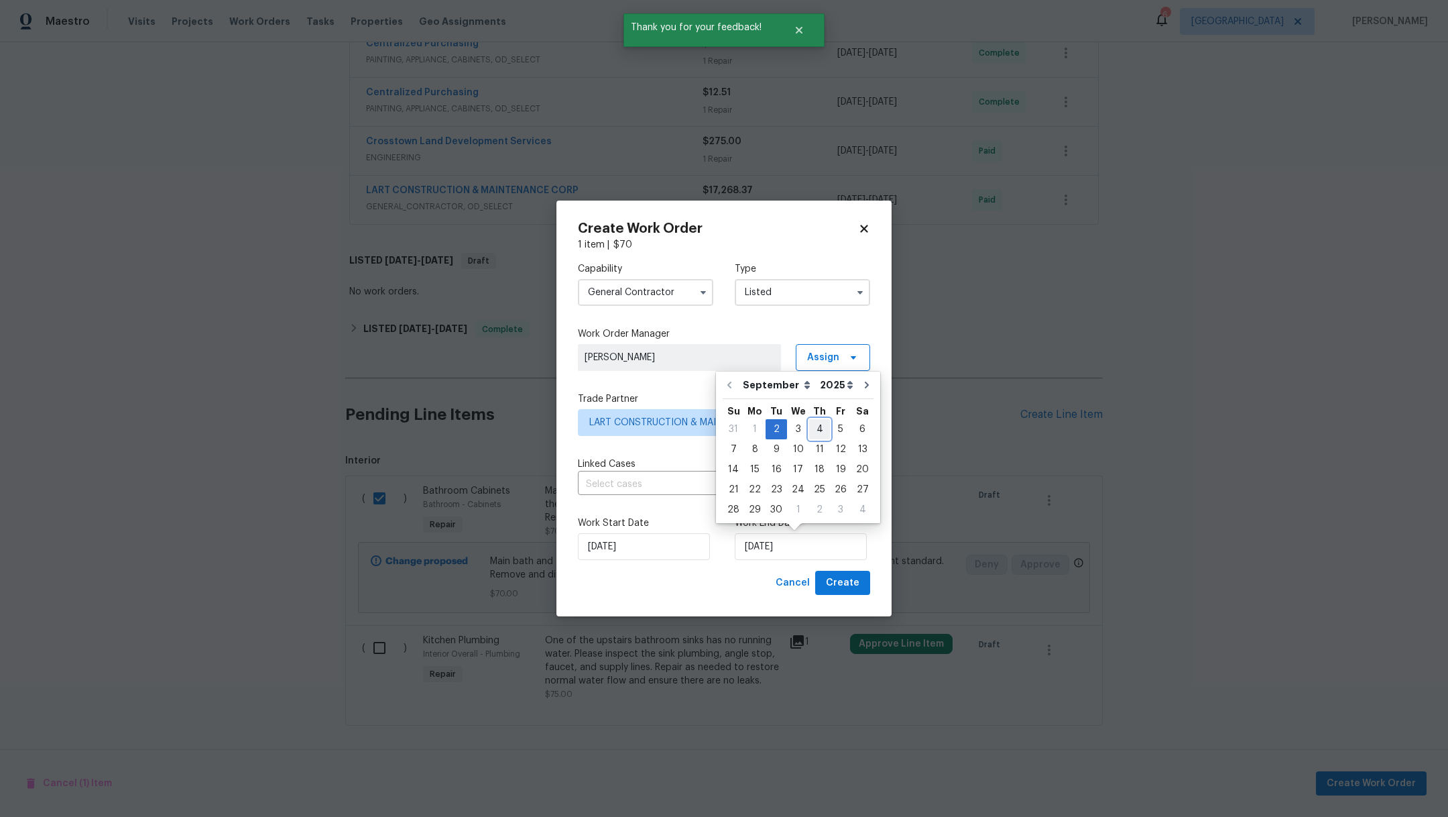
click at [812, 431] on div "4" at bounding box center [819, 429] width 21 height 19
type input "[DATE]"
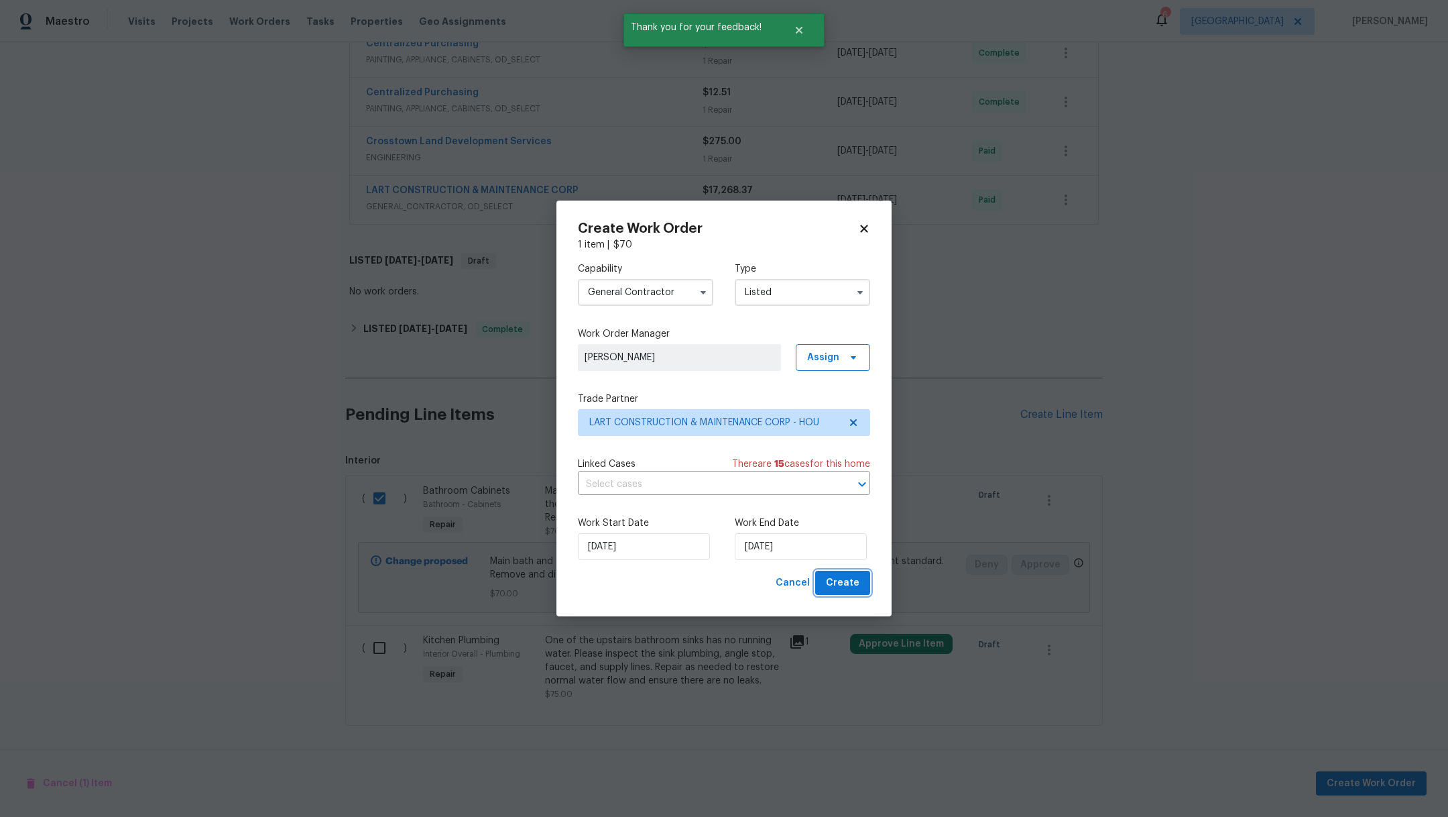
click at [842, 586] on span "Create" at bounding box center [843, 583] width 34 height 17
checkbox input "false"
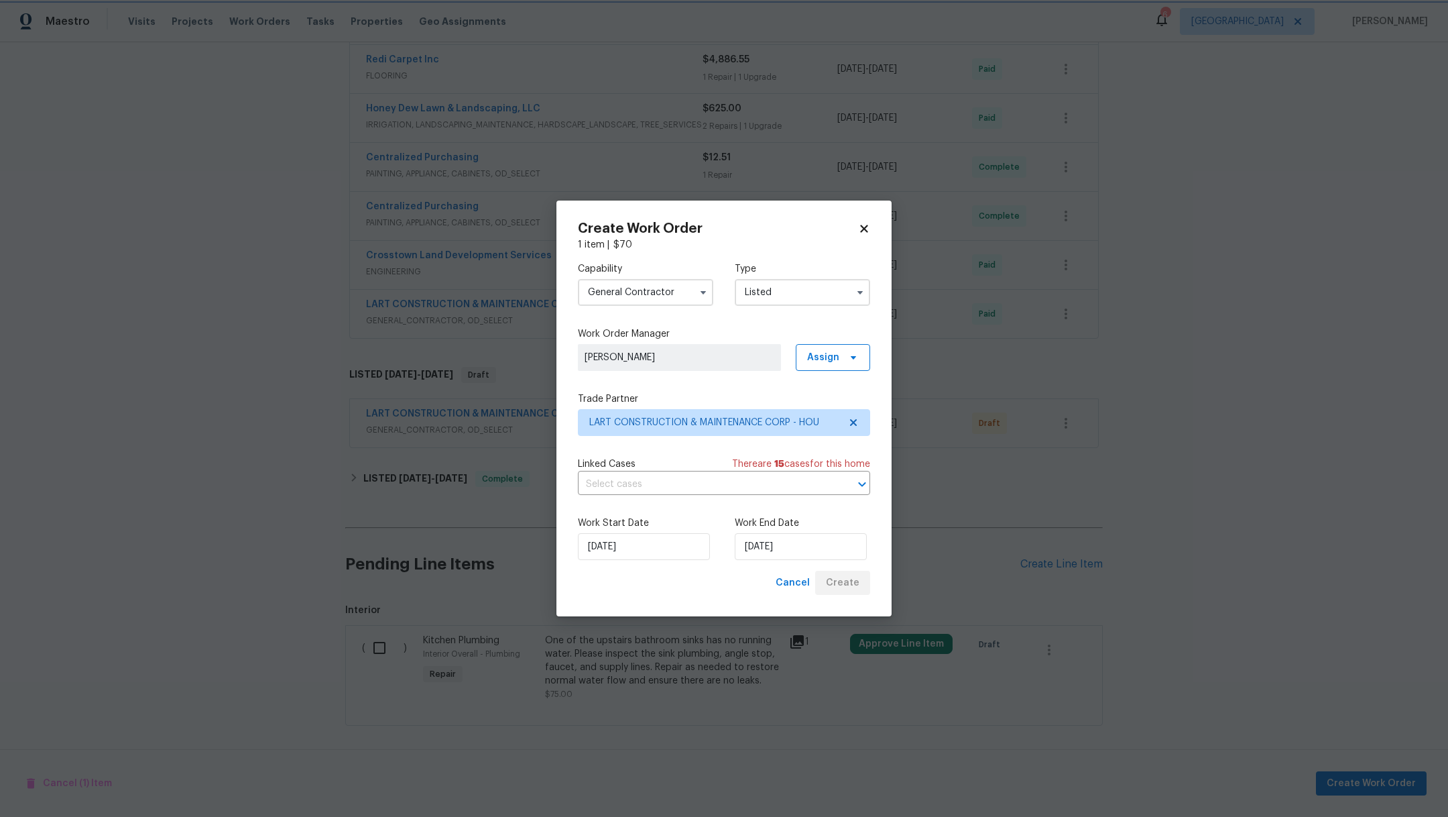
scroll to position [656, 0]
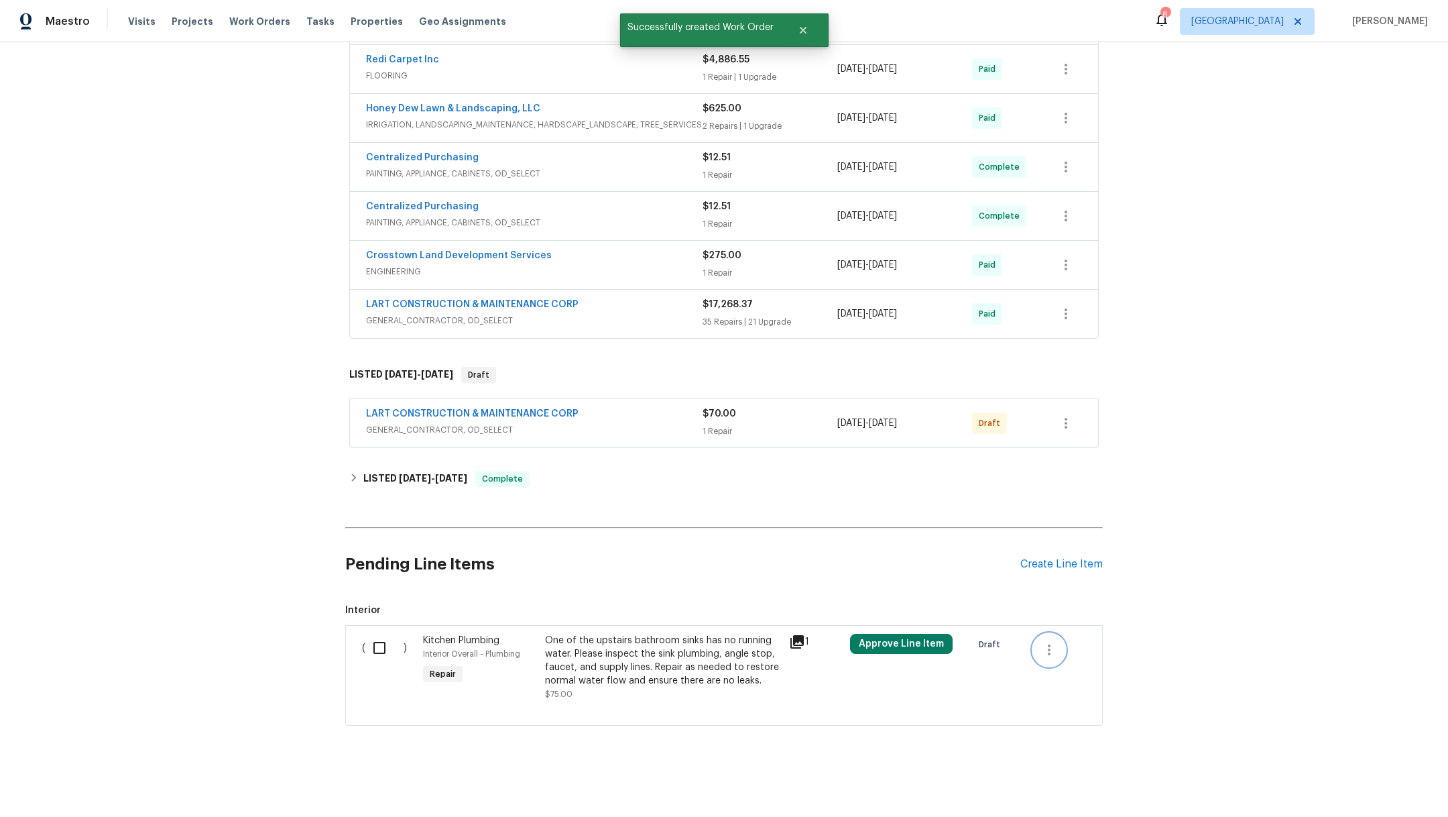
click at [1049, 642] on icon "button" at bounding box center [1049, 650] width 16 height 16
click at [1049, 630] on li "Cancel" at bounding box center [1052, 634] width 52 height 22
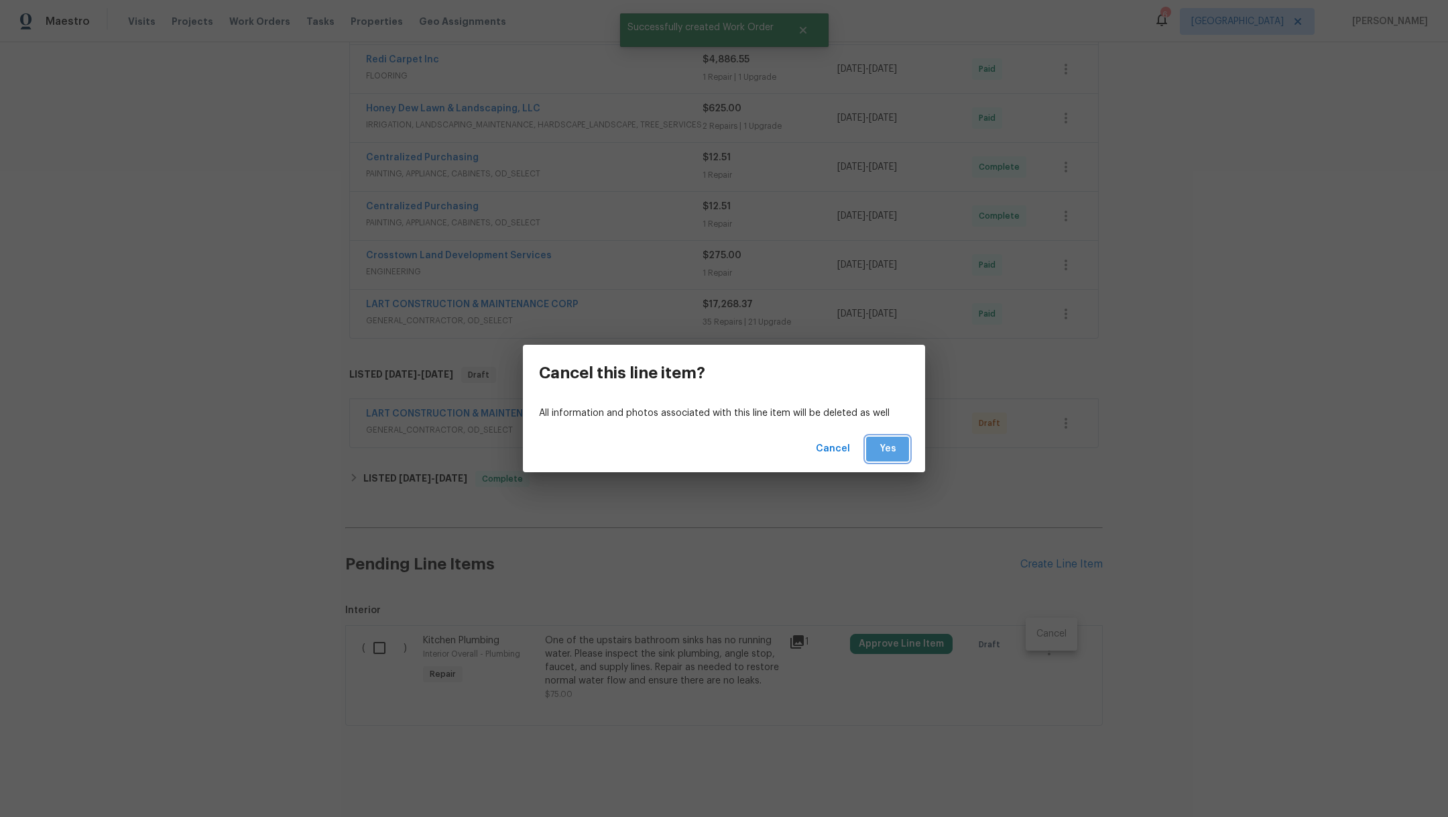
click at [884, 456] on span "Yes" at bounding box center [887, 449] width 21 height 17
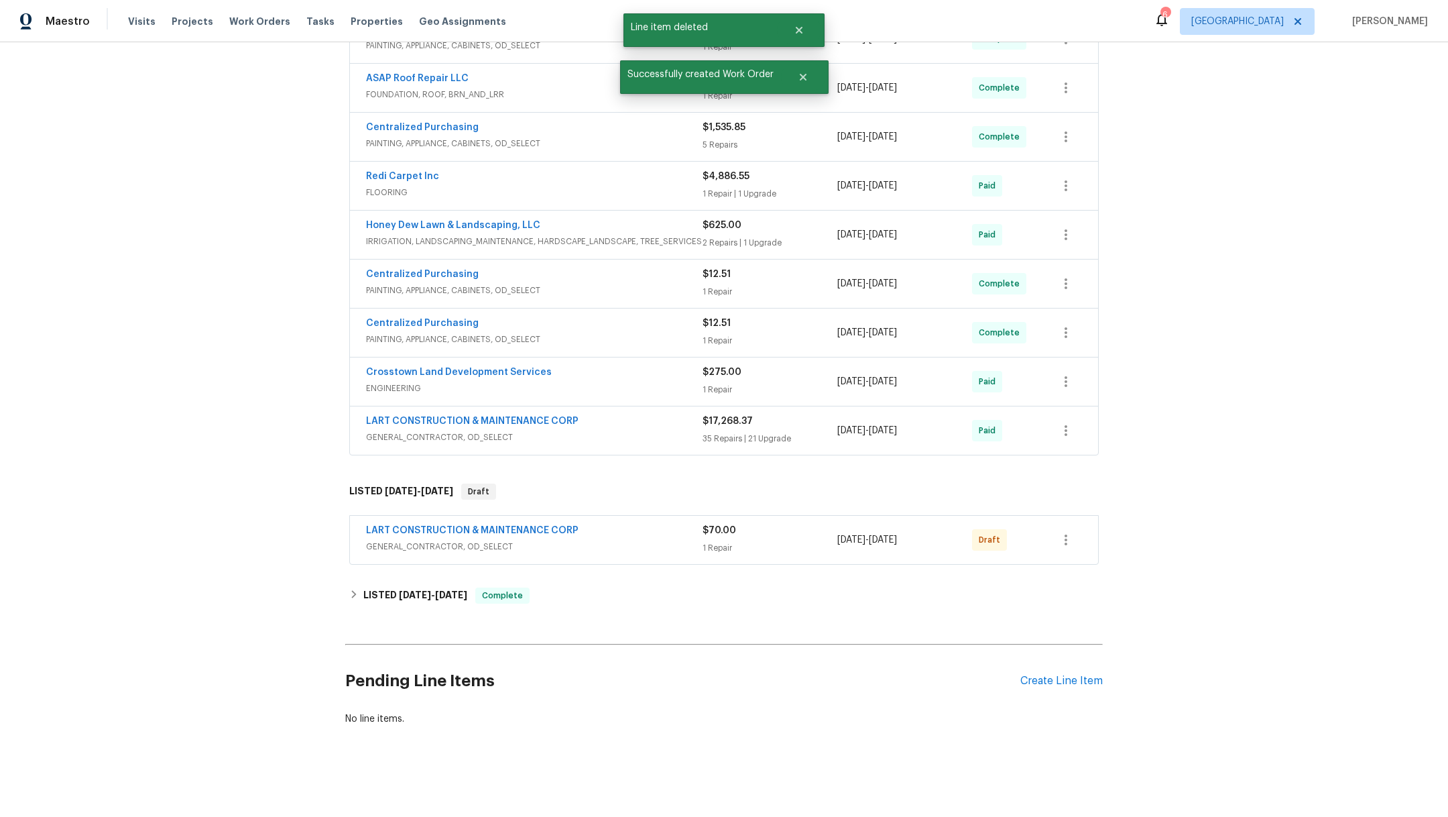
scroll to position [539, 0]
click at [1066, 532] on icon "button" at bounding box center [1066, 540] width 16 height 16
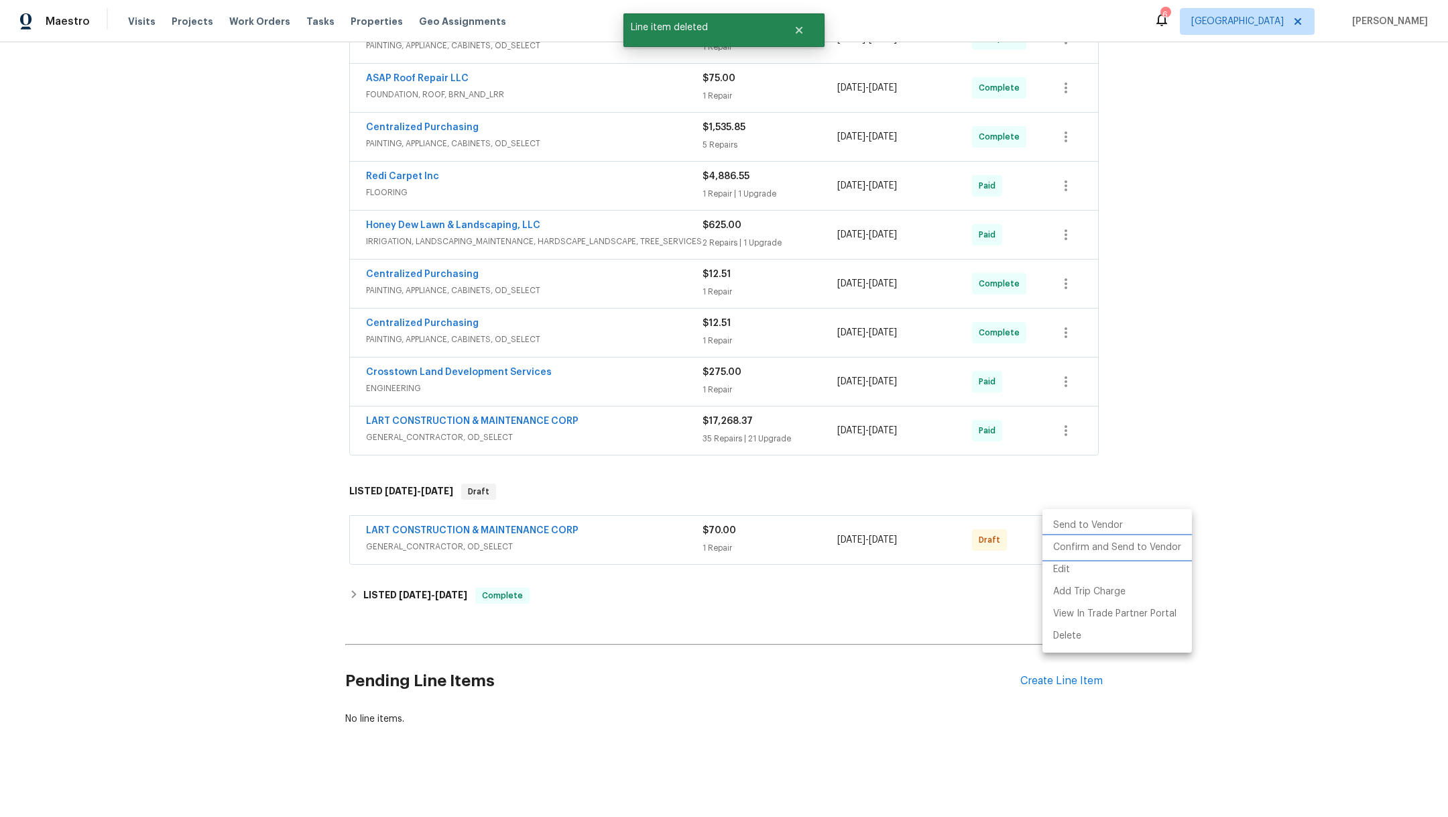
click at [1104, 548] on li "Confirm and Send to Vendor" at bounding box center [1118, 547] width 150 height 22
